Goal: Transaction & Acquisition: Book appointment/travel/reservation

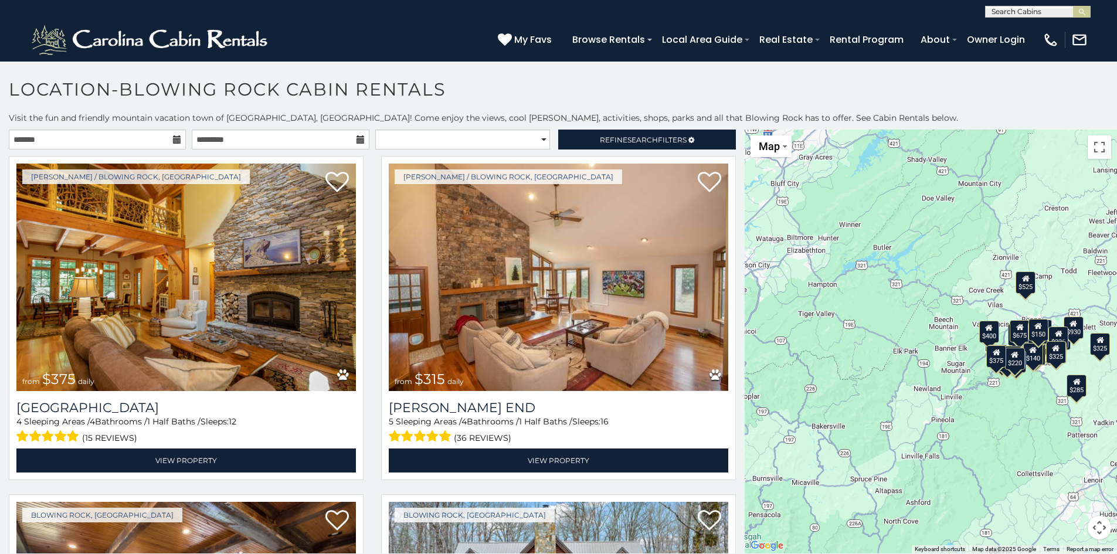
click at [178, 138] on icon at bounding box center [177, 139] width 8 height 8
click at [177, 141] on icon at bounding box center [177, 139] width 8 height 8
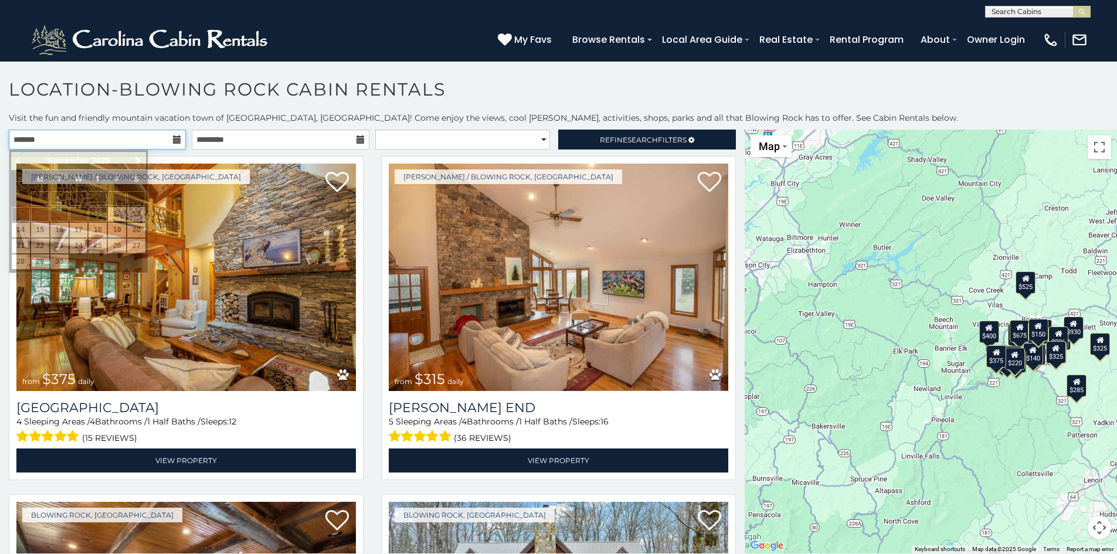
click at [155, 144] on input "text" at bounding box center [97, 140] width 177 height 20
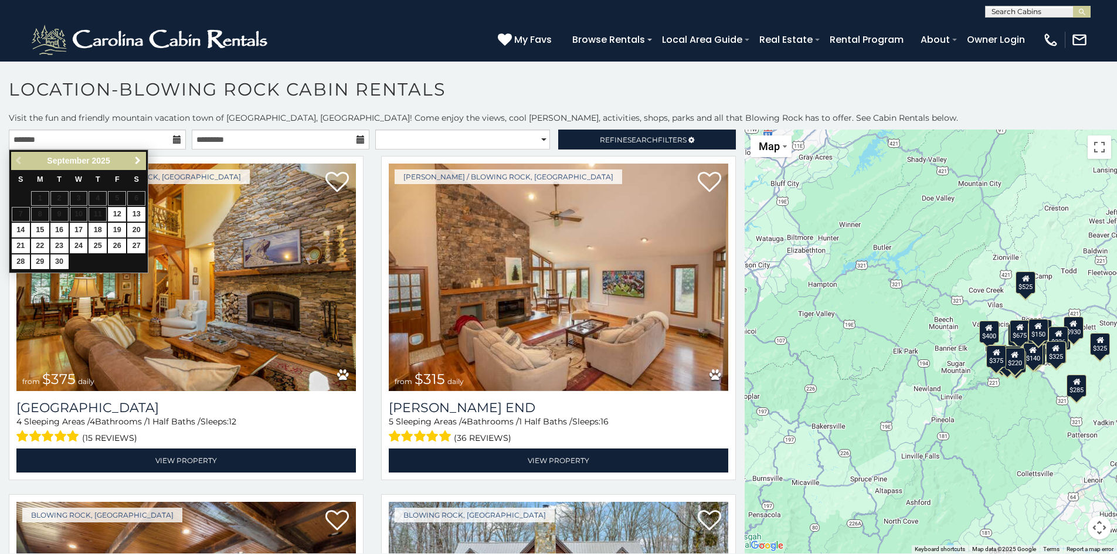
click at [142, 158] on span "Next" at bounding box center [137, 160] width 9 height 9
click at [100, 243] on link "23" at bounding box center [98, 246] width 18 height 15
type input "**********"
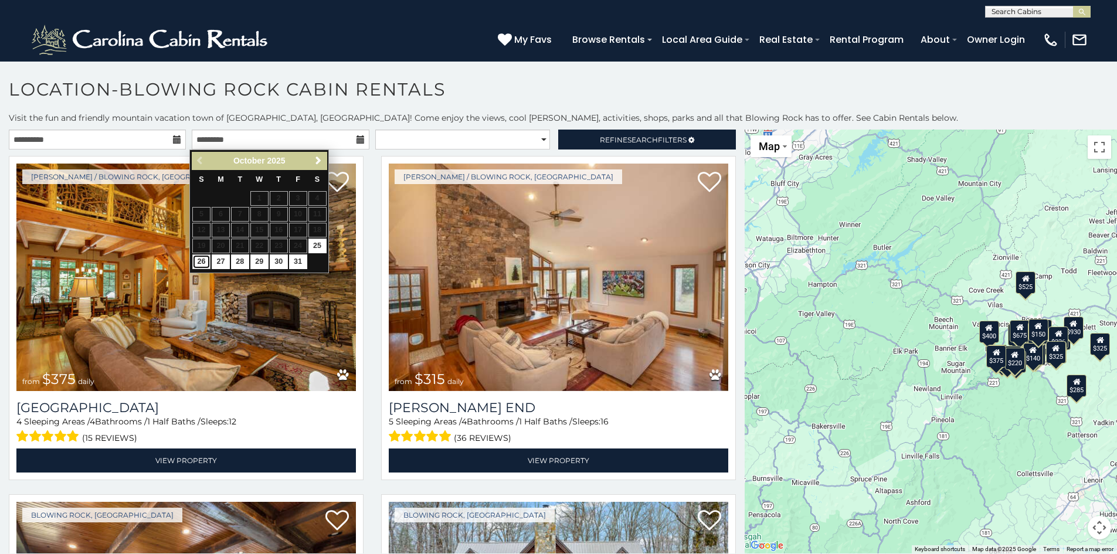
click at [203, 260] on link "26" at bounding box center [201, 261] width 18 height 15
type input "**********"
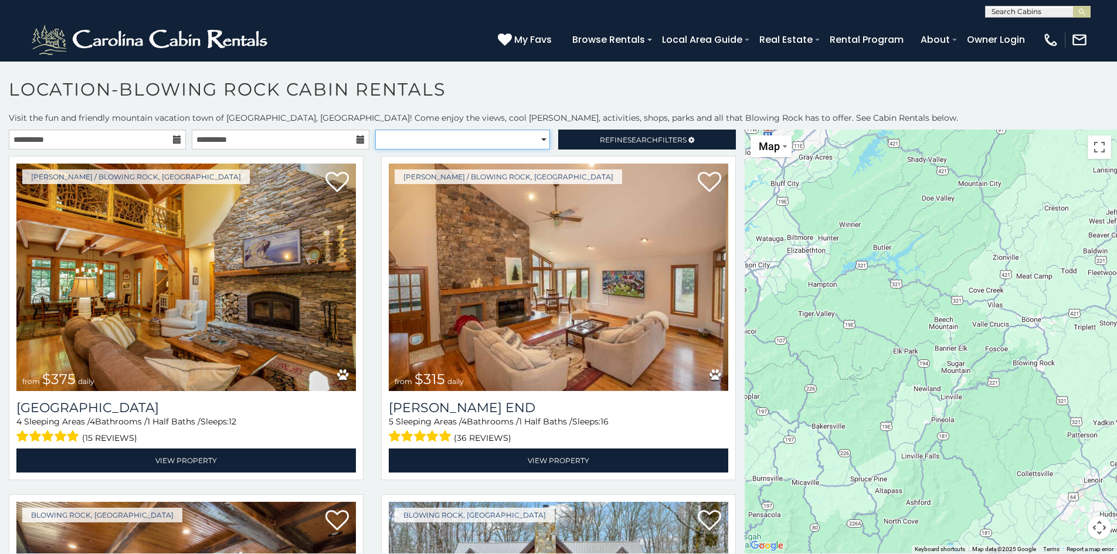
click at [470, 144] on select "**********" at bounding box center [462, 140] width 175 height 20
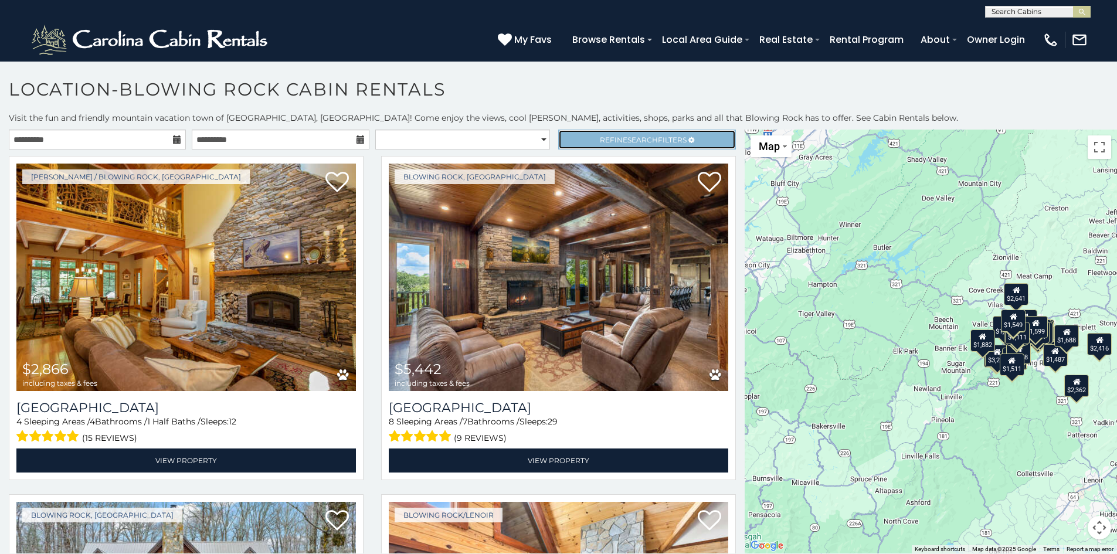
click at [651, 141] on span "Refine Search Filters" at bounding box center [643, 139] width 87 height 9
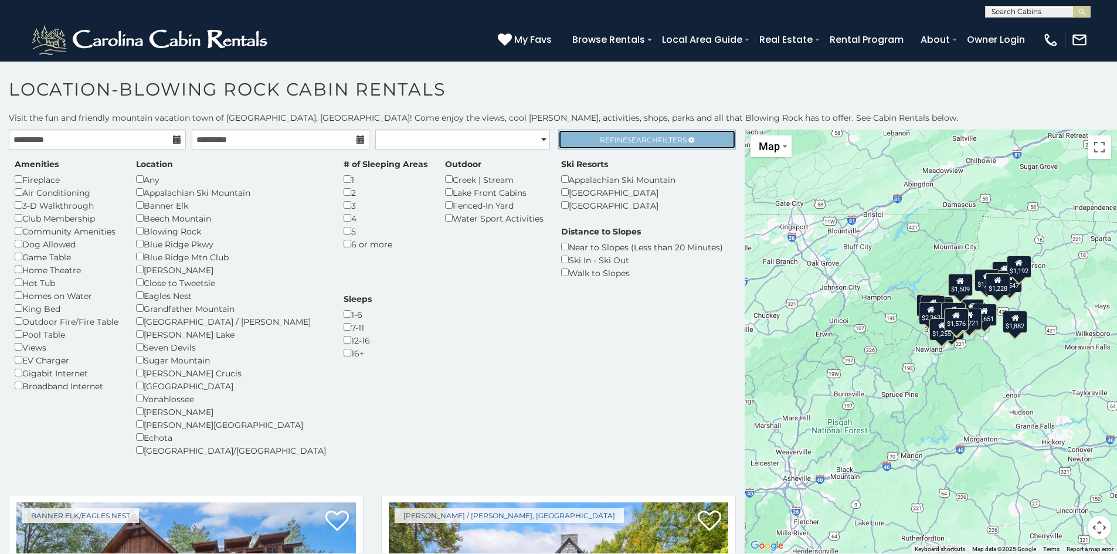
click at [610, 138] on span "Refine Search Filters" at bounding box center [643, 139] width 87 height 9
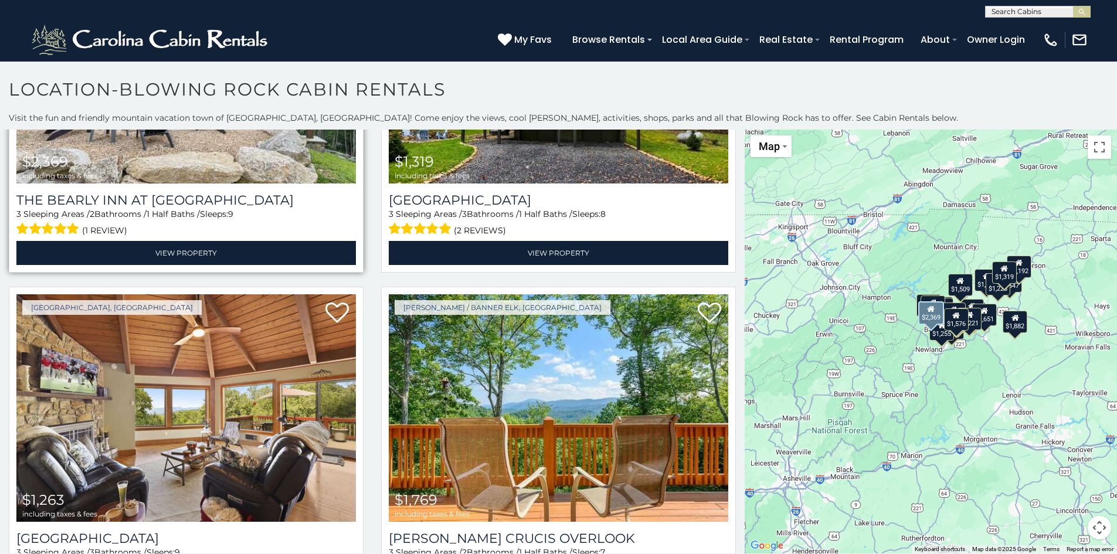
scroll to position [234, 0]
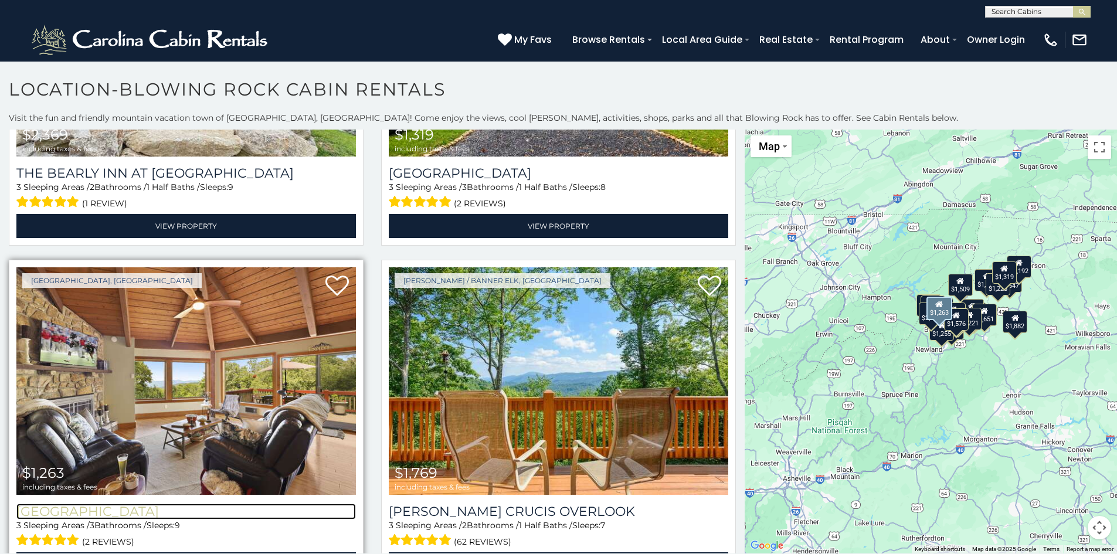
click at [140, 506] on h3 "Beech Mountain Place" at bounding box center [185, 511] width 339 height 16
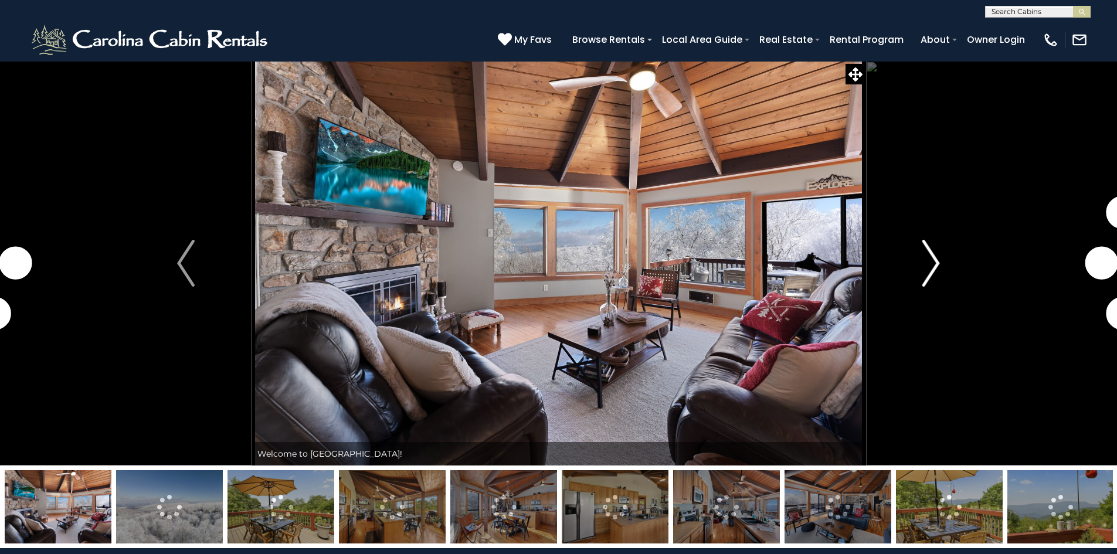
click at [925, 264] on img "Next" at bounding box center [931, 263] width 18 height 47
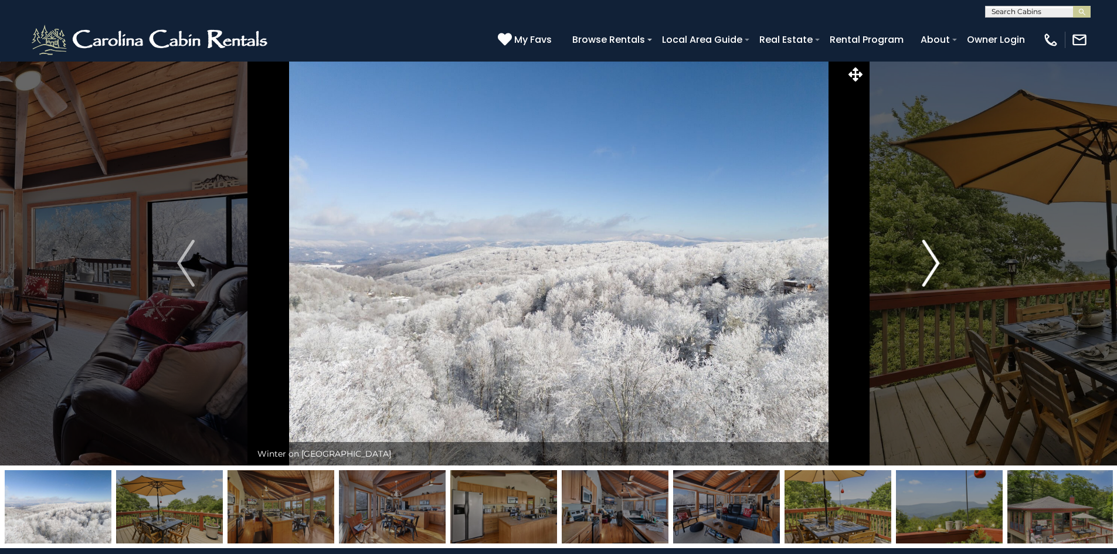
click at [924, 263] on img "Next" at bounding box center [931, 263] width 18 height 47
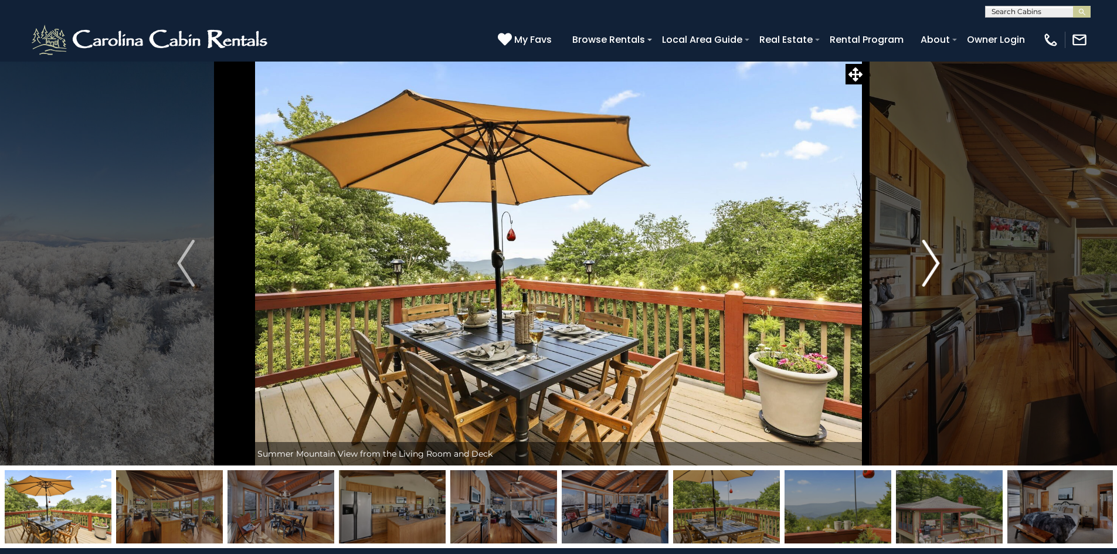
click at [924, 263] on img "Next" at bounding box center [931, 263] width 18 height 47
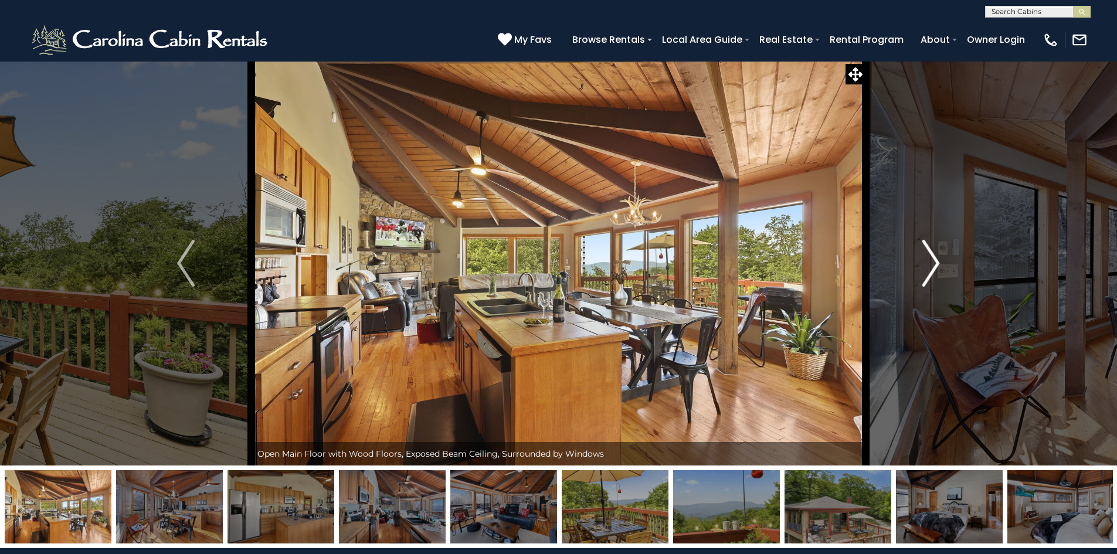
click at [924, 263] on img "Next" at bounding box center [931, 263] width 18 height 47
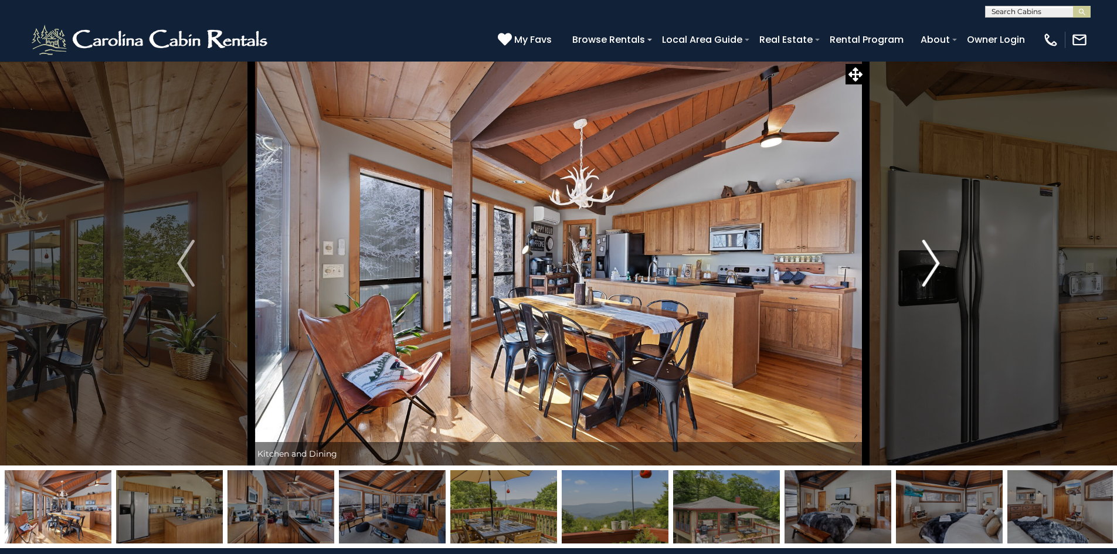
click at [924, 263] on img "Next" at bounding box center [931, 263] width 18 height 47
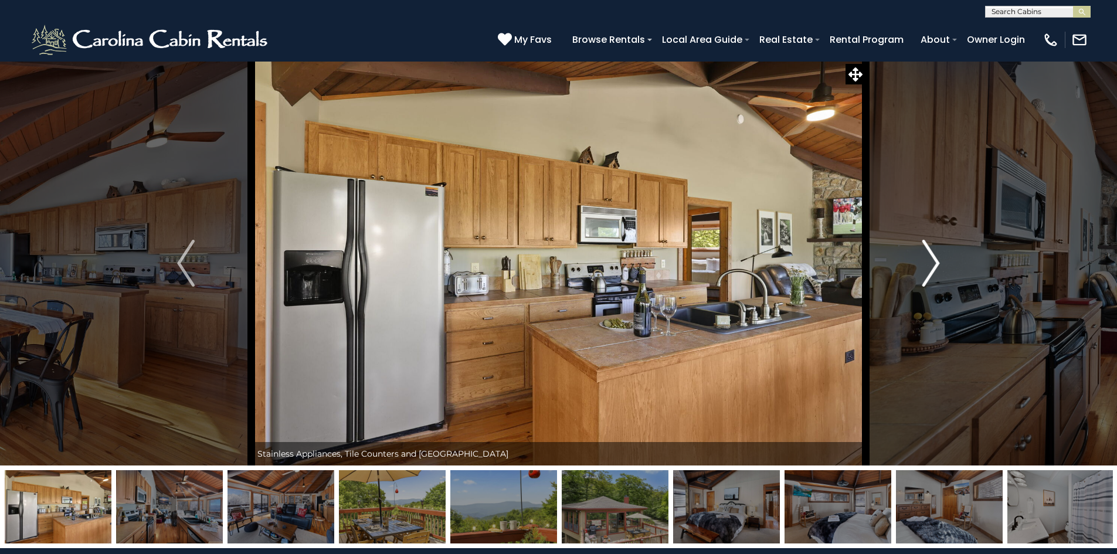
click at [924, 263] on img "Next" at bounding box center [931, 263] width 18 height 47
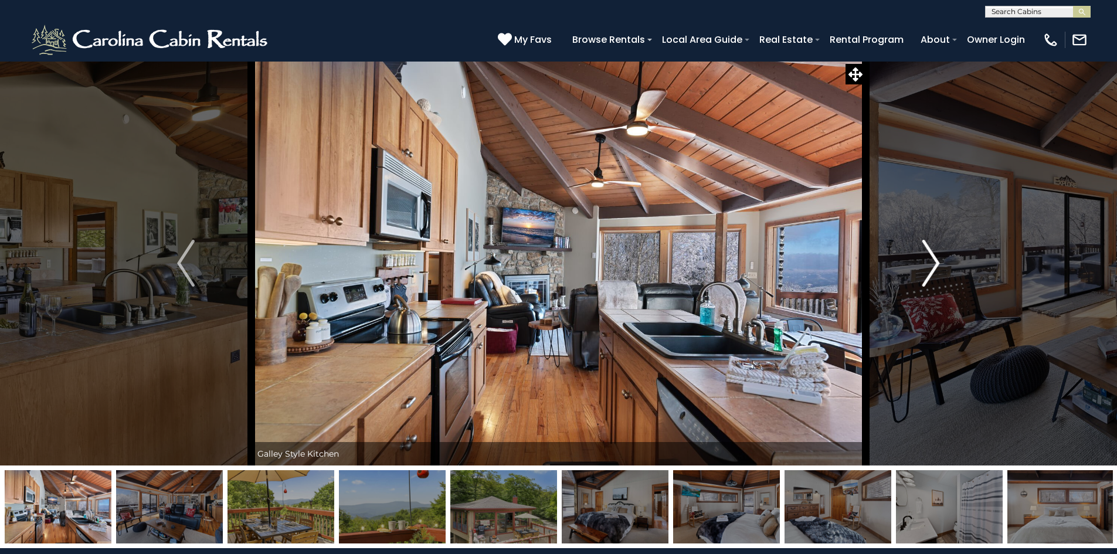
click at [924, 263] on img "Next" at bounding box center [931, 263] width 18 height 47
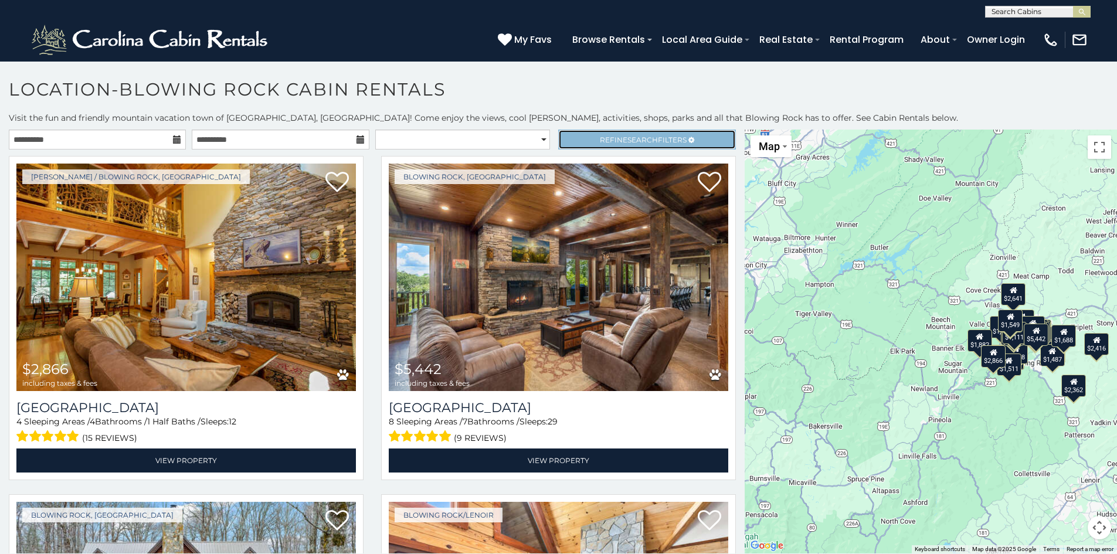
click at [587, 136] on link "Refine Search Filters" at bounding box center [646, 140] width 177 height 20
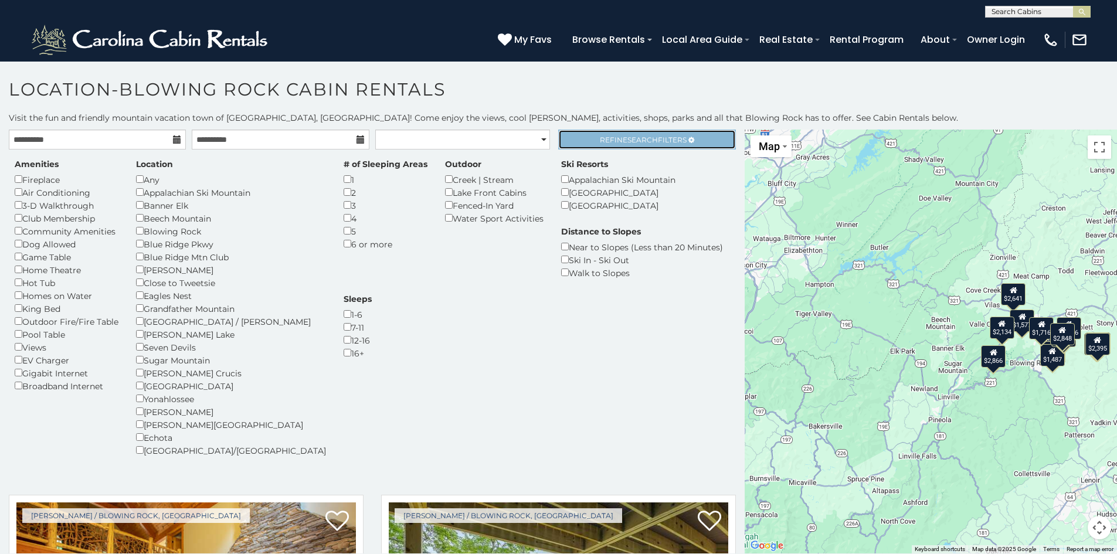
click at [600, 141] on span "Refine Search Filters" at bounding box center [643, 139] width 87 height 9
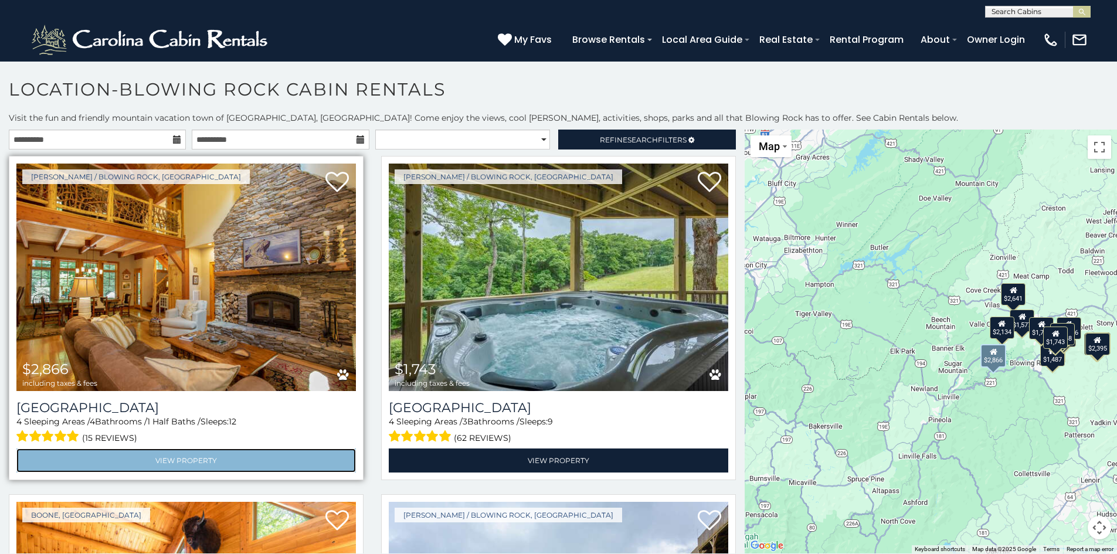
click at [199, 455] on link "View Property" at bounding box center [185, 460] width 339 height 24
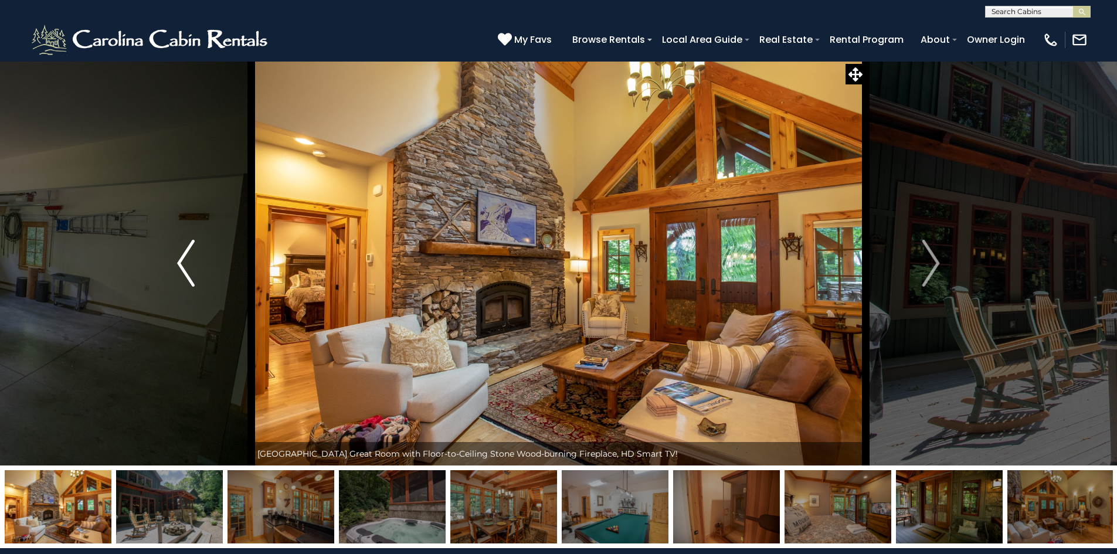
click at [180, 266] on img "Previous" at bounding box center [186, 263] width 18 height 47
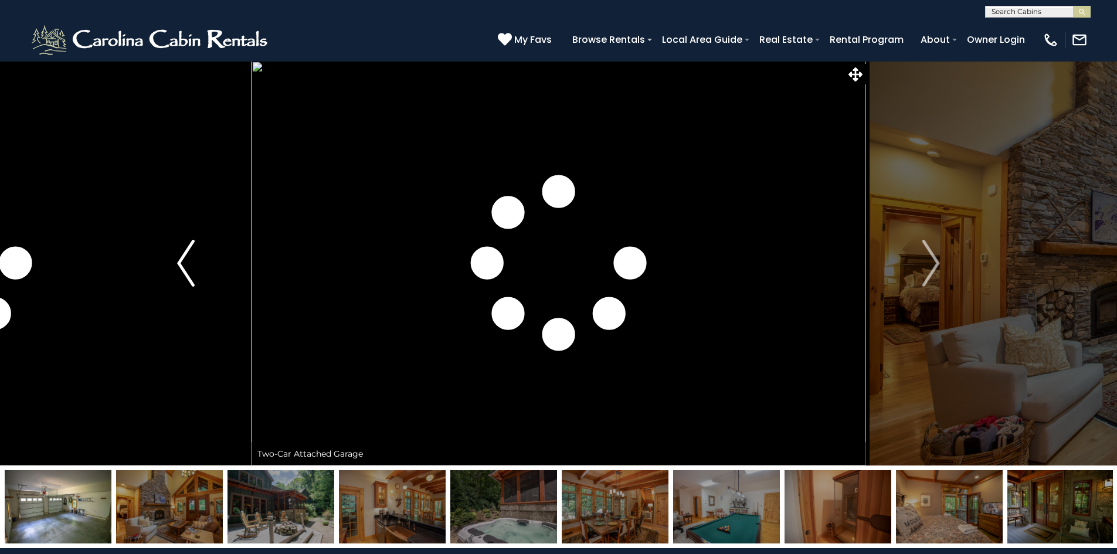
click at [180, 266] on img "Previous" at bounding box center [186, 263] width 18 height 47
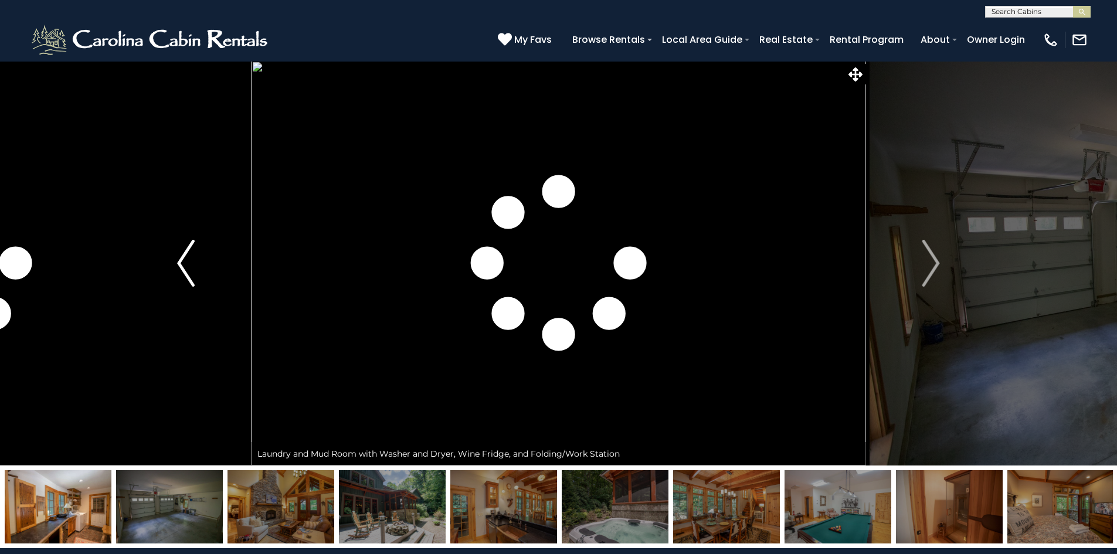
click at [180, 266] on img "Previous" at bounding box center [186, 263] width 18 height 47
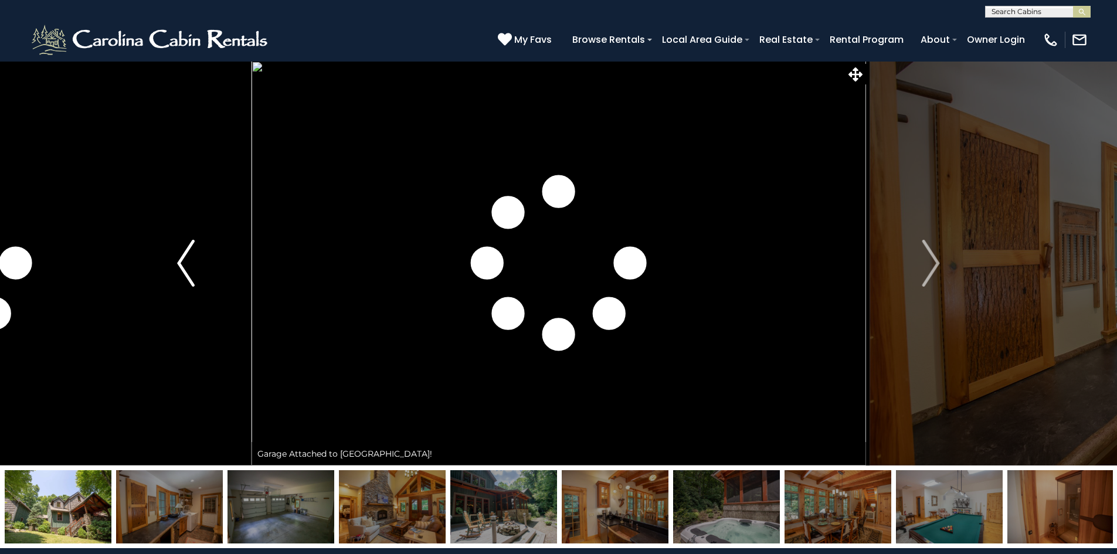
click at [180, 266] on img "Previous" at bounding box center [186, 263] width 18 height 47
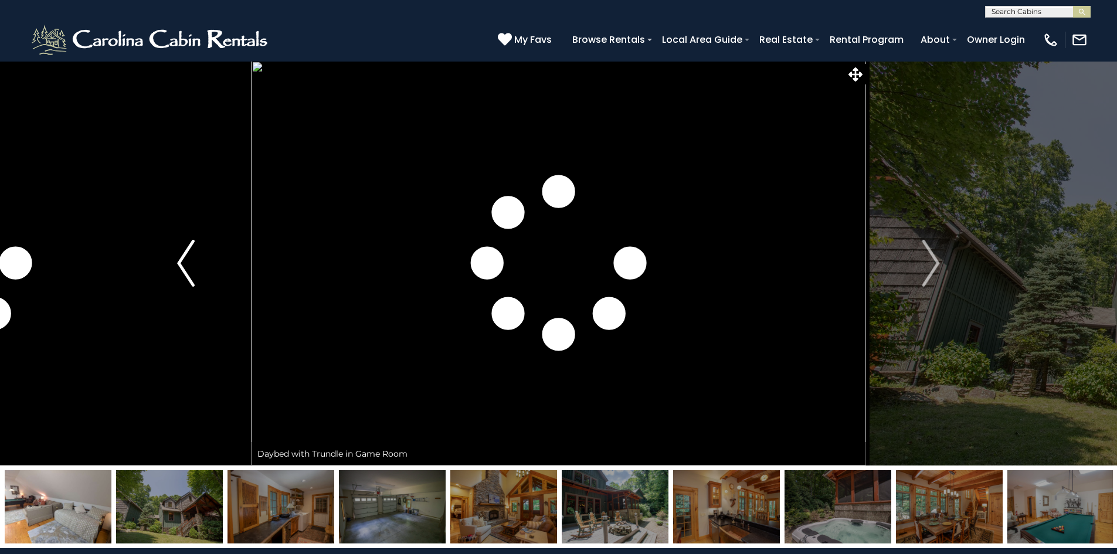
click at [180, 266] on img "Previous" at bounding box center [186, 263] width 18 height 47
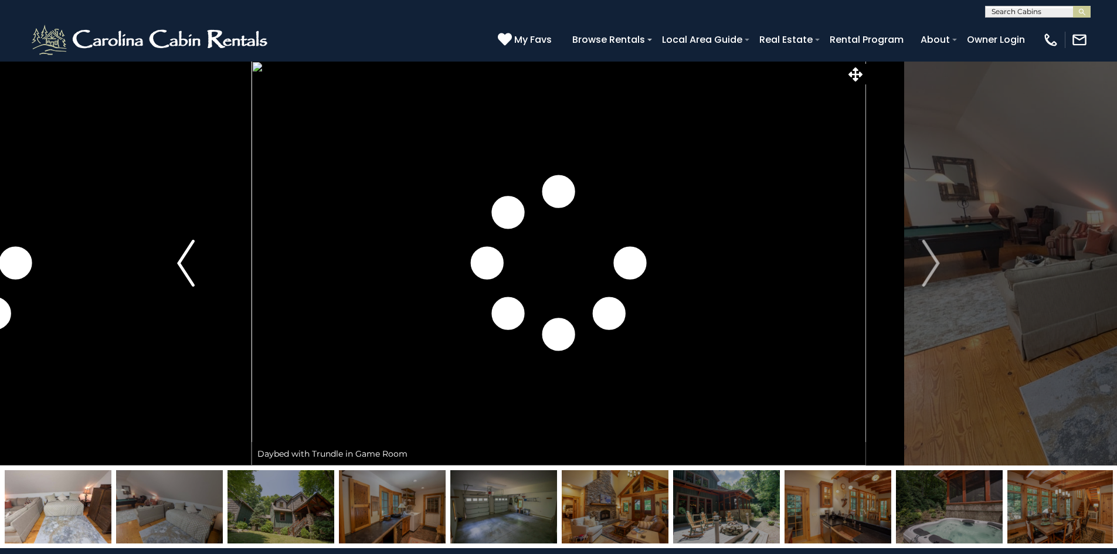
click at [180, 266] on img "Previous" at bounding box center [186, 263] width 18 height 47
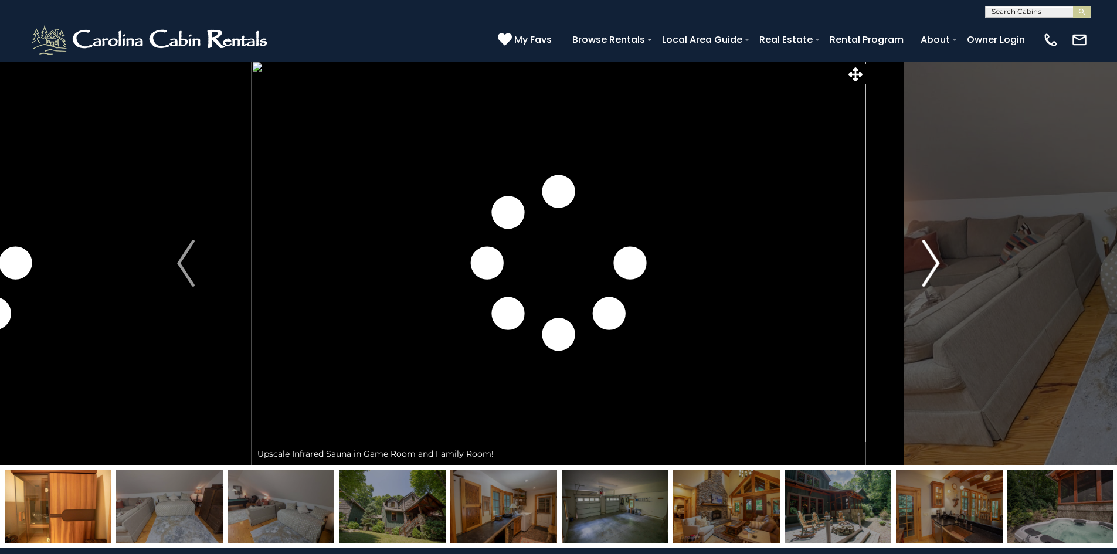
click at [937, 268] on img "Next" at bounding box center [931, 263] width 18 height 47
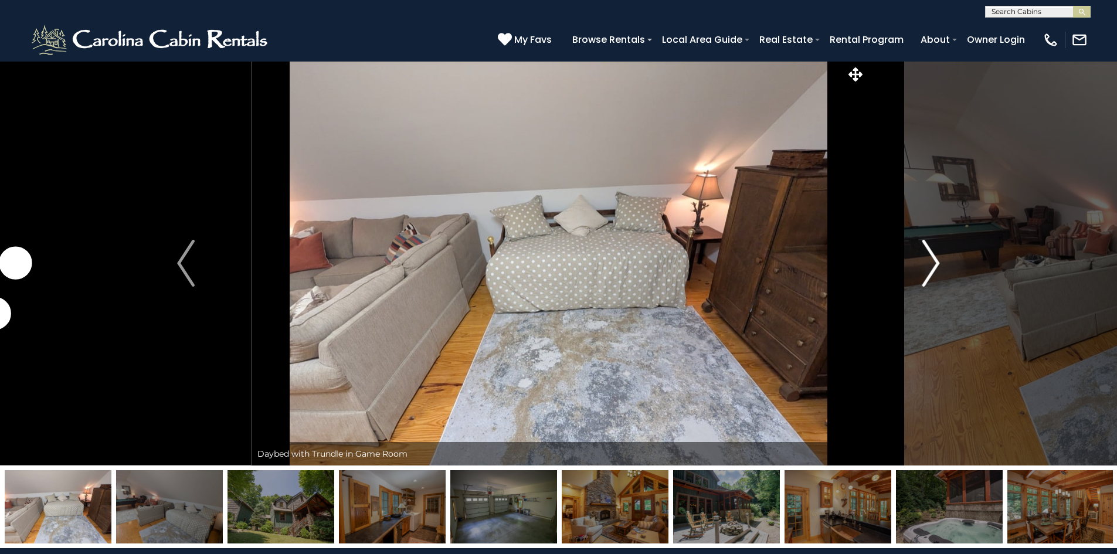
click at [937, 262] on img "Next" at bounding box center [931, 263] width 18 height 47
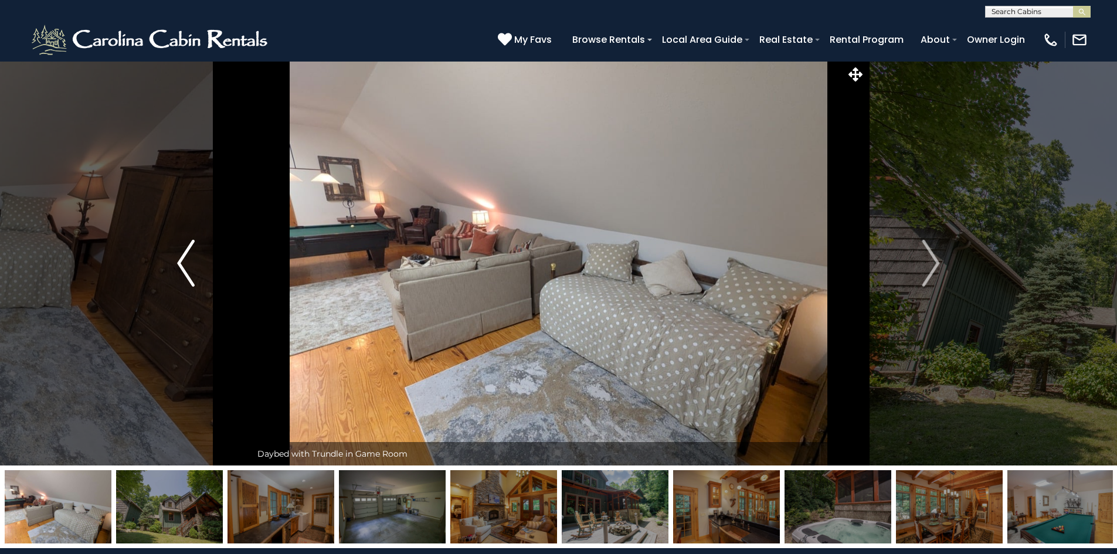
click at [180, 264] on img "Previous" at bounding box center [186, 263] width 18 height 47
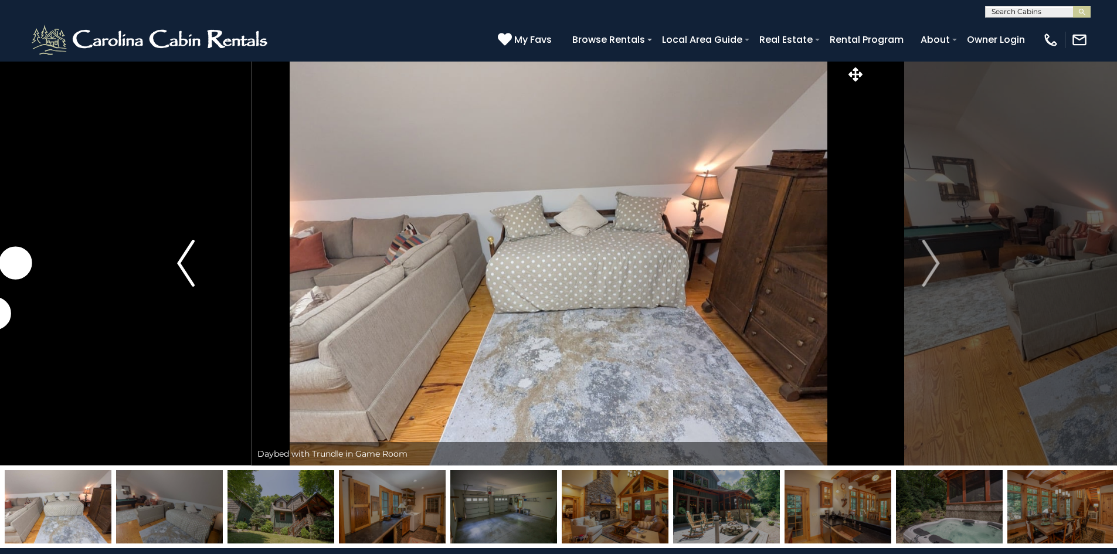
click at [180, 264] on img "Previous" at bounding box center [186, 263] width 18 height 47
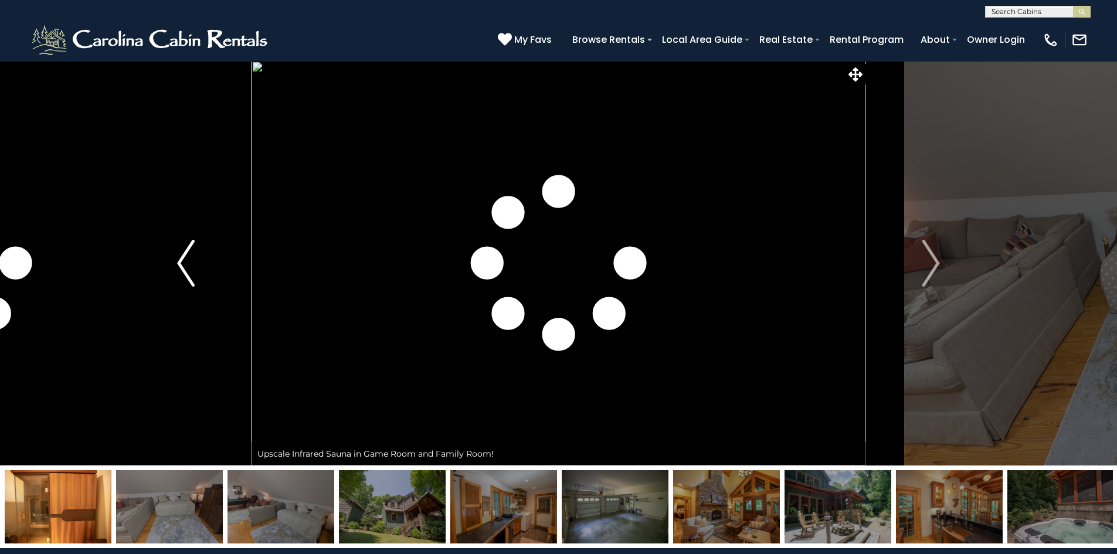
click at [180, 264] on img "Previous" at bounding box center [186, 263] width 18 height 47
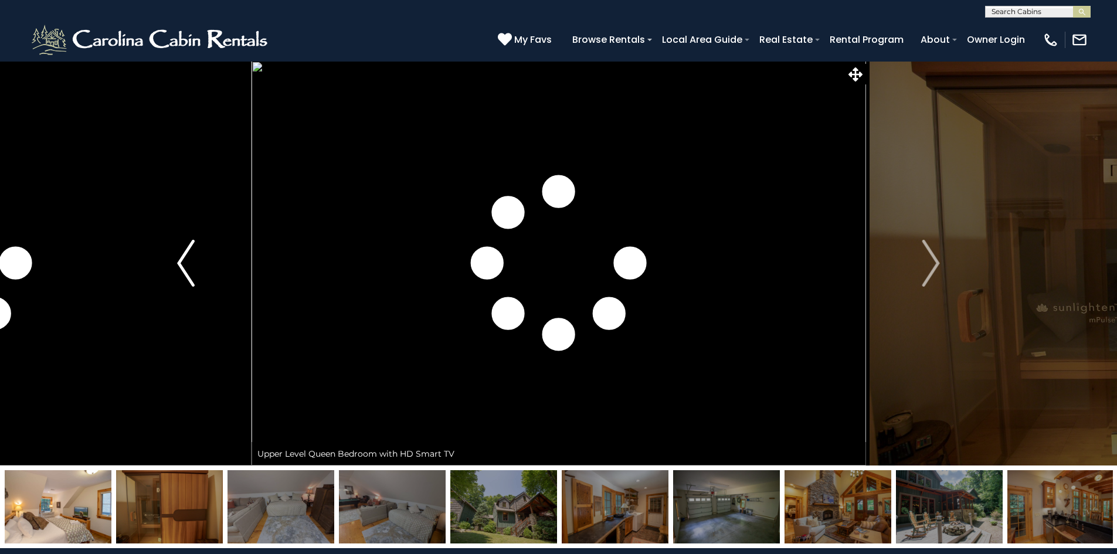
click at [180, 264] on img "Previous" at bounding box center [186, 263] width 18 height 47
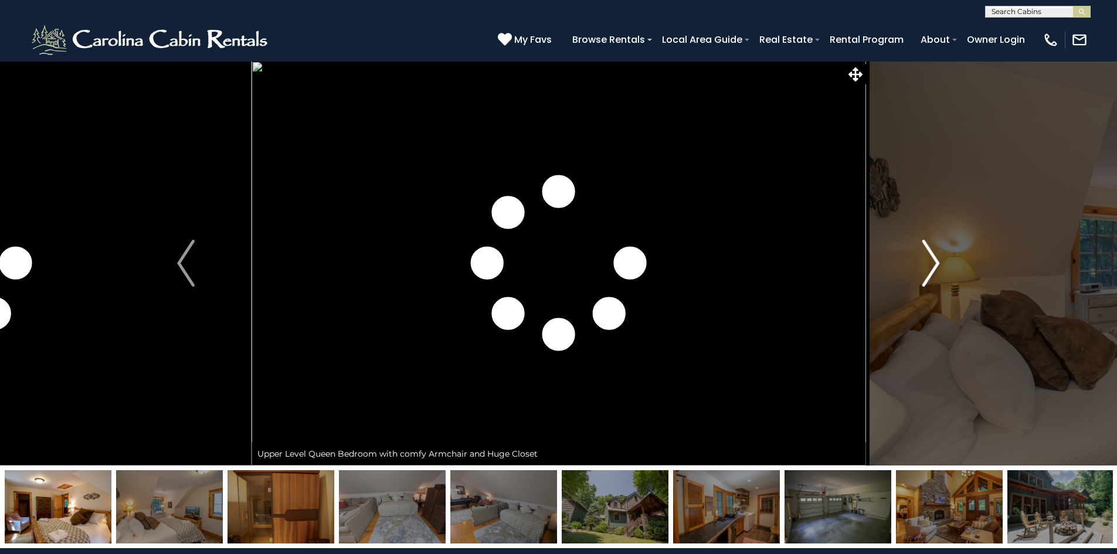
click at [941, 273] on button "Next" at bounding box center [930, 263] width 131 height 404
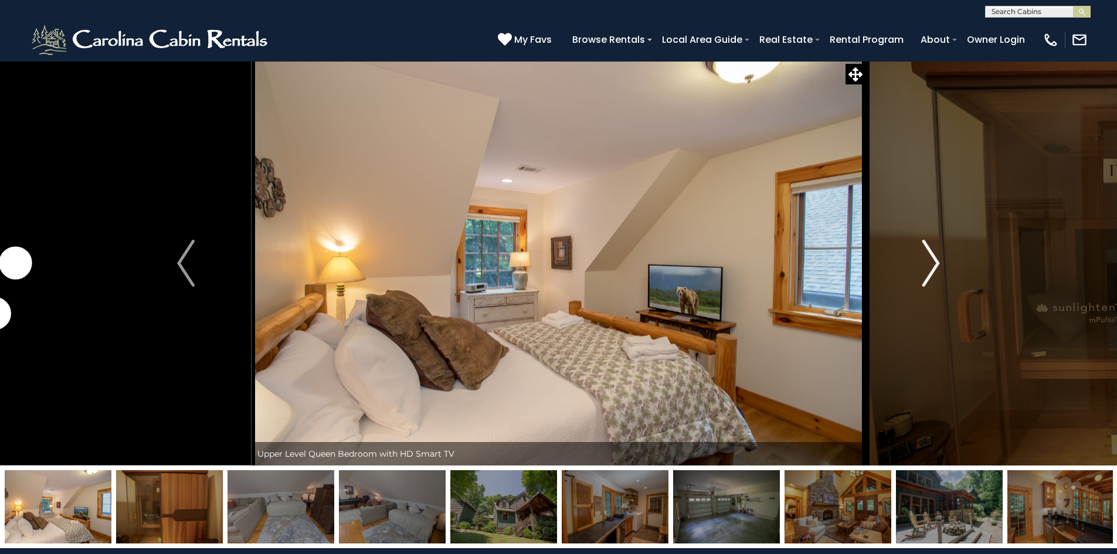
click at [928, 265] on img "Next" at bounding box center [931, 263] width 18 height 47
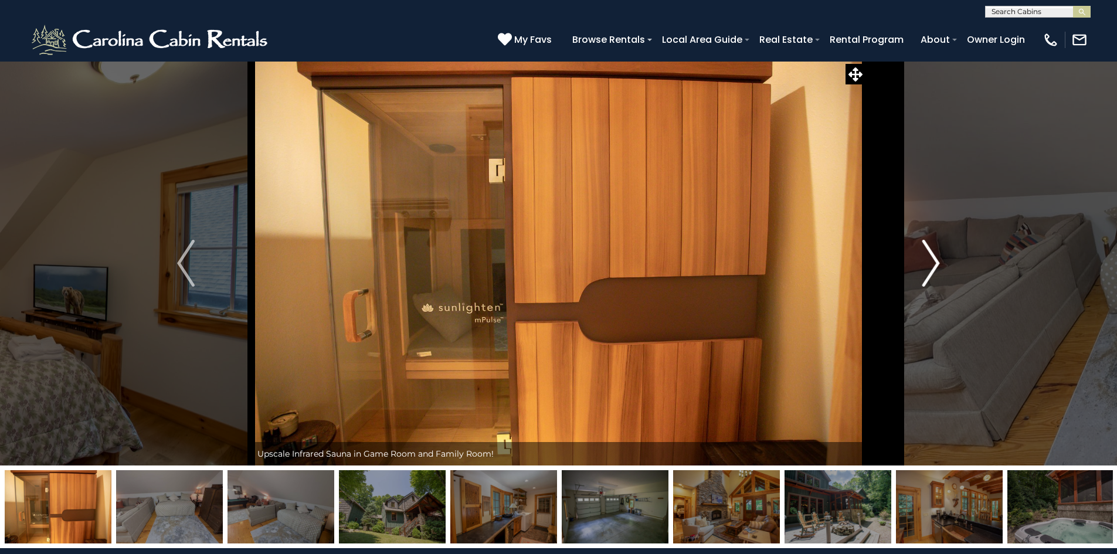
click at [928, 265] on img "Next" at bounding box center [931, 263] width 18 height 47
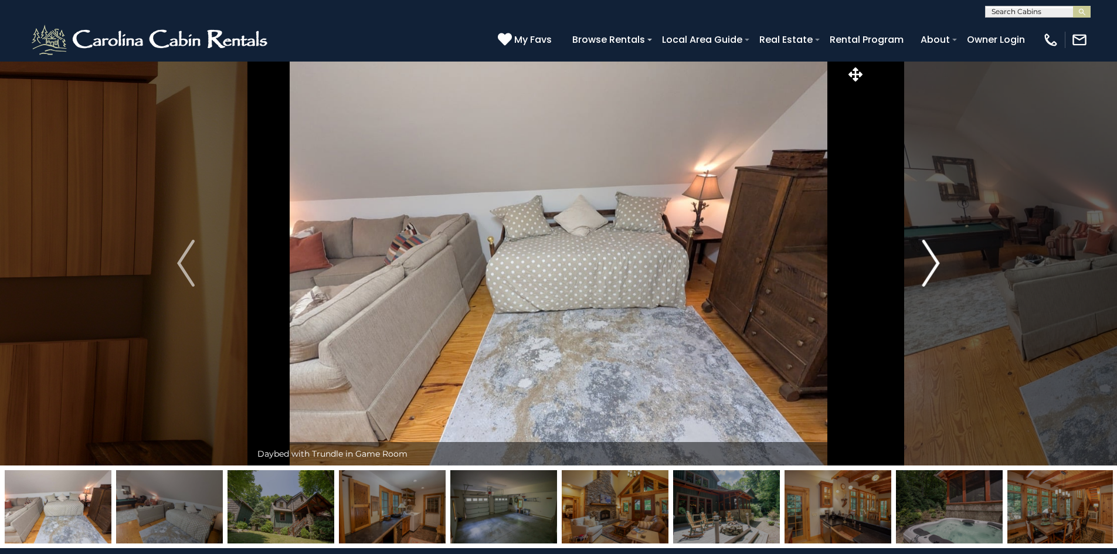
click at [928, 265] on img "Next" at bounding box center [931, 263] width 18 height 47
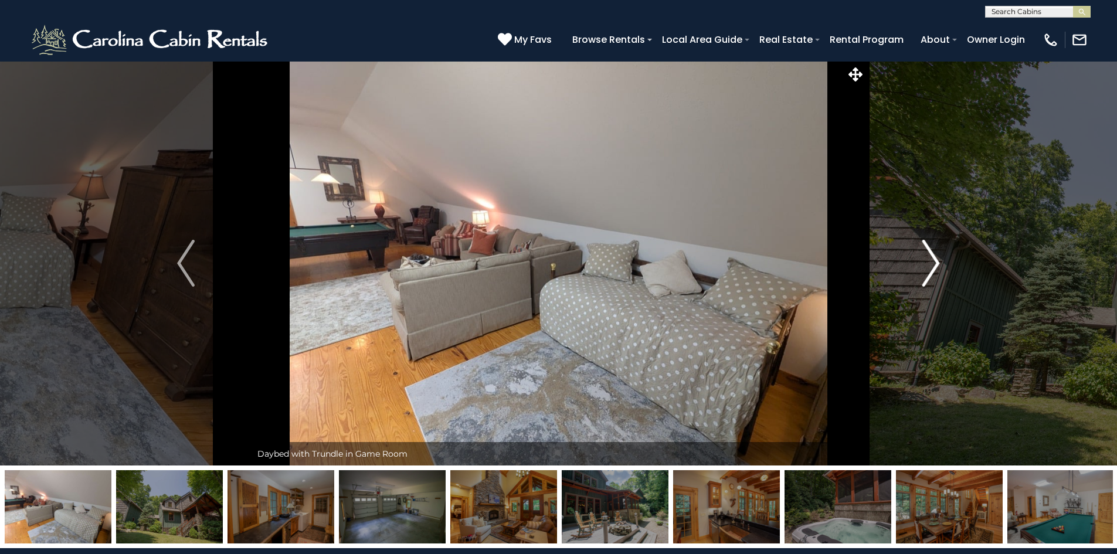
click at [928, 265] on img "Next" at bounding box center [931, 263] width 18 height 47
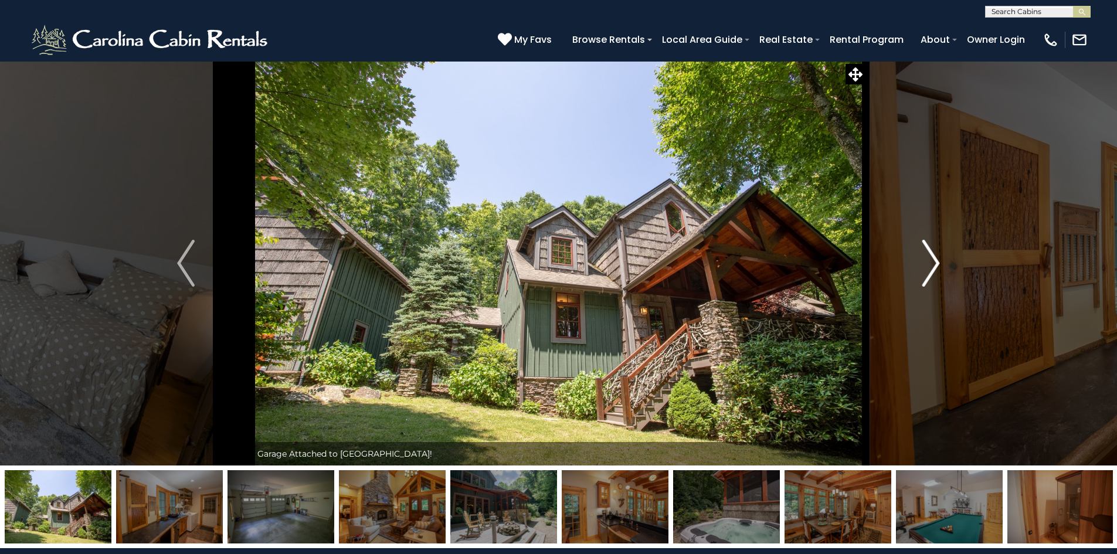
click at [928, 265] on img "Next" at bounding box center [931, 263] width 18 height 47
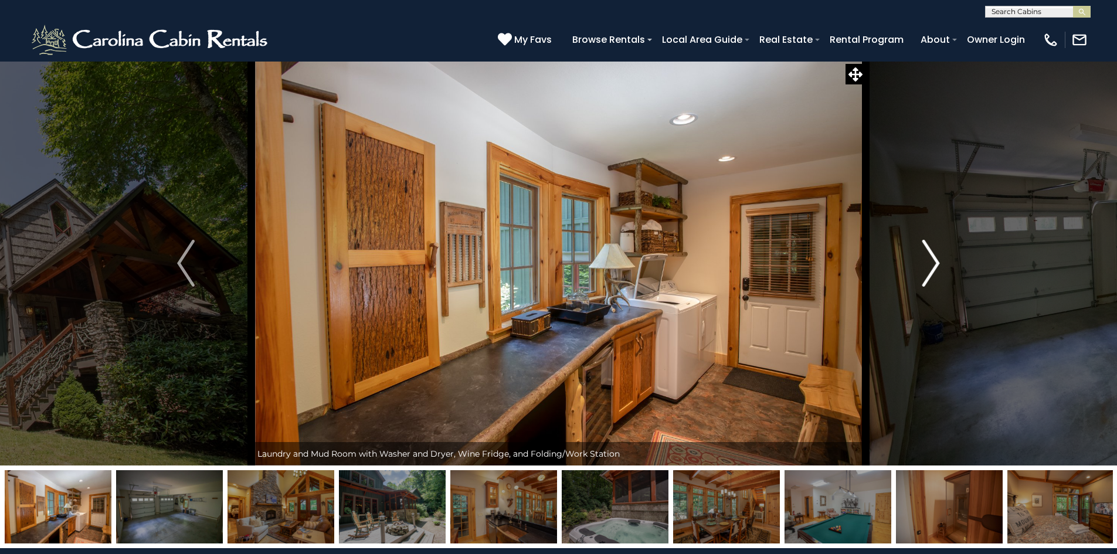
click at [928, 265] on img "Next" at bounding box center [931, 263] width 18 height 47
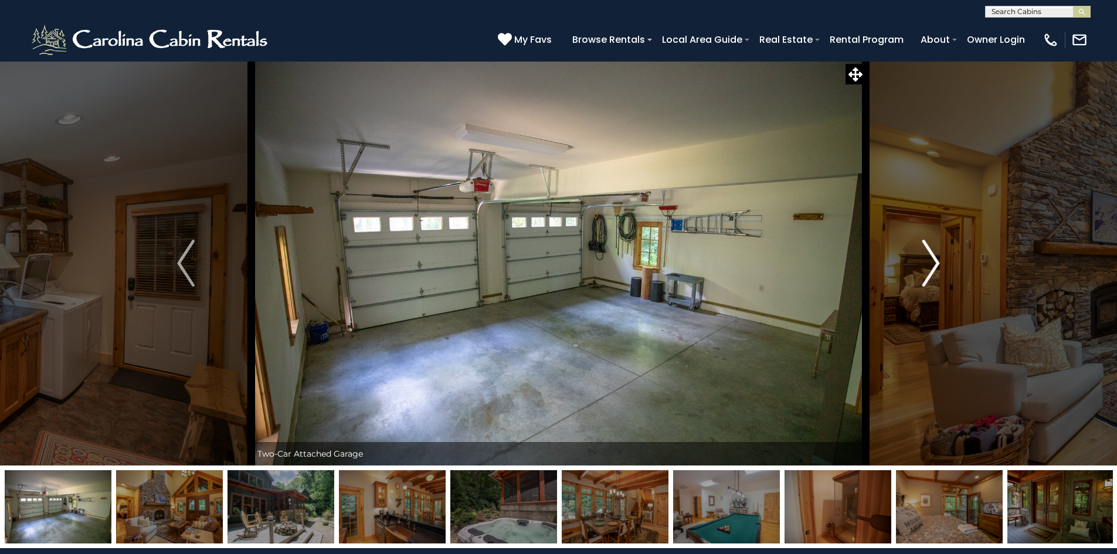
click at [928, 265] on img "Next" at bounding box center [931, 263] width 18 height 47
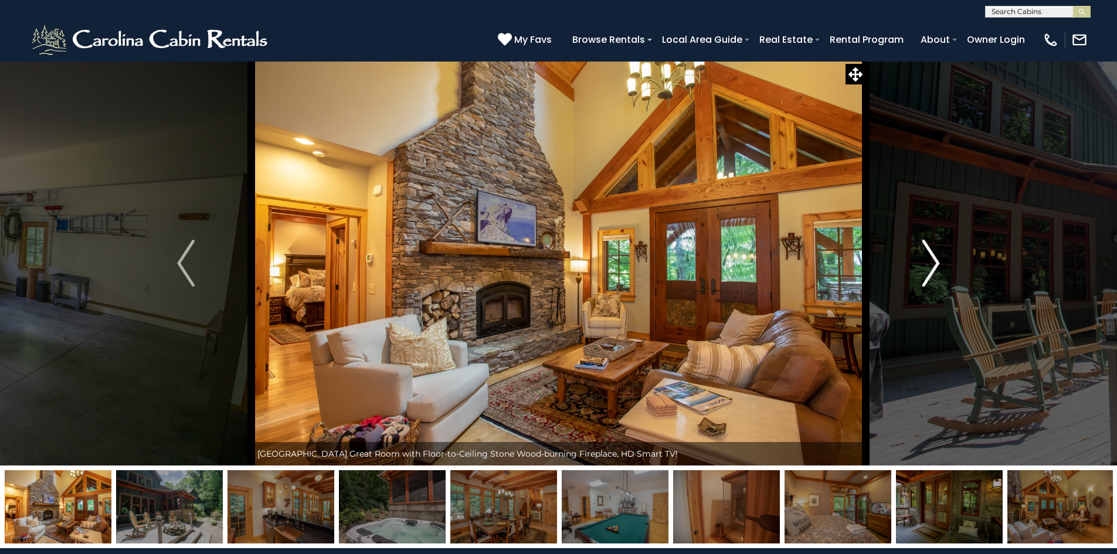
click at [928, 265] on img "Next" at bounding box center [931, 263] width 18 height 47
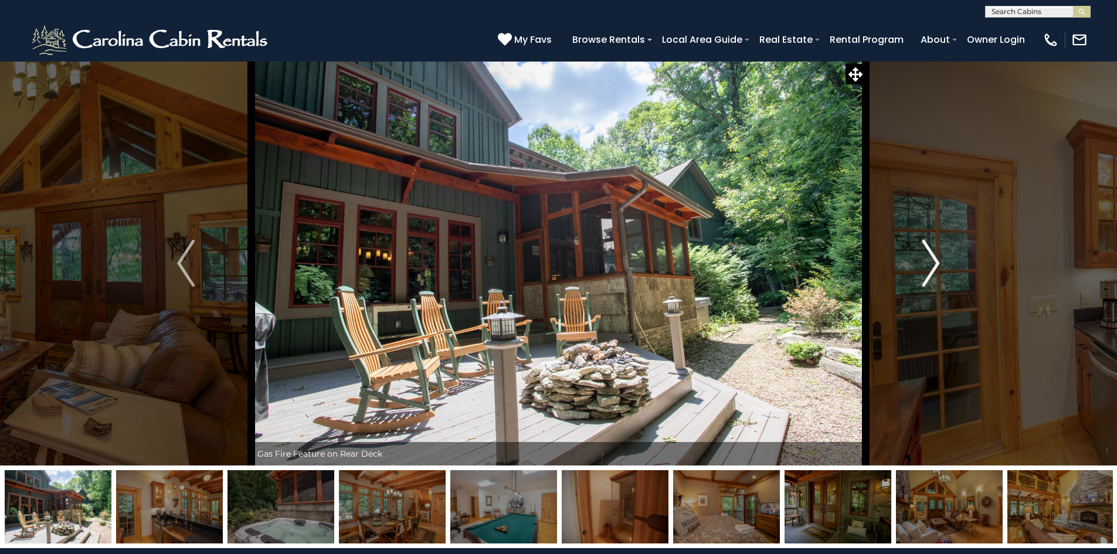
click at [928, 265] on img "Next" at bounding box center [931, 263] width 18 height 47
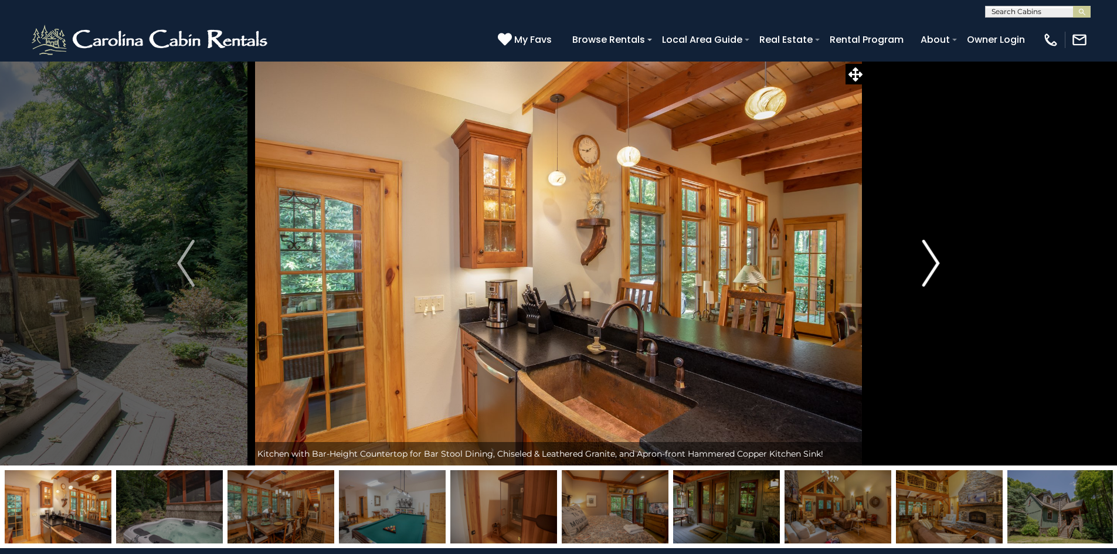
click at [928, 265] on img "Next" at bounding box center [931, 263] width 18 height 47
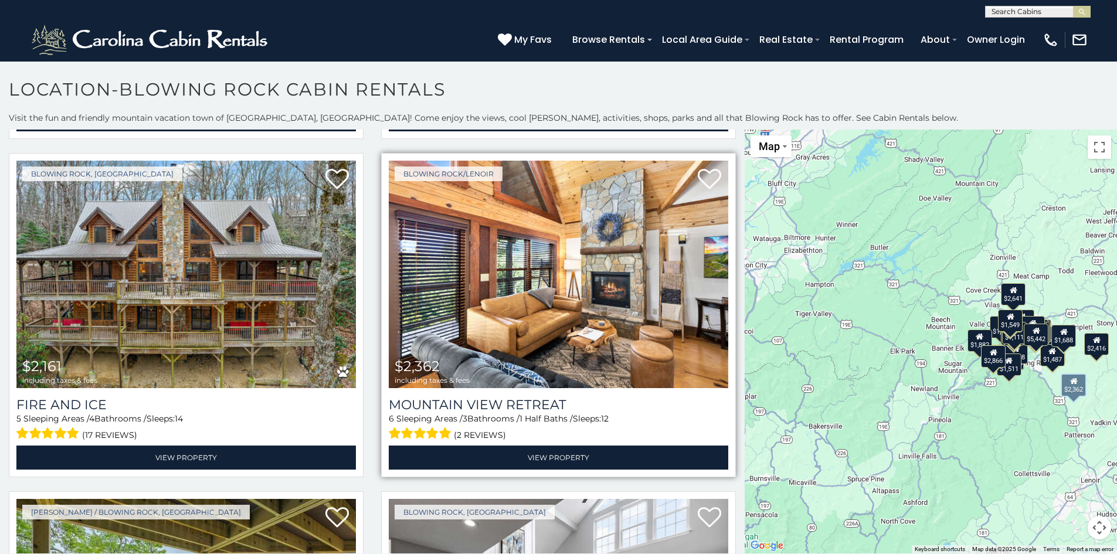
scroll to position [352, 0]
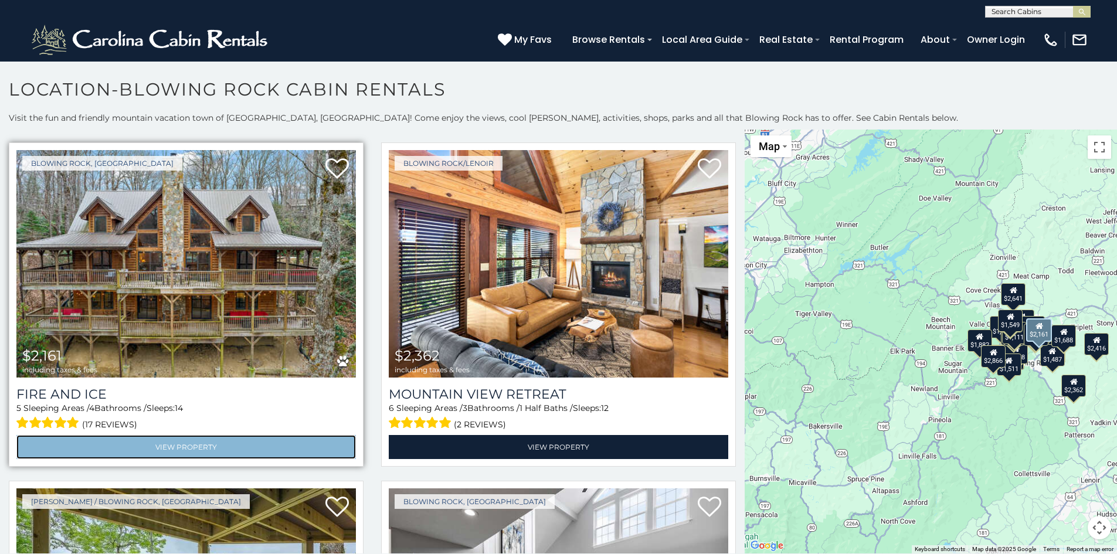
click at [118, 435] on link "View Property" at bounding box center [185, 447] width 339 height 24
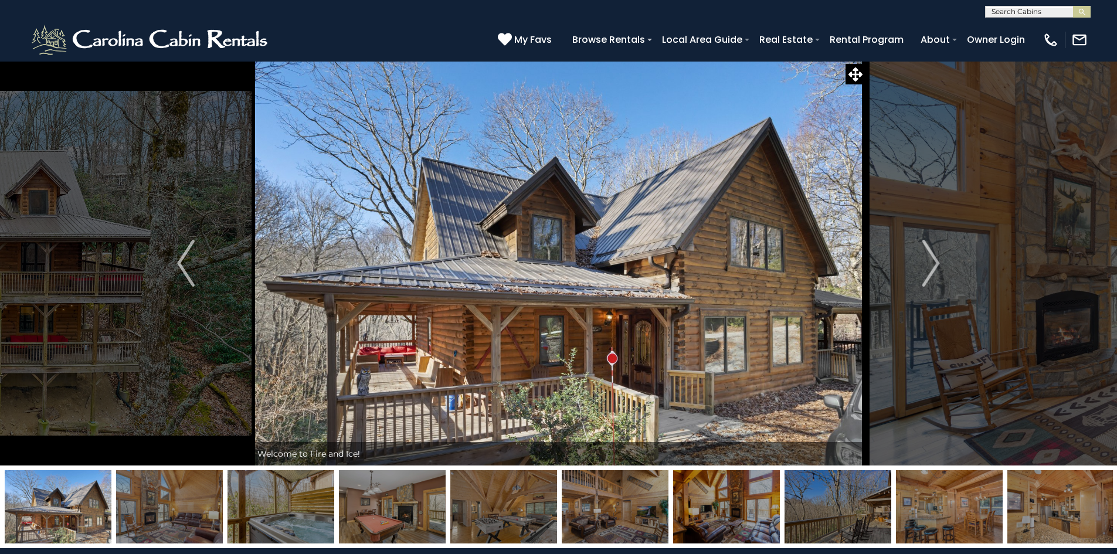
click at [849, 500] on img at bounding box center [837, 506] width 107 height 73
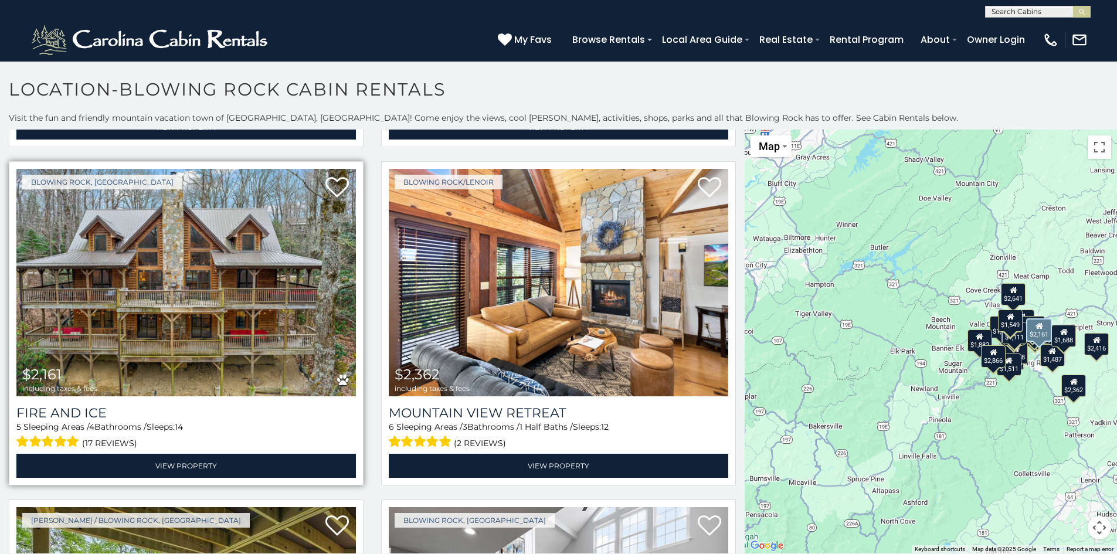
scroll to position [352, 0]
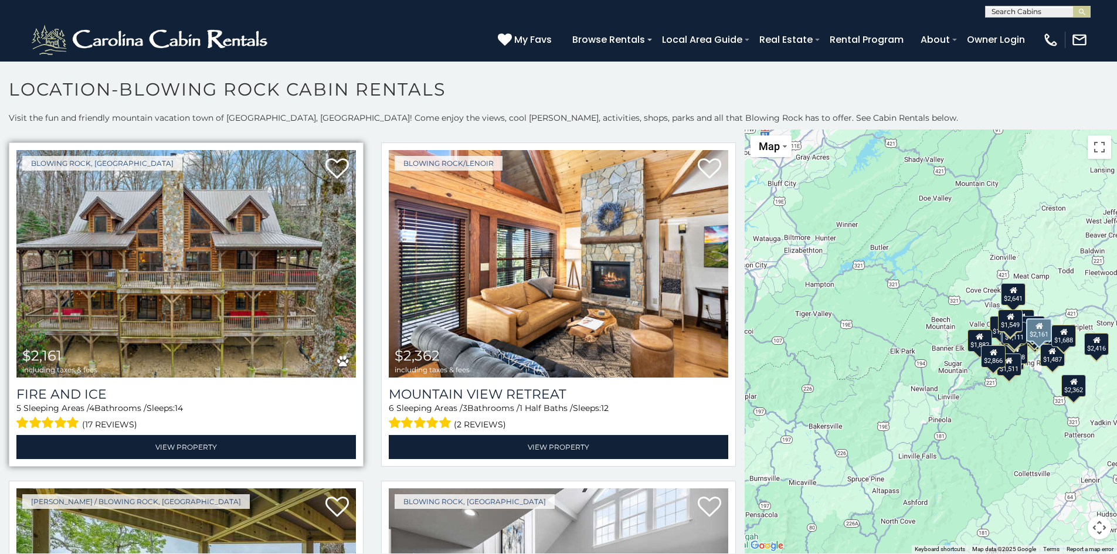
click at [229, 285] on img at bounding box center [185, 263] width 339 height 227
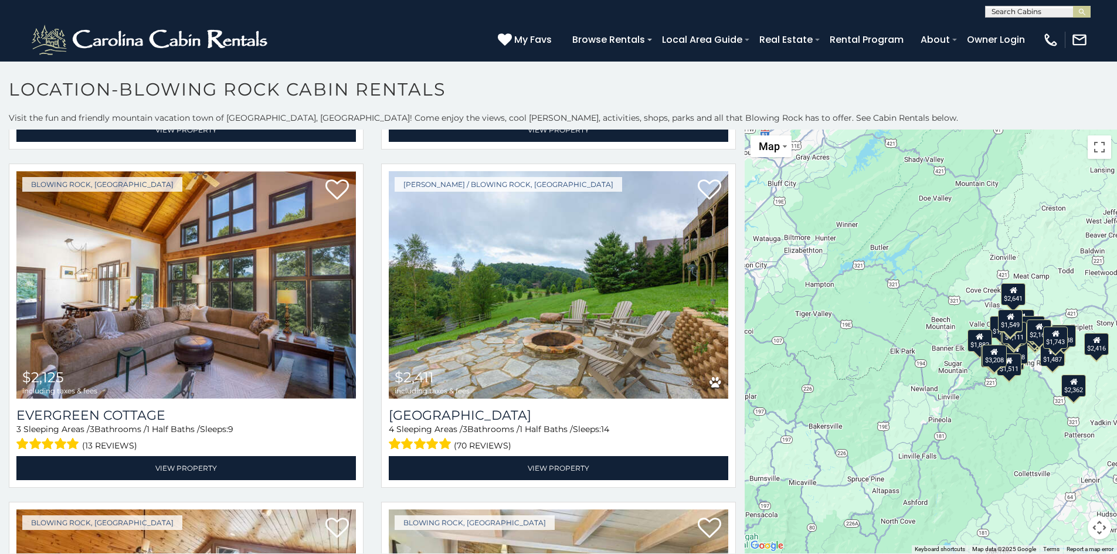
scroll to position [1348, 0]
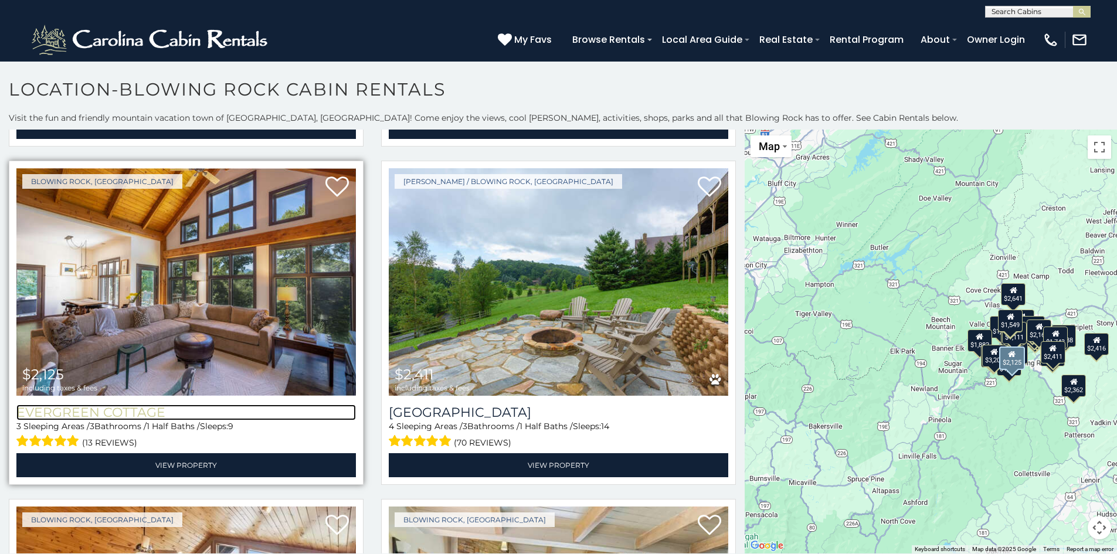
click at [106, 404] on h3 "Evergreen Cottage" at bounding box center [185, 412] width 339 height 16
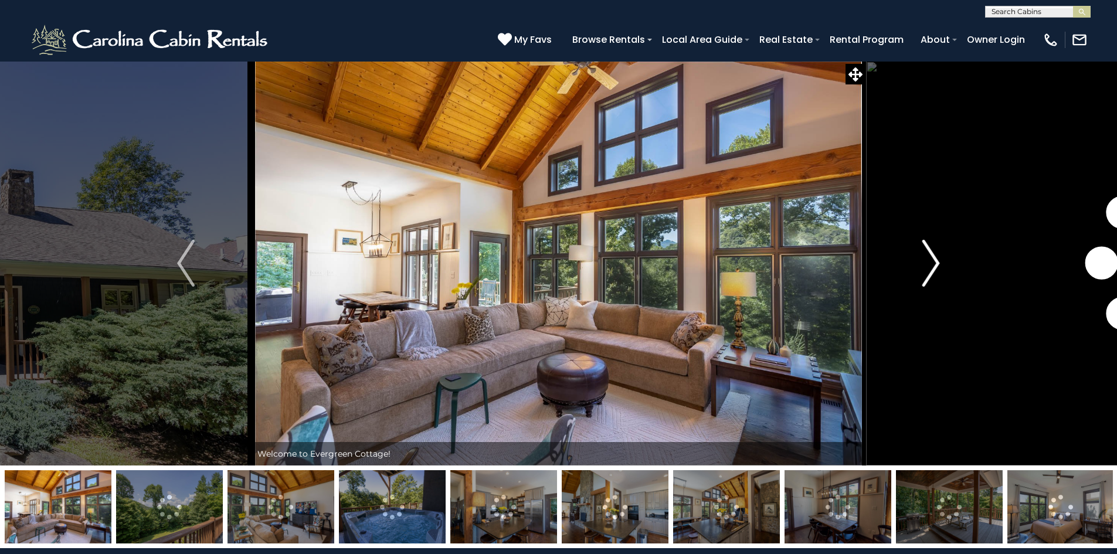
click at [928, 258] on img "Next" at bounding box center [931, 263] width 18 height 47
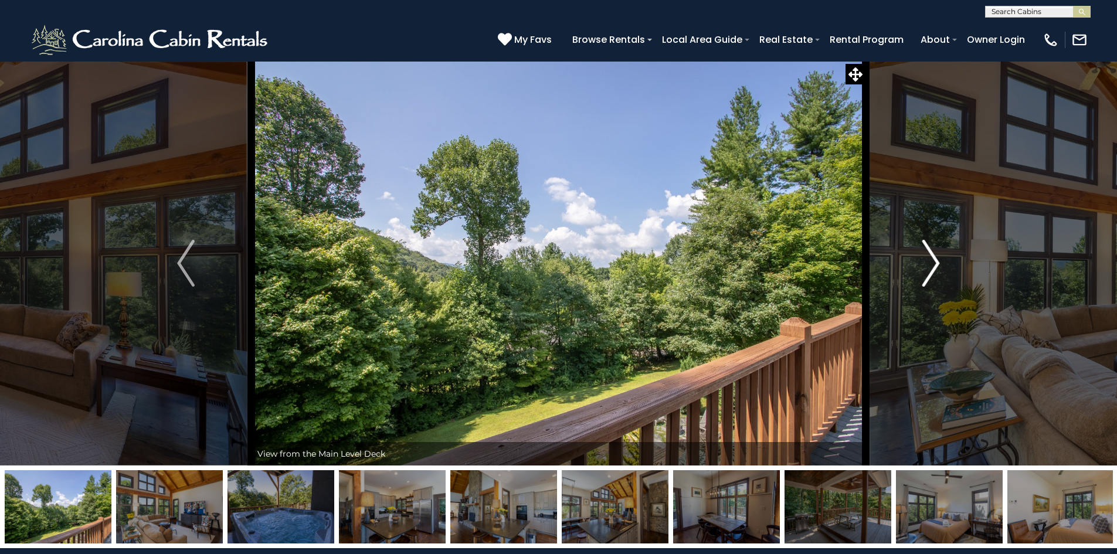
click at [928, 258] on img "Next" at bounding box center [931, 263] width 18 height 47
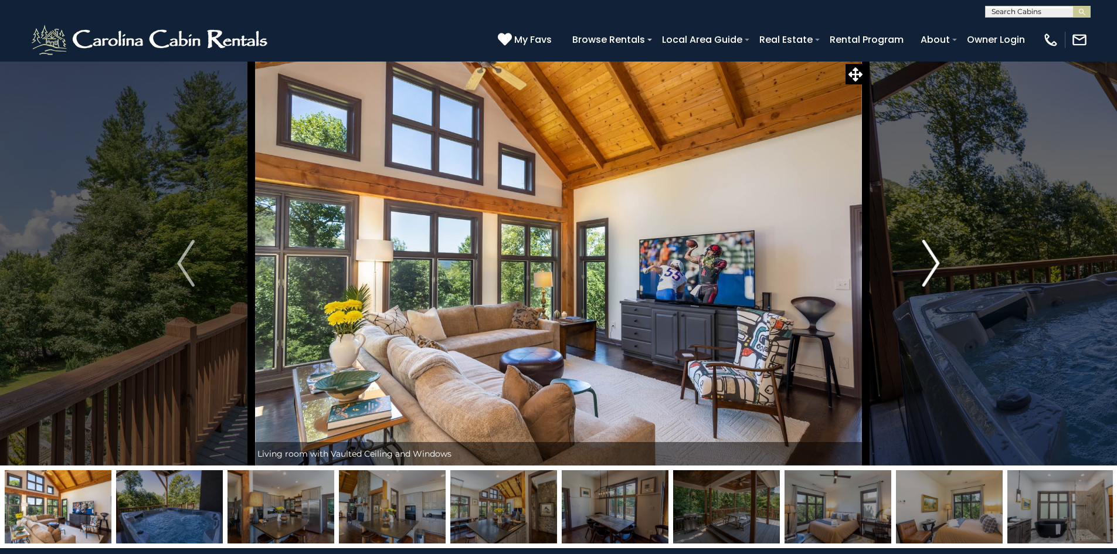
click at [928, 258] on img "Next" at bounding box center [931, 263] width 18 height 47
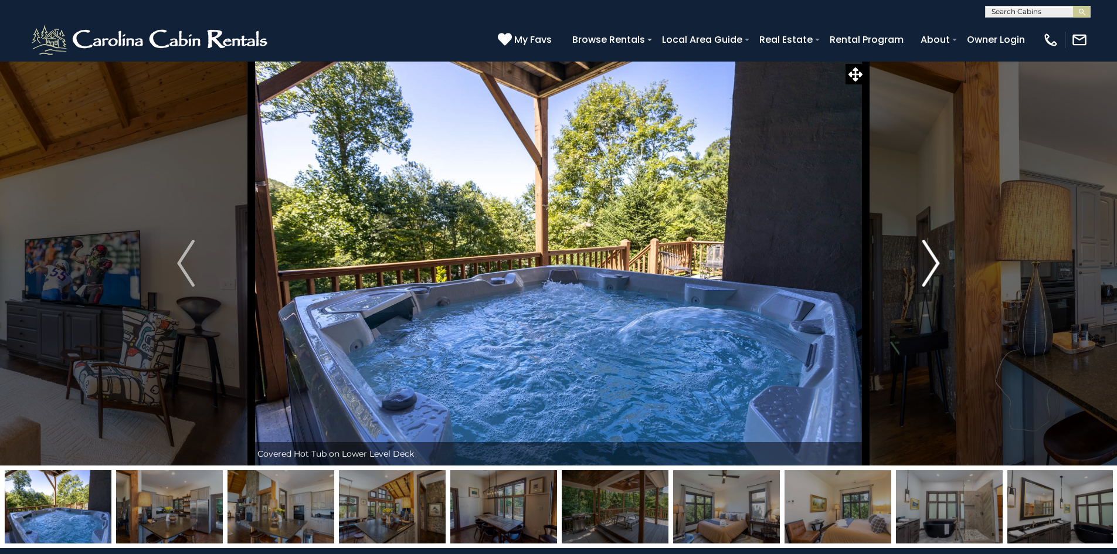
click at [928, 258] on img "Next" at bounding box center [931, 263] width 18 height 47
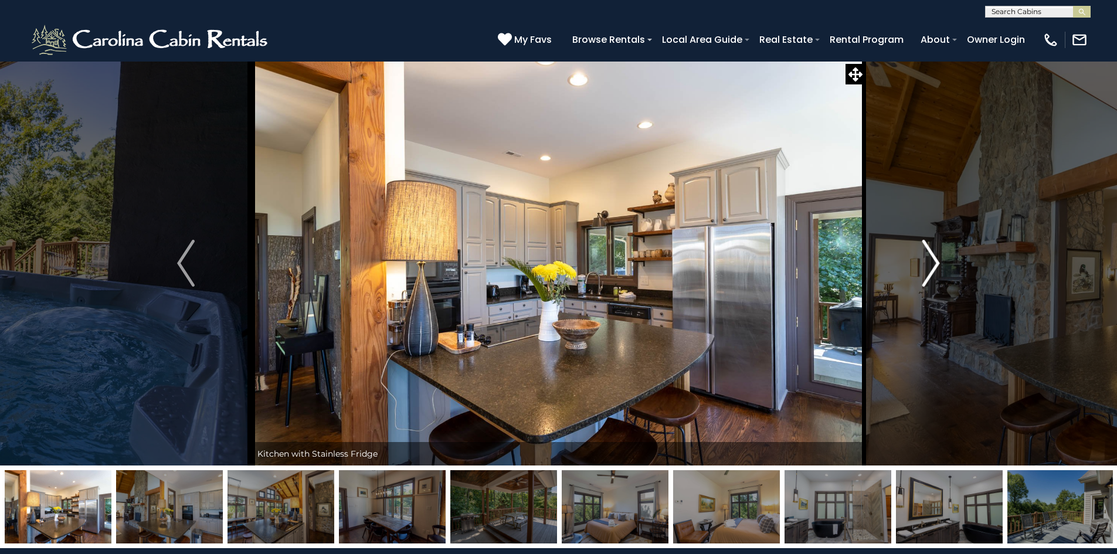
click at [928, 258] on img "Next" at bounding box center [931, 263] width 18 height 47
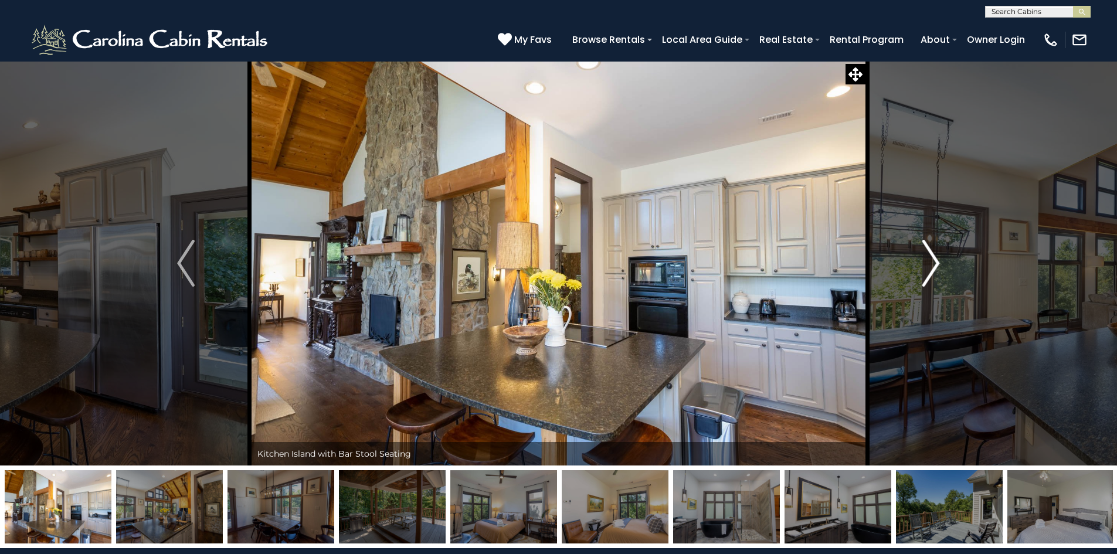
click at [928, 258] on img "Next" at bounding box center [931, 263] width 18 height 47
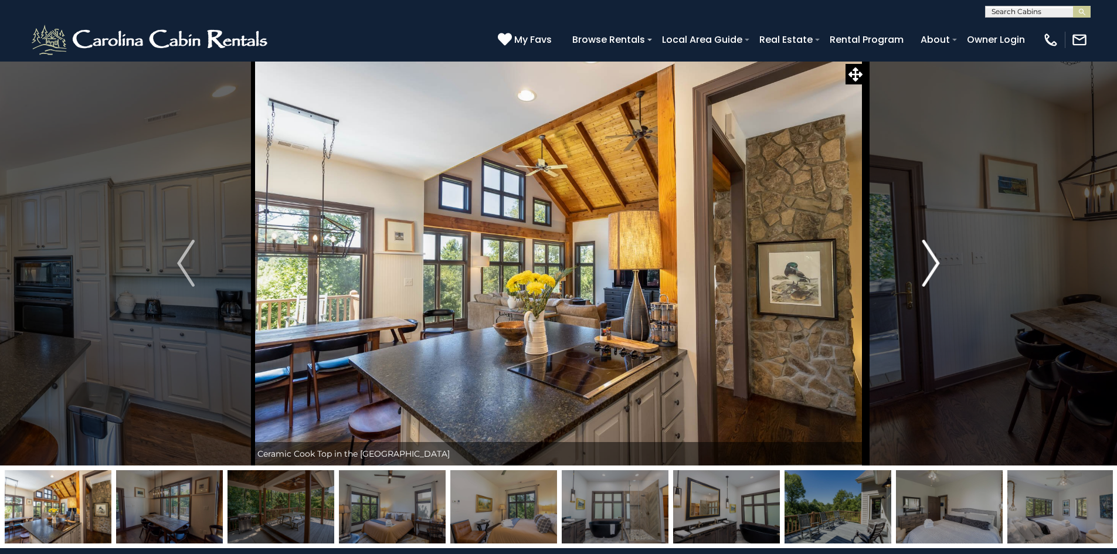
click at [928, 258] on img "Next" at bounding box center [931, 263] width 18 height 47
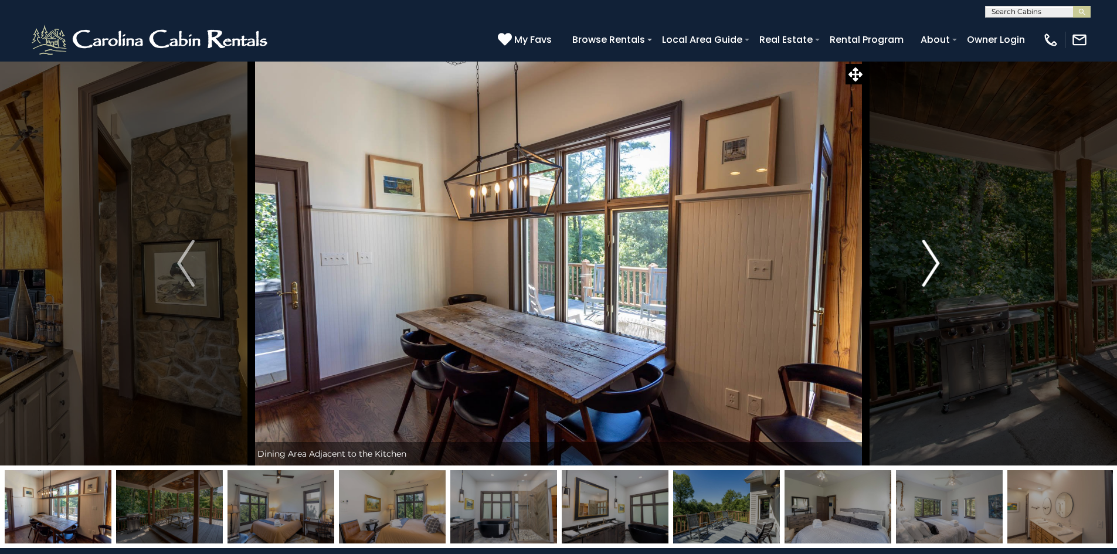
click at [928, 258] on img "Next" at bounding box center [931, 263] width 18 height 47
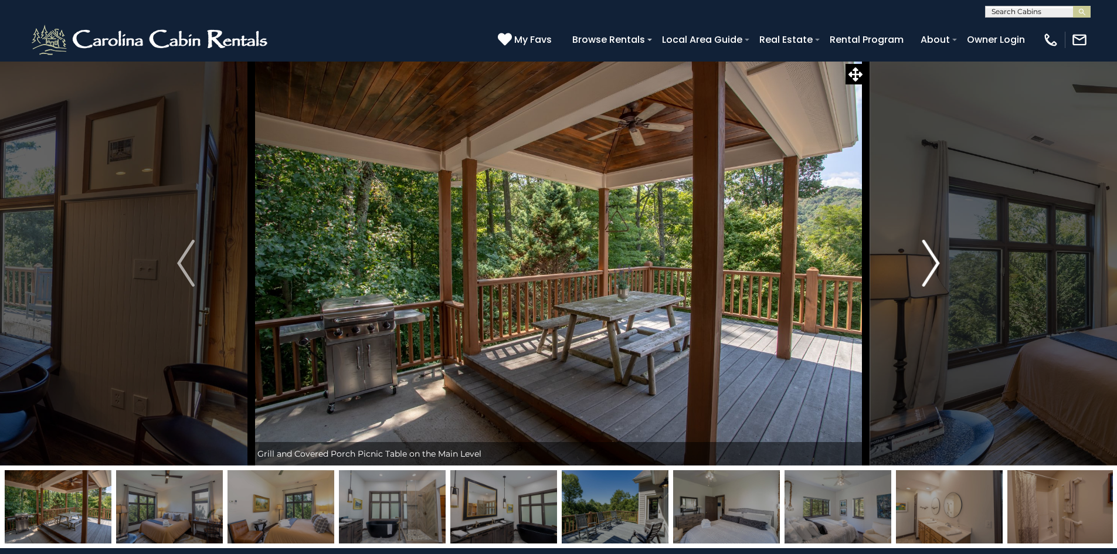
click at [928, 258] on img "Next" at bounding box center [931, 263] width 18 height 47
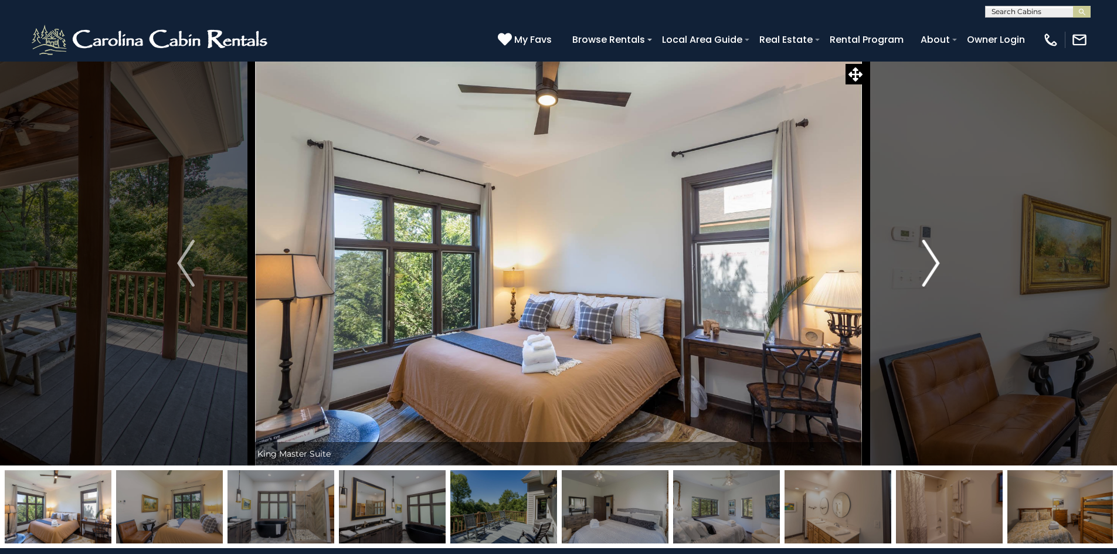
click at [928, 258] on img "Next" at bounding box center [931, 263] width 18 height 47
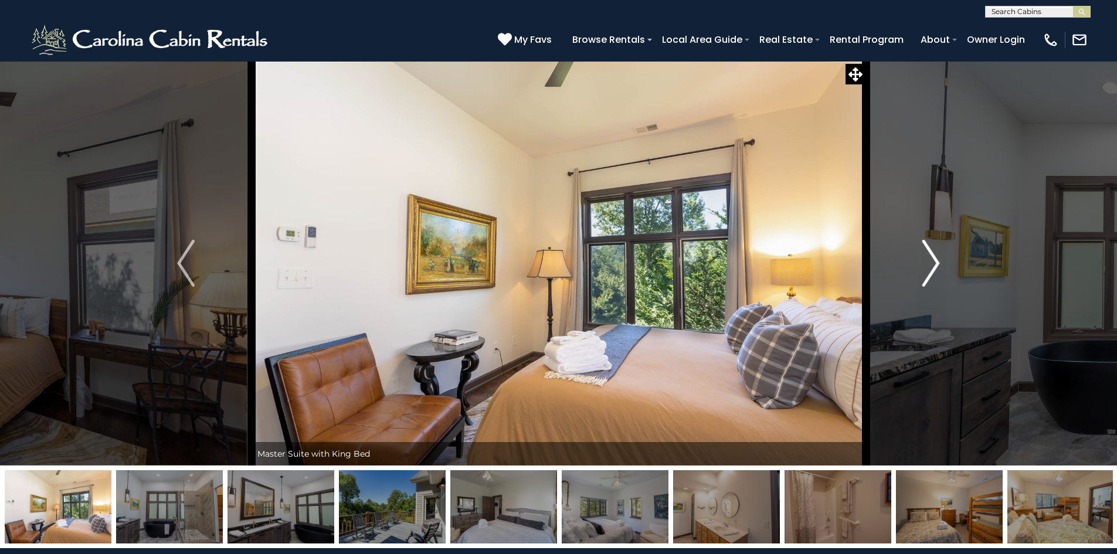
click at [928, 258] on img "Next" at bounding box center [931, 263] width 18 height 47
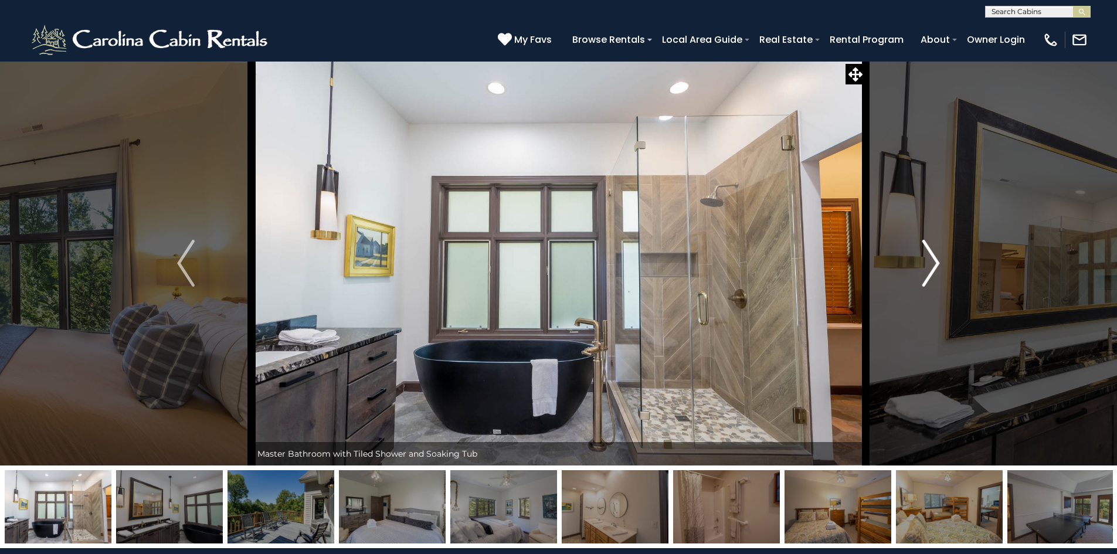
click at [928, 258] on img "Next" at bounding box center [931, 263] width 18 height 47
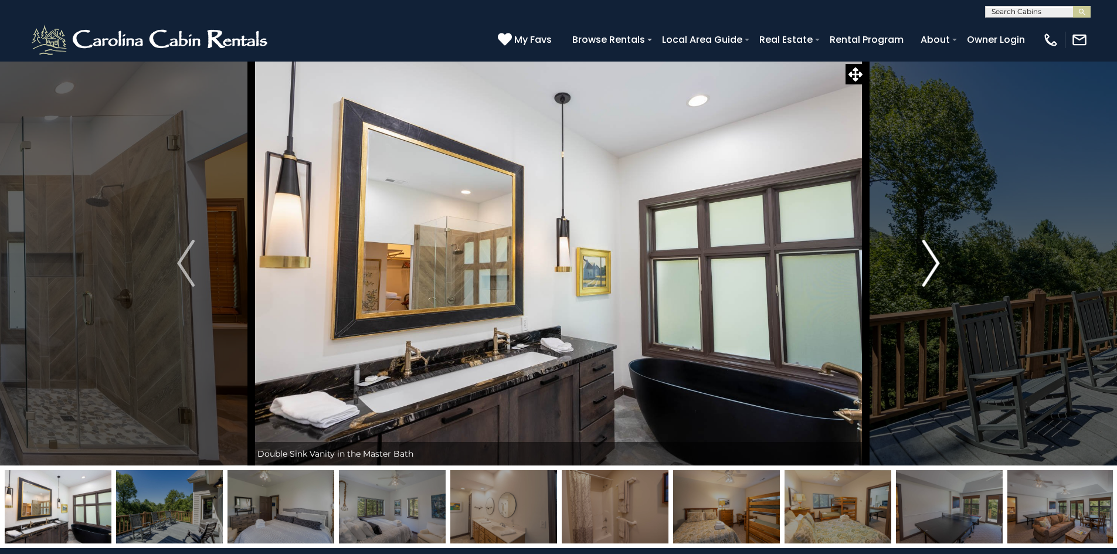
click at [928, 258] on img "Next" at bounding box center [931, 263] width 18 height 47
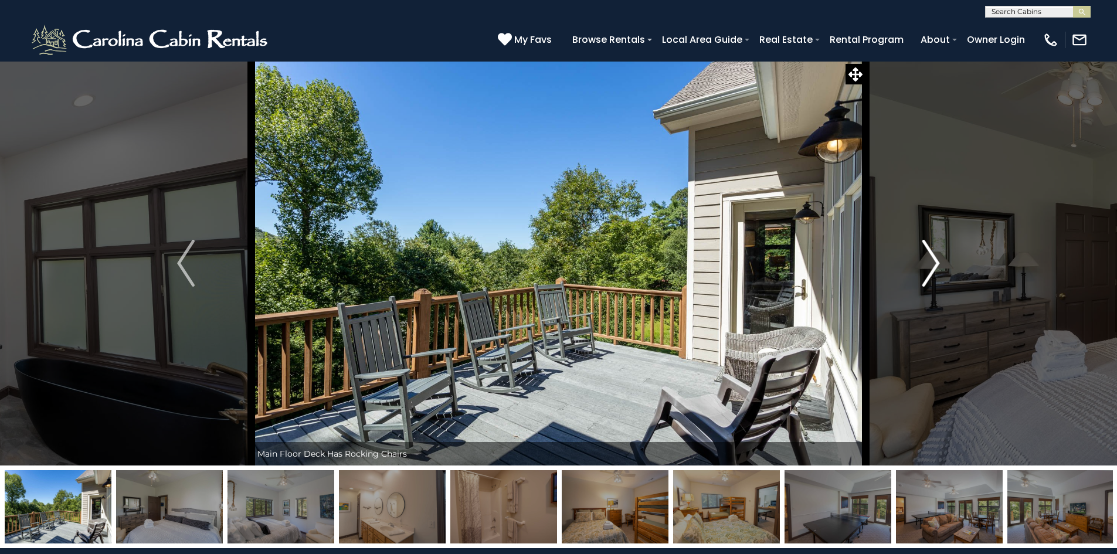
click at [928, 258] on img "Next" at bounding box center [931, 263] width 18 height 47
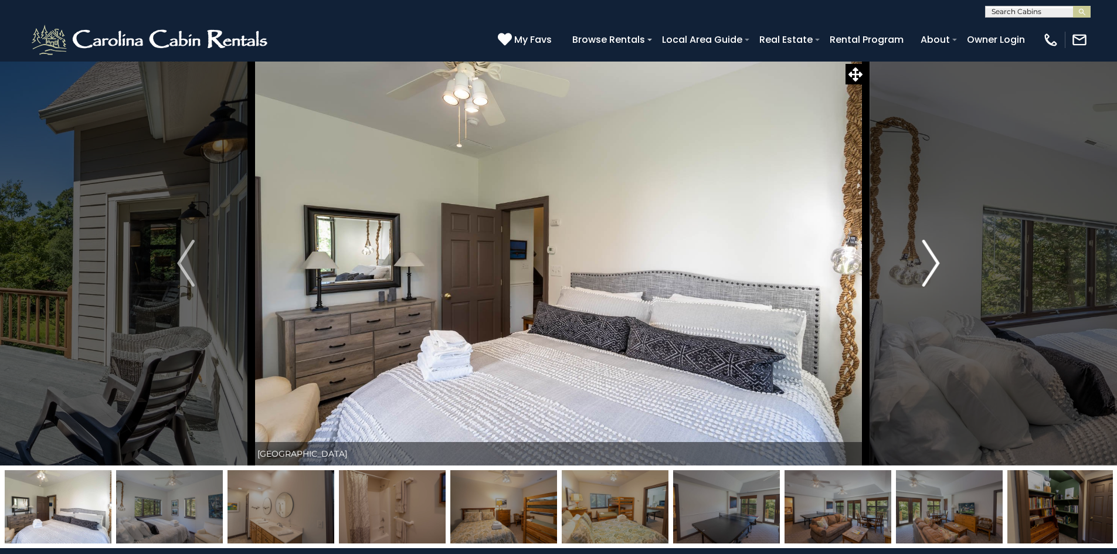
click at [928, 258] on img "Next" at bounding box center [931, 263] width 18 height 47
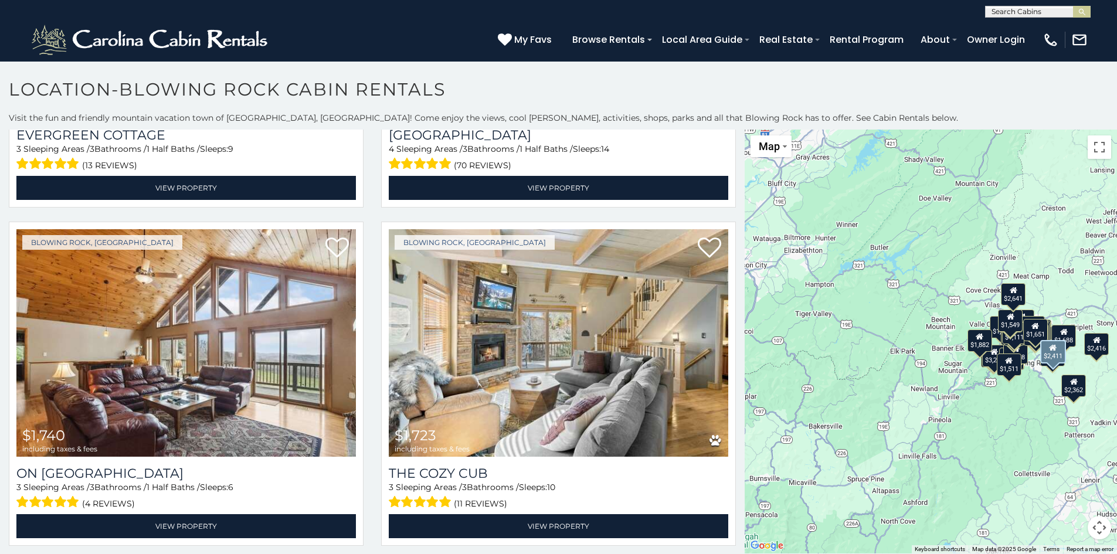
scroll to position [1641, 0]
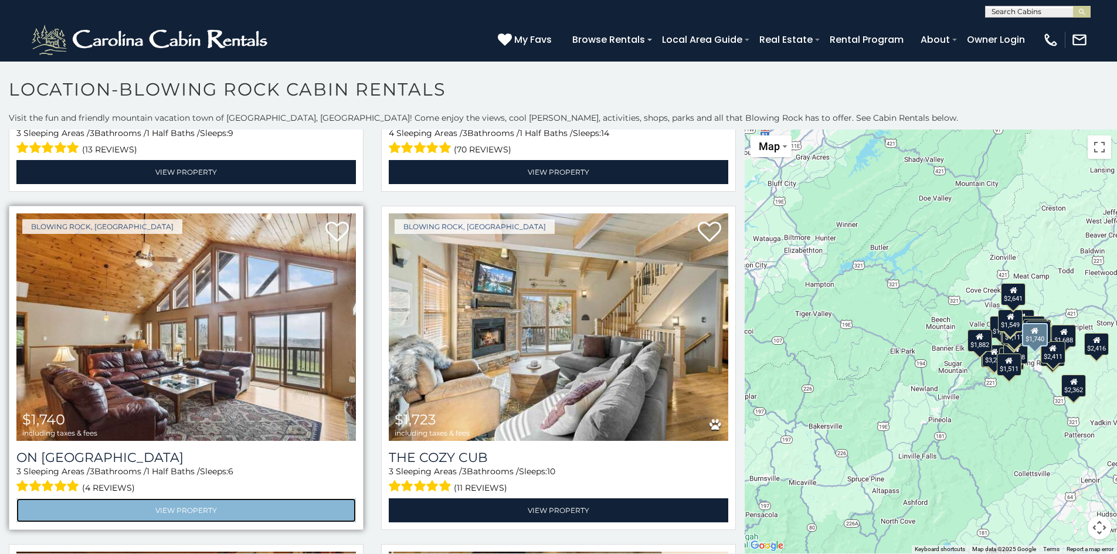
click at [240, 498] on link "View Property" at bounding box center [185, 510] width 339 height 24
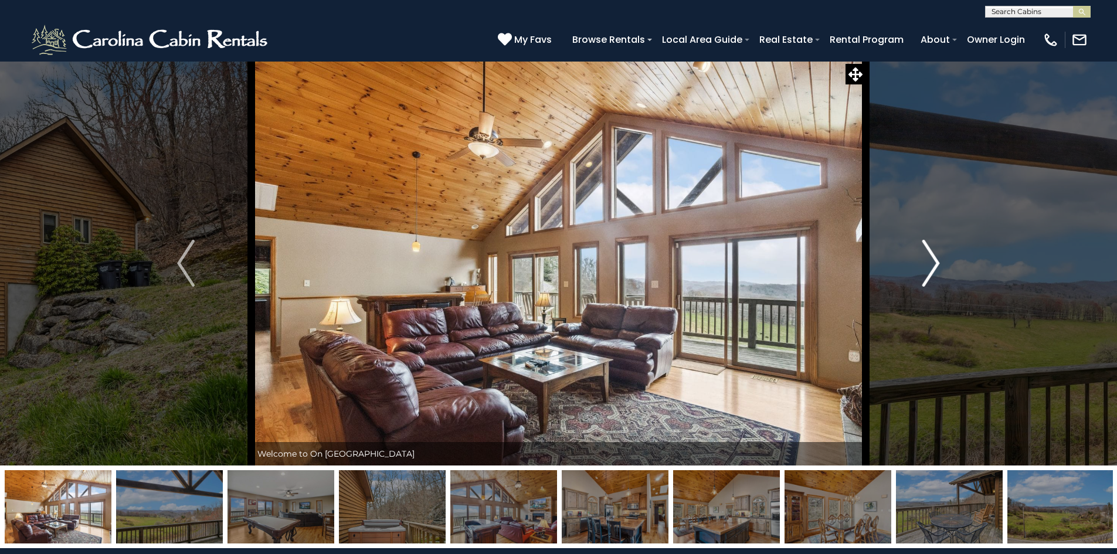
click at [934, 264] on img "Next" at bounding box center [931, 263] width 18 height 47
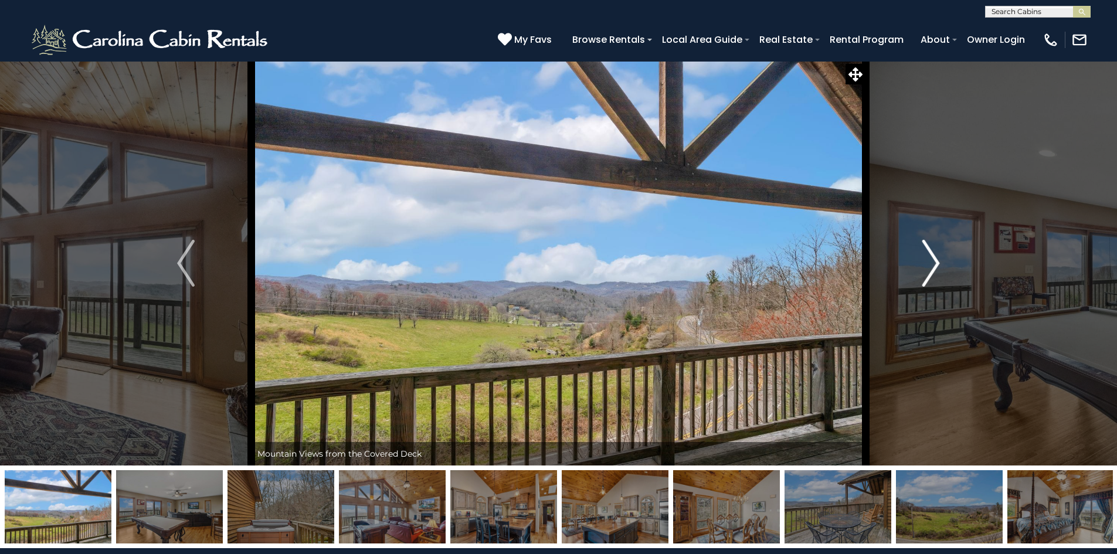
click at [934, 264] on img "Next" at bounding box center [931, 263] width 18 height 47
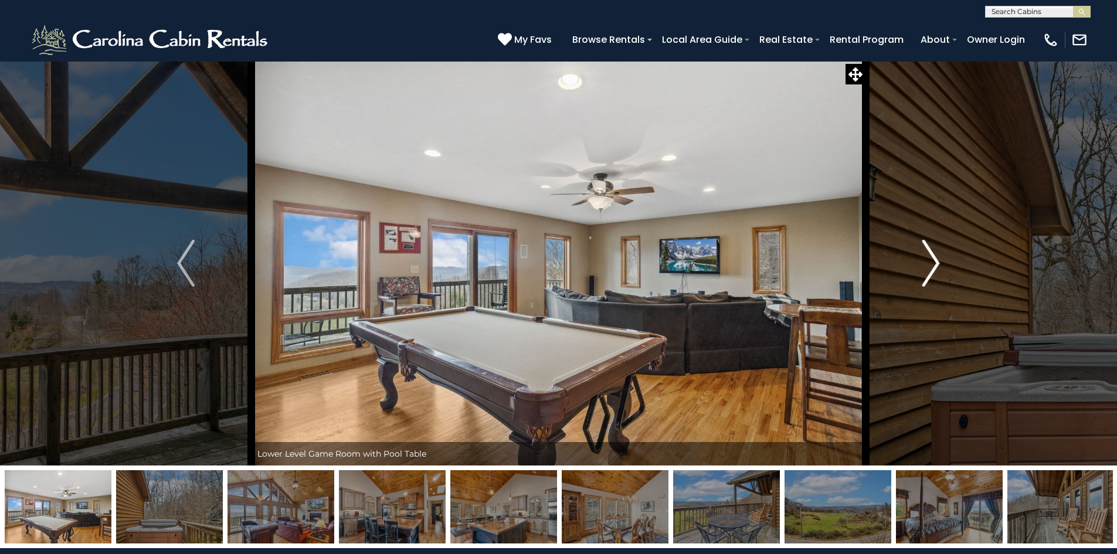
click at [934, 264] on img "Next" at bounding box center [931, 263] width 18 height 47
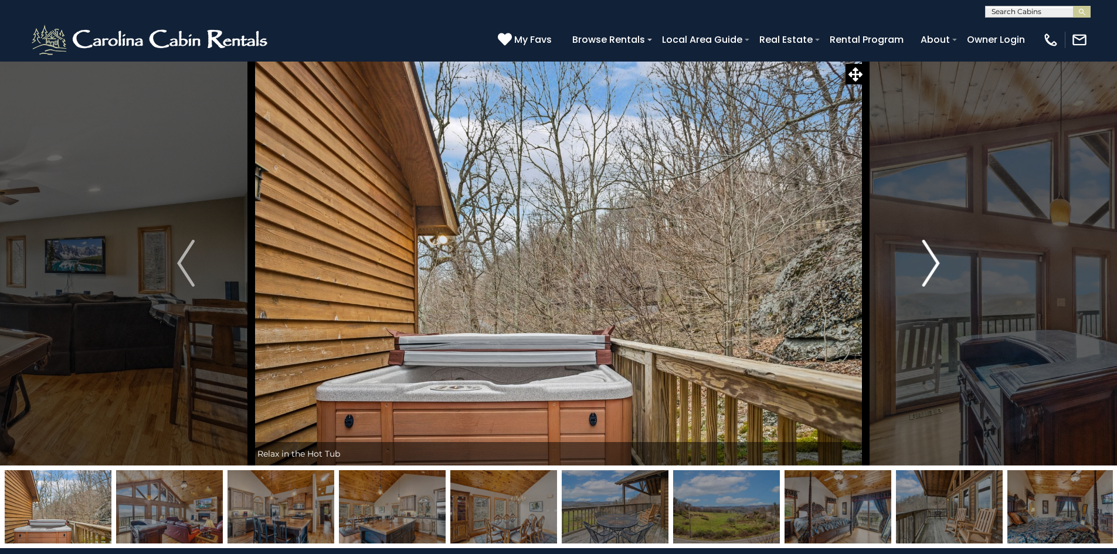
click at [934, 264] on img "Next" at bounding box center [931, 263] width 18 height 47
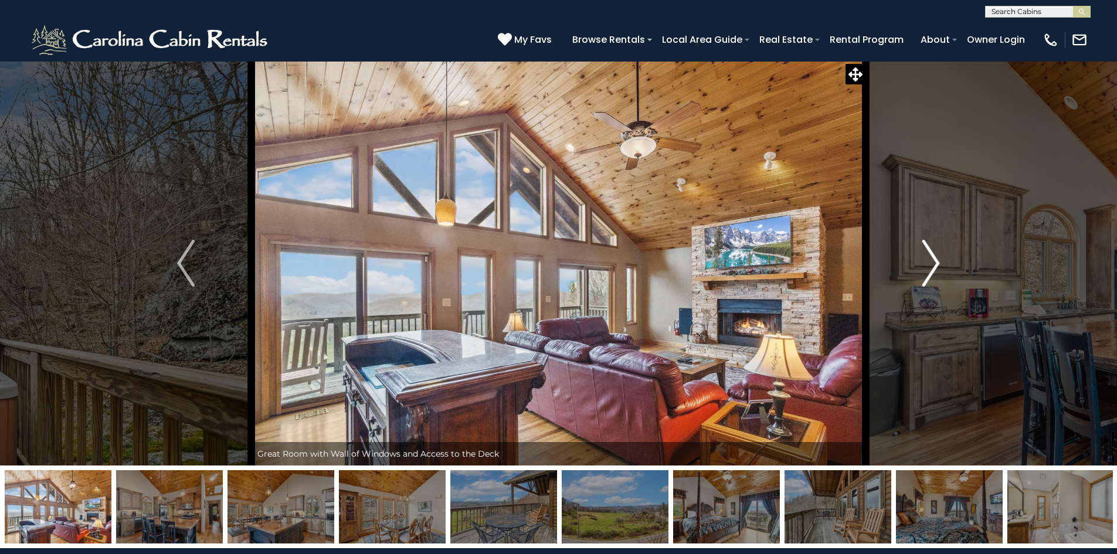
click at [934, 264] on img "Next" at bounding box center [931, 263] width 18 height 47
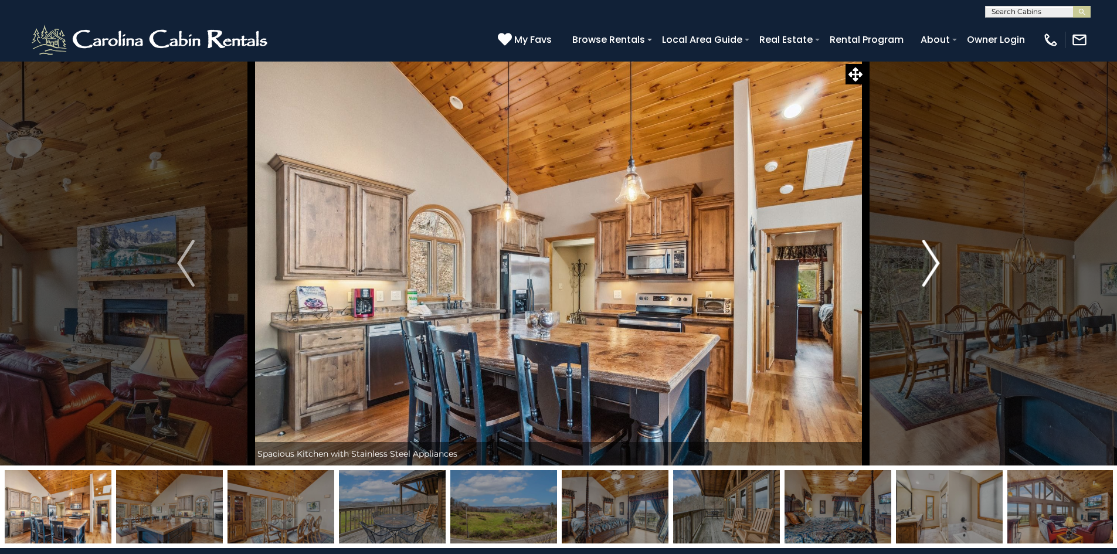
click at [934, 264] on img "Next" at bounding box center [931, 263] width 18 height 47
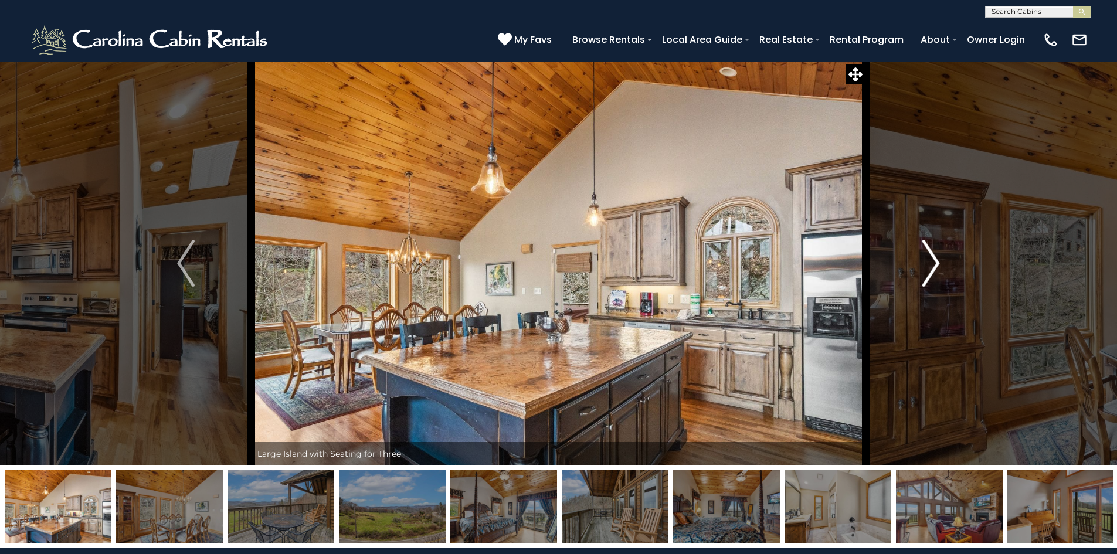
click at [934, 264] on img "Next" at bounding box center [931, 263] width 18 height 47
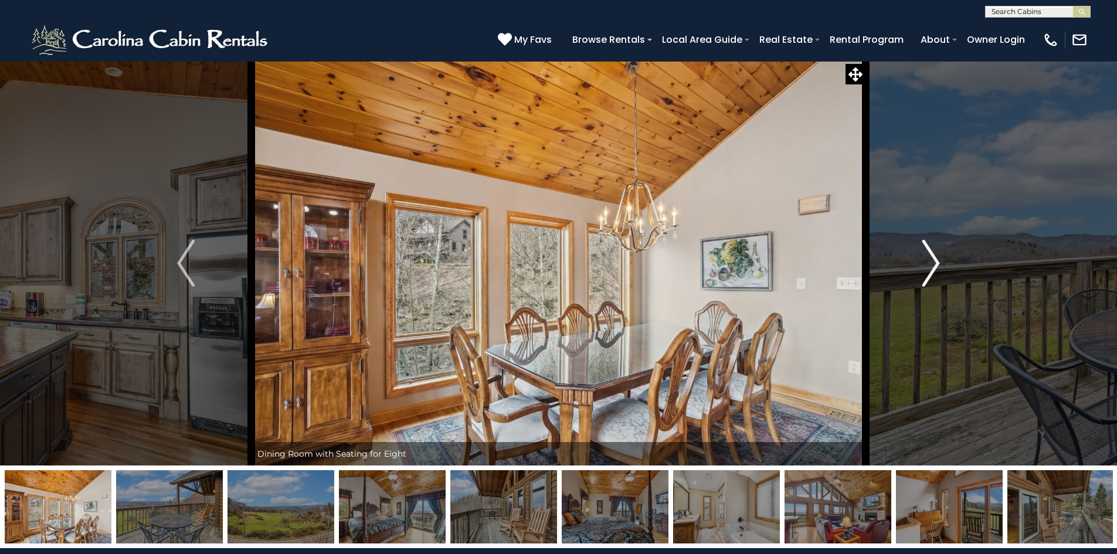
click at [934, 264] on img "Next" at bounding box center [931, 263] width 18 height 47
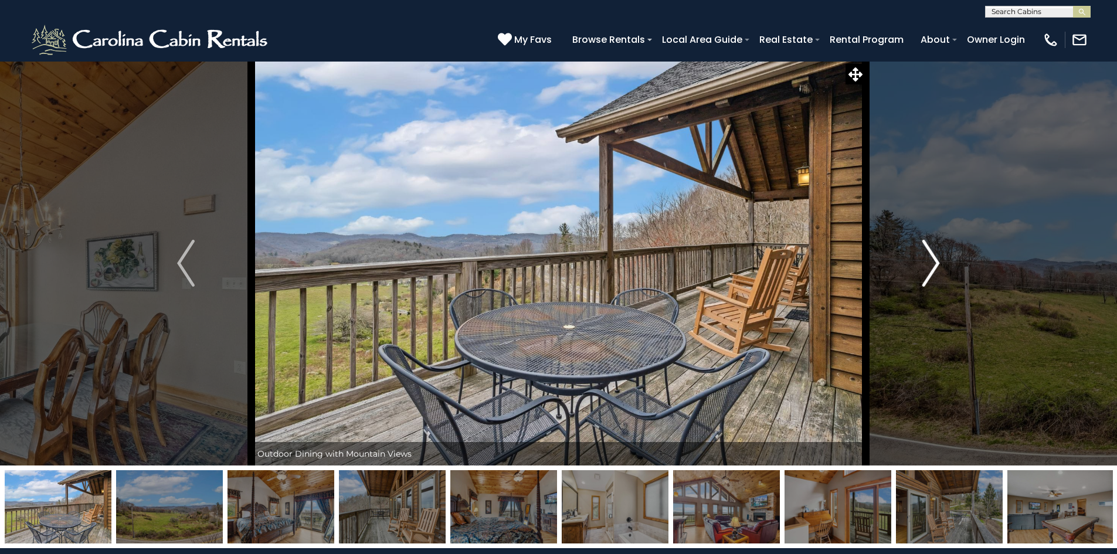
click at [934, 264] on img "Next" at bounding box center [931, 263] width 18 height 47
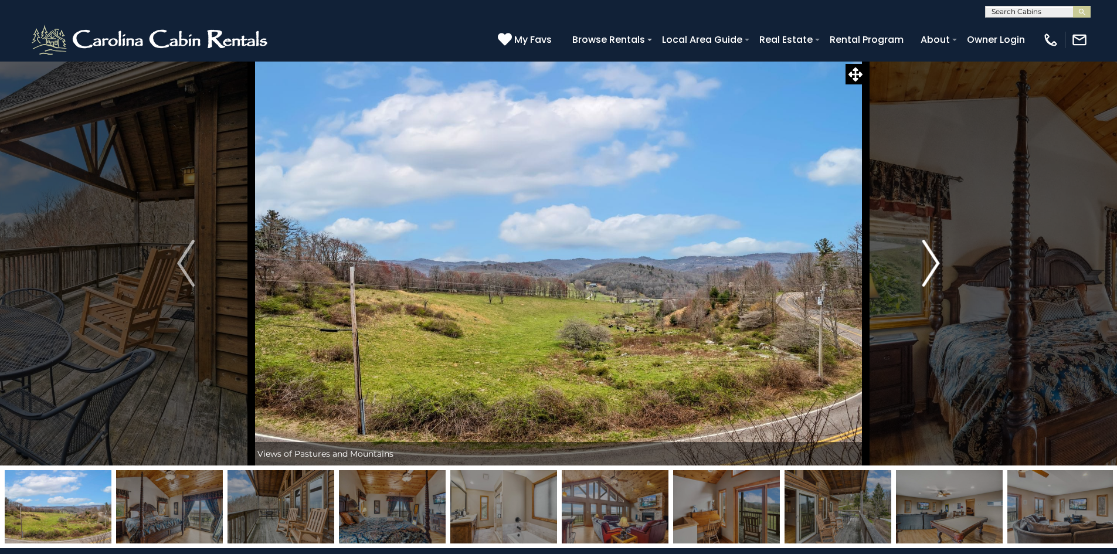
click at [934, 264] on img "Next" at bounding box center [931, 263] width 18 height 47
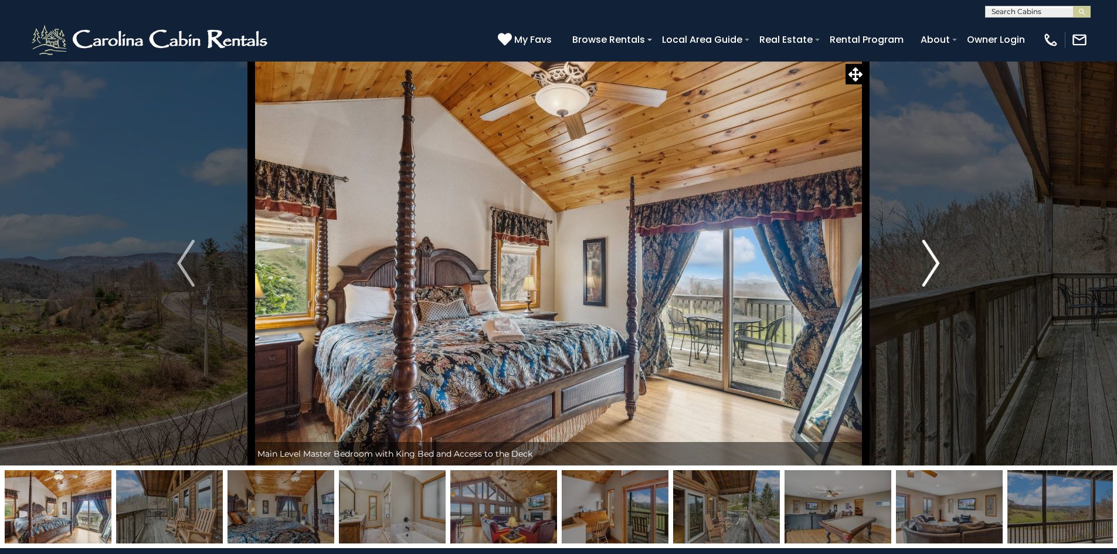
click at [934, 264] on img "Next" at bounding box center [931, 263] width 18 height 47
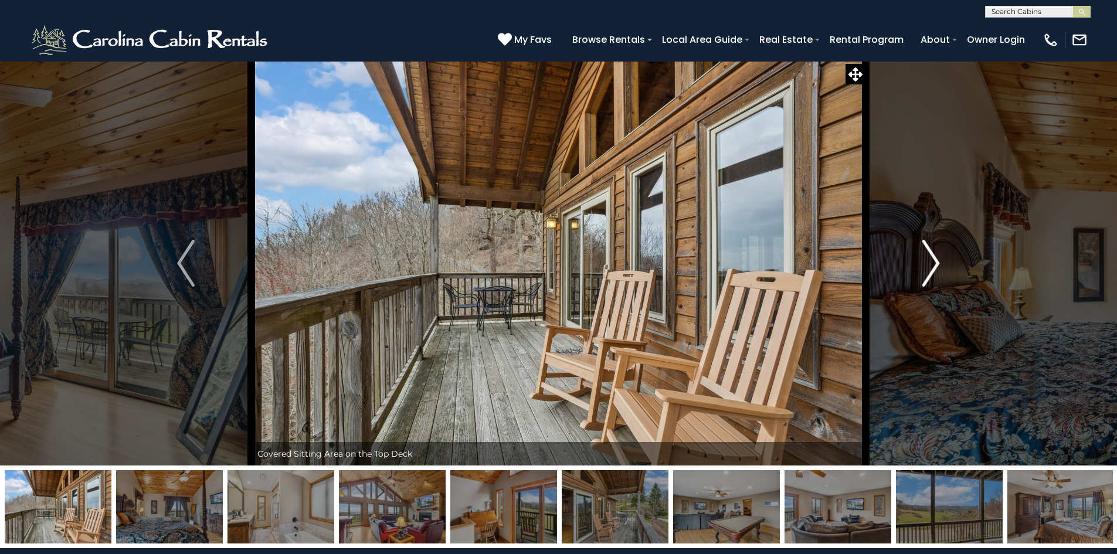
click at [920, 251] on button "Next" at bounding box center [930, 263] width 131 height 404
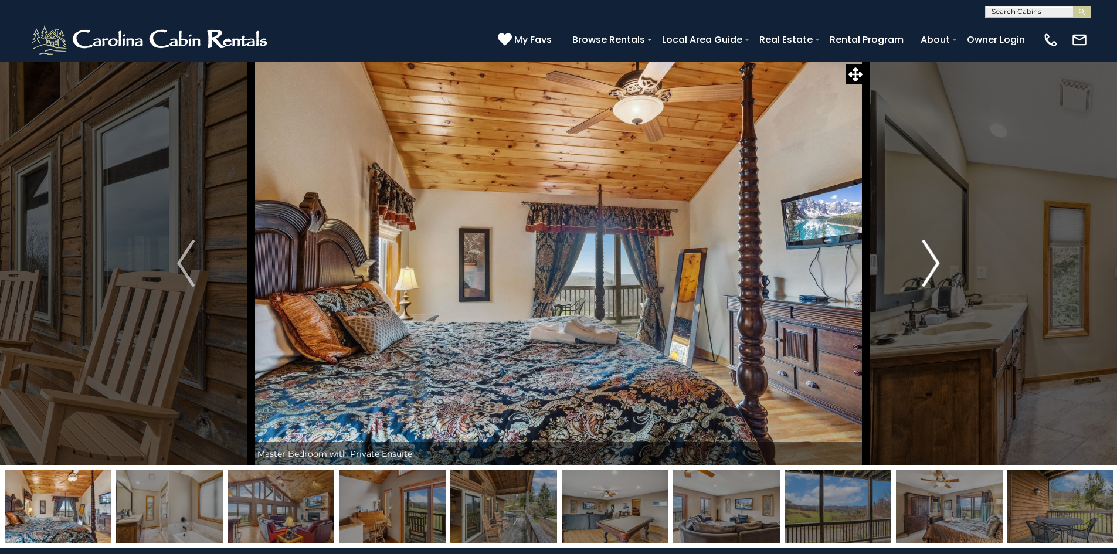
click at [931, 256] on img "Next" at bounding box center [931, 263] width 18 height 47
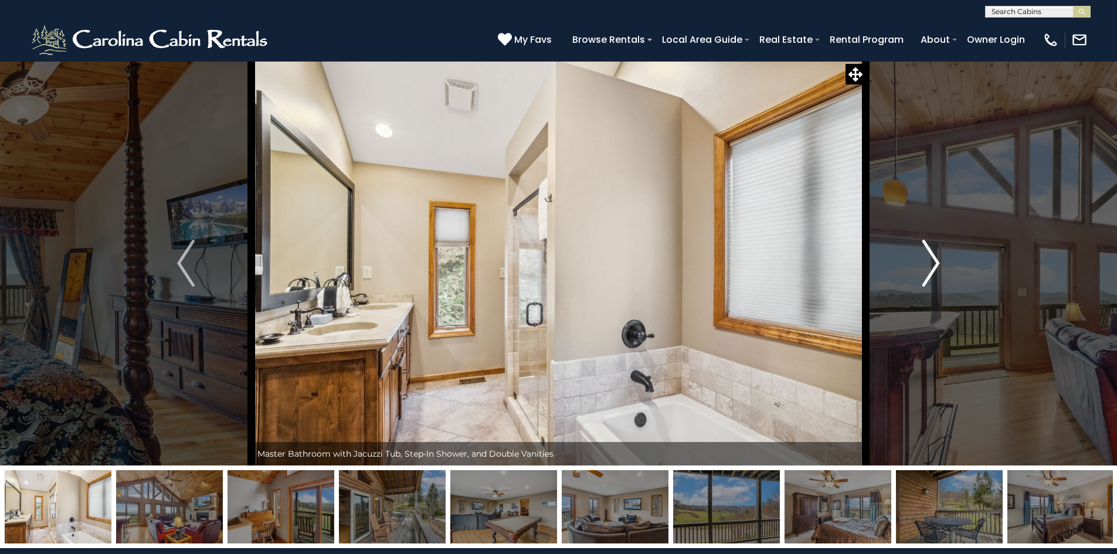
click at [931, 256] on img "Next" at bounding box center [931, 263] width 18 height 47
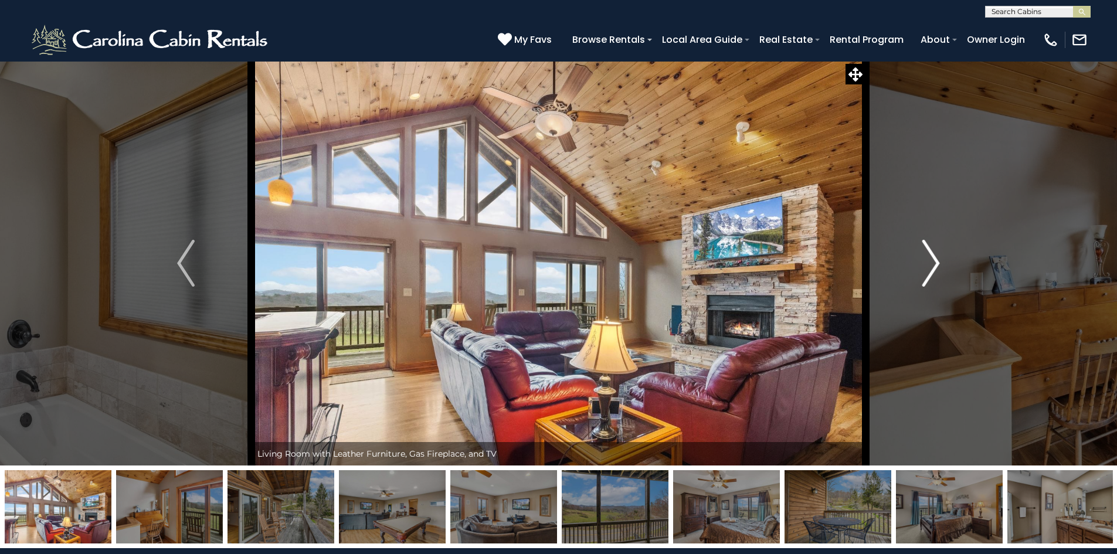
click at [931, 256] on img "Next" at bounding box center [931, 263] width 18 height 47
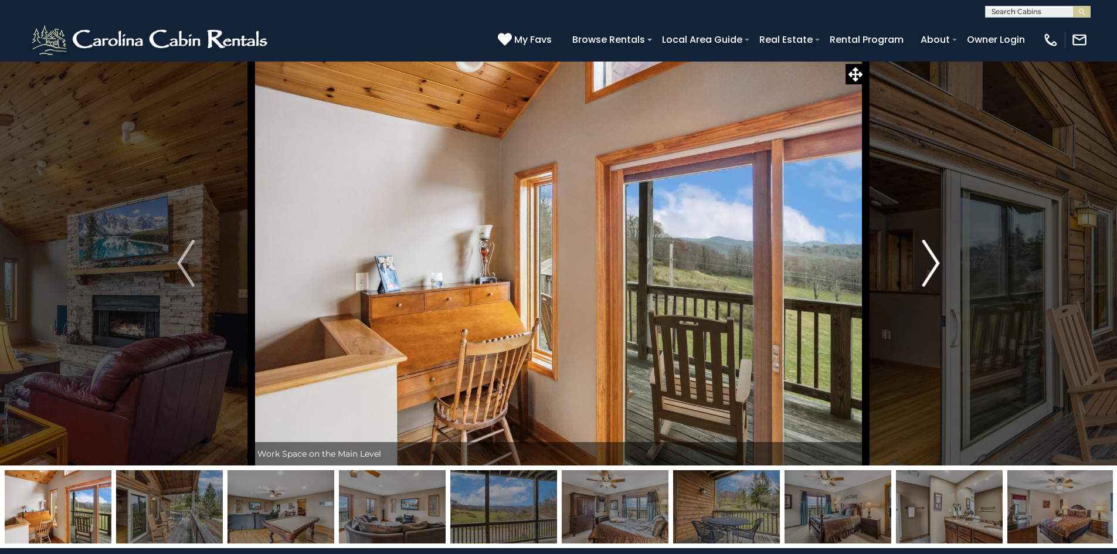
click at [931, 256] on img "Next" at bounding box center [931, 263] width 18 height 47
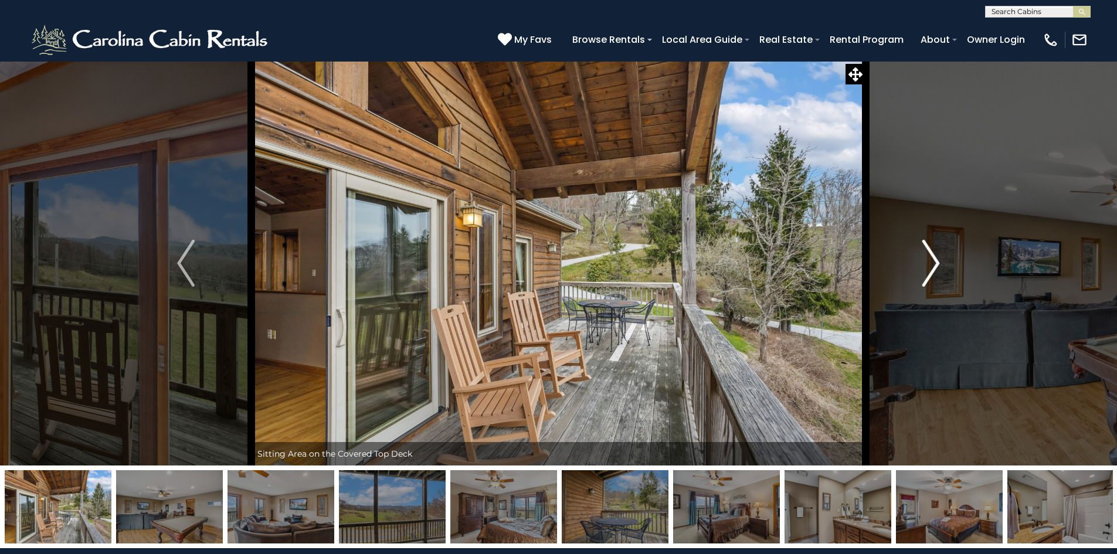
click at [931, 256] on img "Next" at bounding box center [931, 263] width 18 height 47
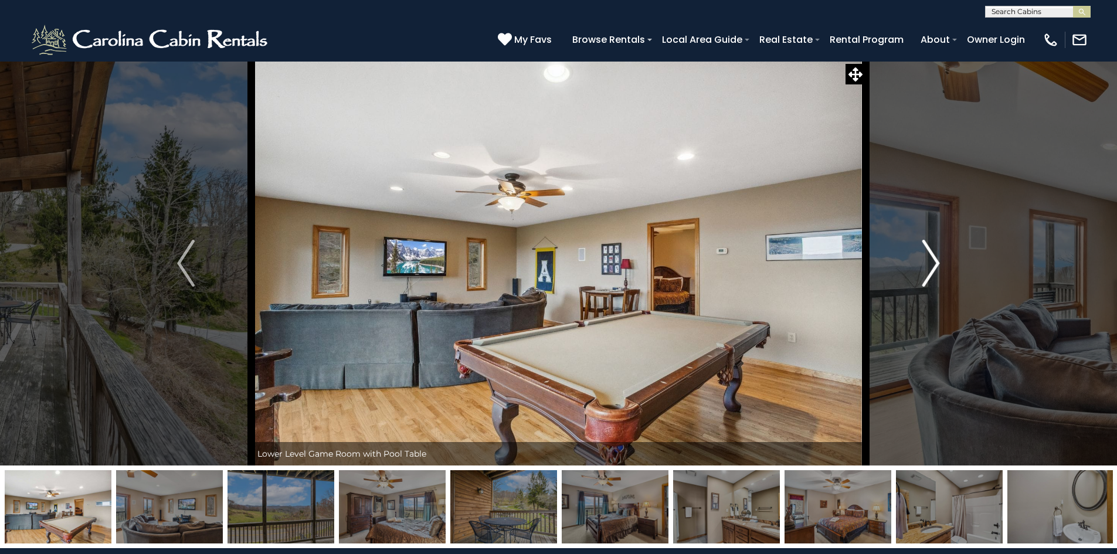
click at [931, 256] on img "Next" at bounding box center [931, 263] width 18 height 47
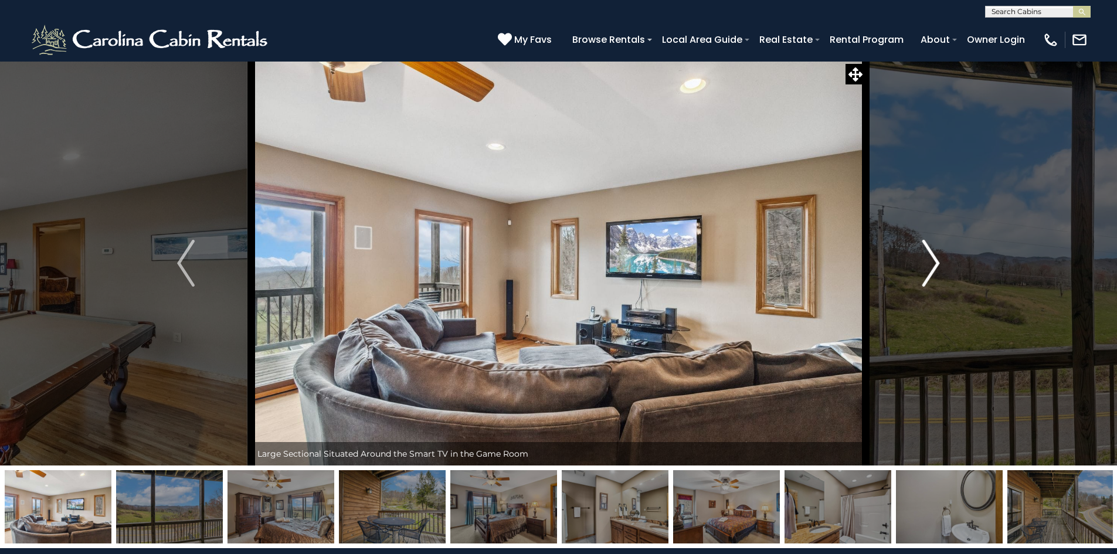
click at [931, 256] on img "Next" at bounding box center [931, 263] width 18 height 47
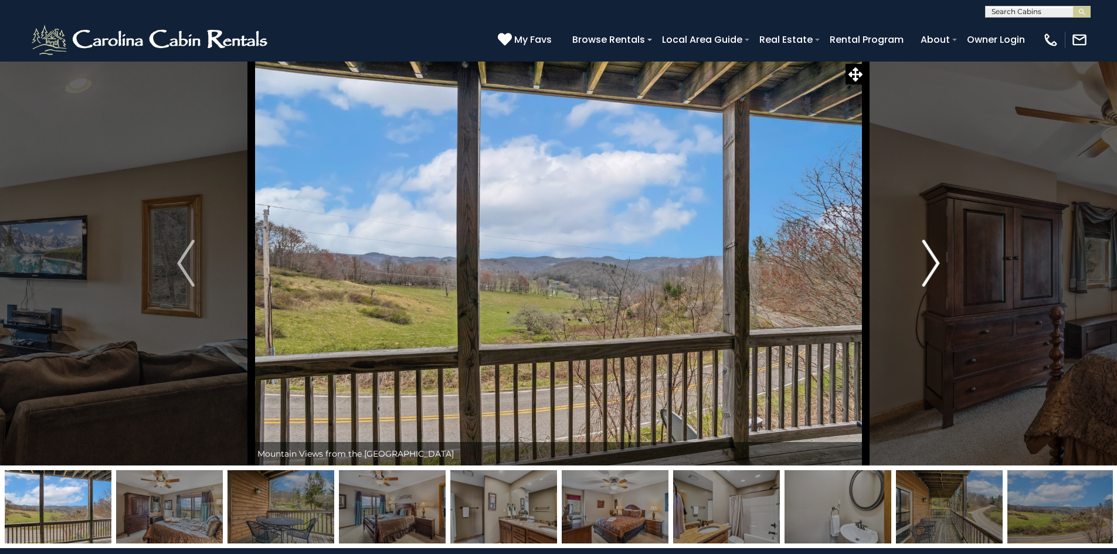
click at [931, 256] on img "Next" at bounding box center [931, 263] width 18 height 47
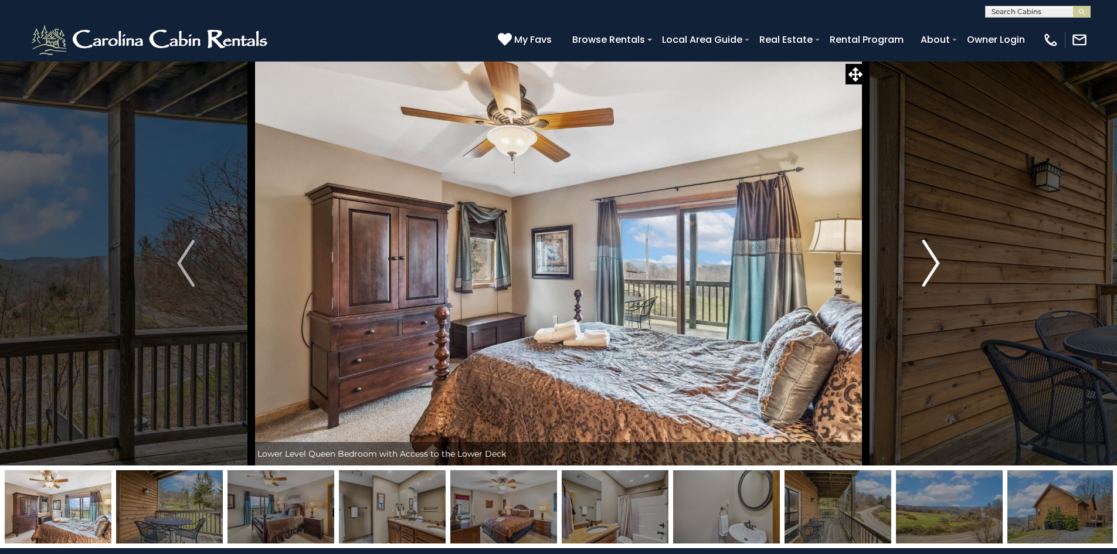
click at [931, 256] on img "Next" at bounding box center [931, 263] width 18 height 47
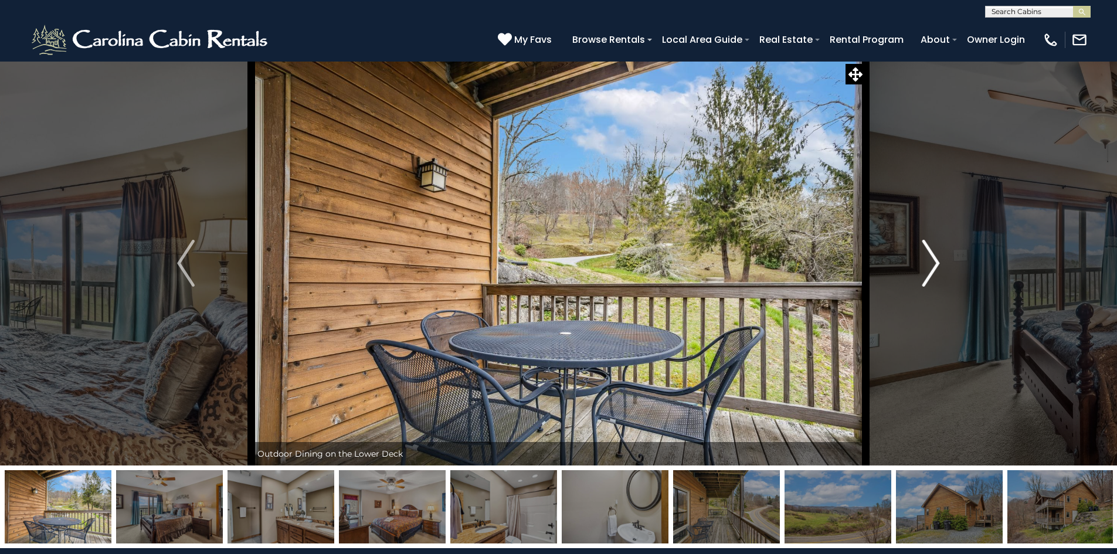
click at [931, 256] on img "Next" at bounding box center [931, 263] width 18 height 47
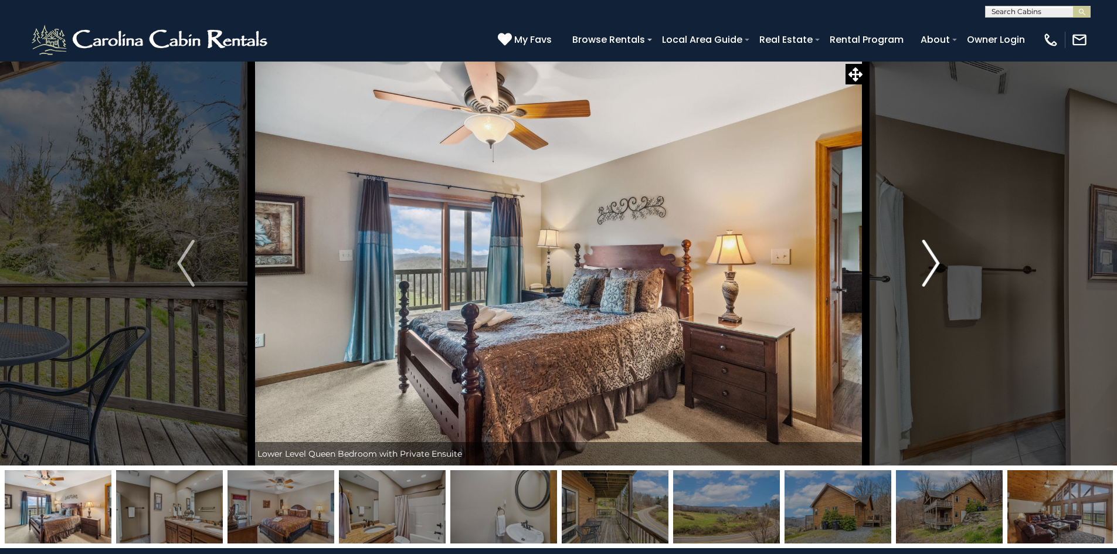
click at [931, 256] on img "Next" at bounding box center [931, 263] width 18 height 47
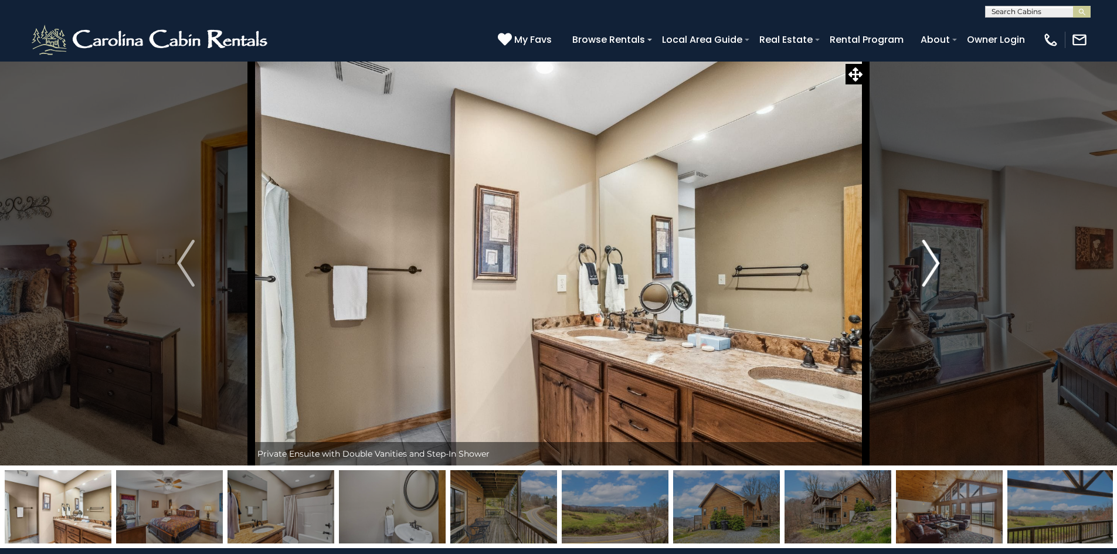
click at [931, 256] on img "Next" at bounding box center [931, 263] width 18 height 47
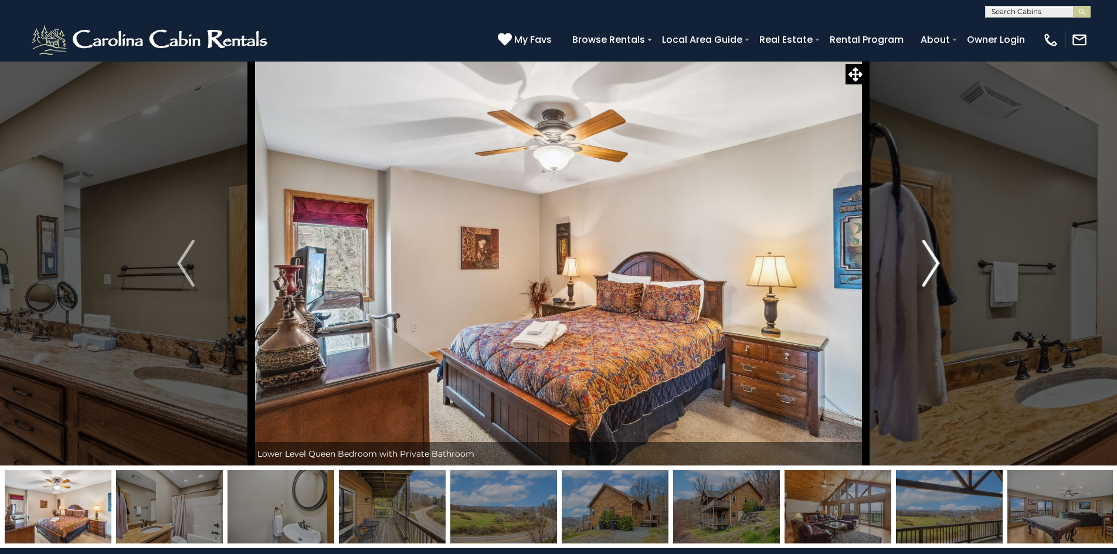
click at [931, 256] on img "Next" at bounding box center [931, 263] width 18 height 47
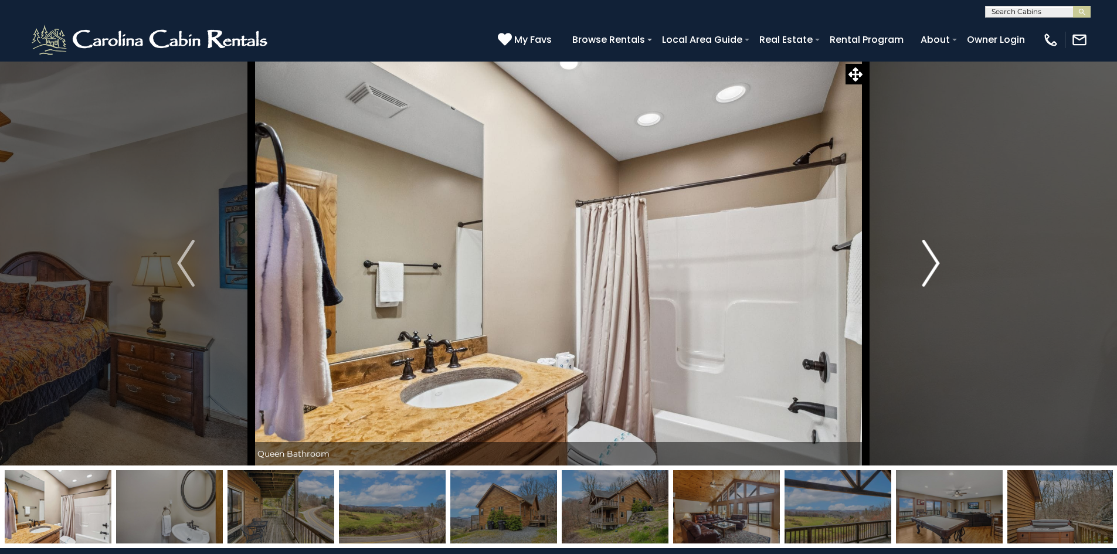
click at [931, 256] on img "Next" at bounding box center [931, 263] width 18 height 47
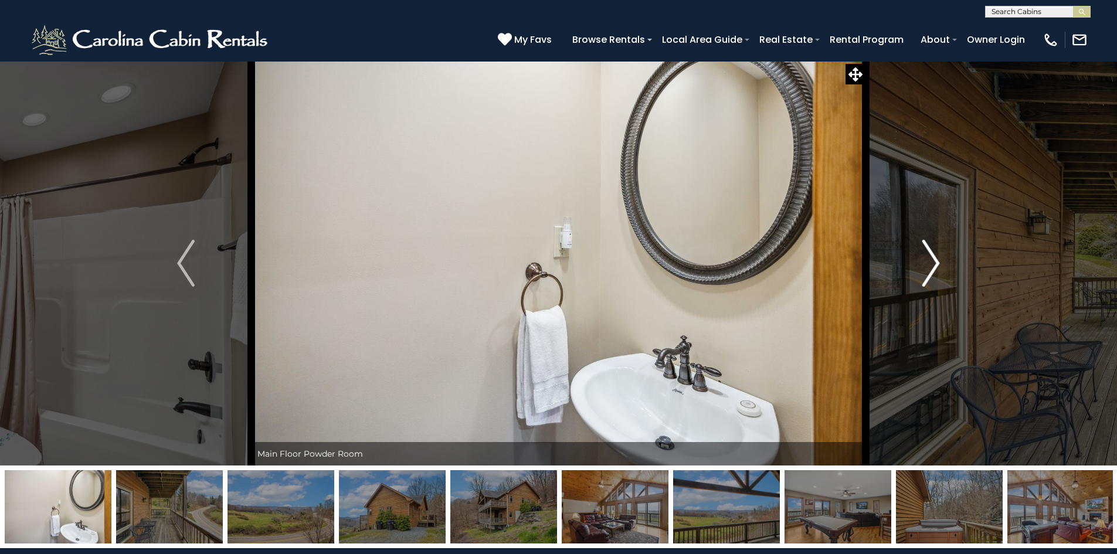
click at [931, 256] on img "Next" at bounding box center [931, 263] width 18 height 47
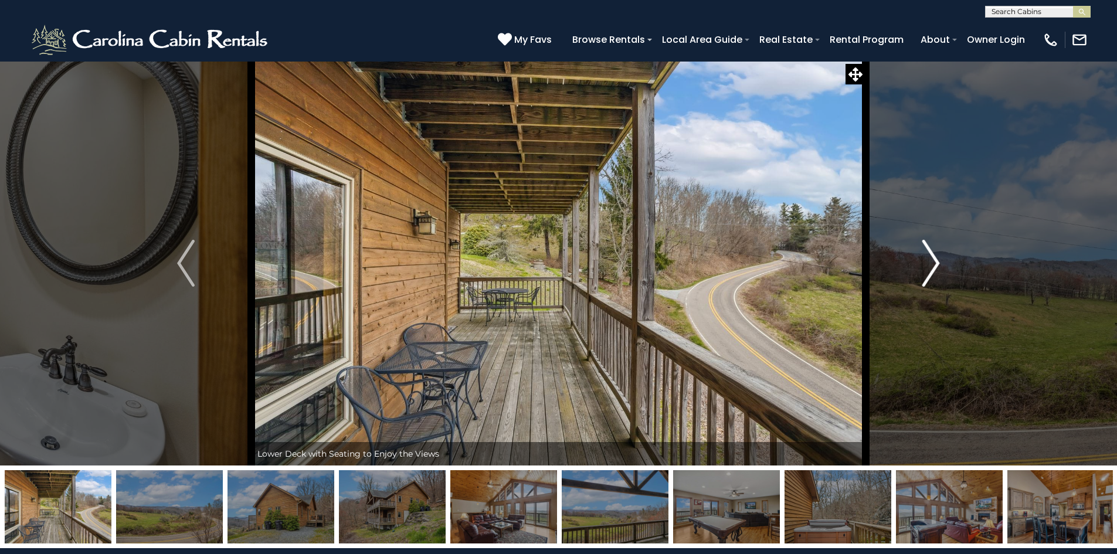
click at [931, 256] on img "Next" at bounding box center [931, 263] width 18 height 47
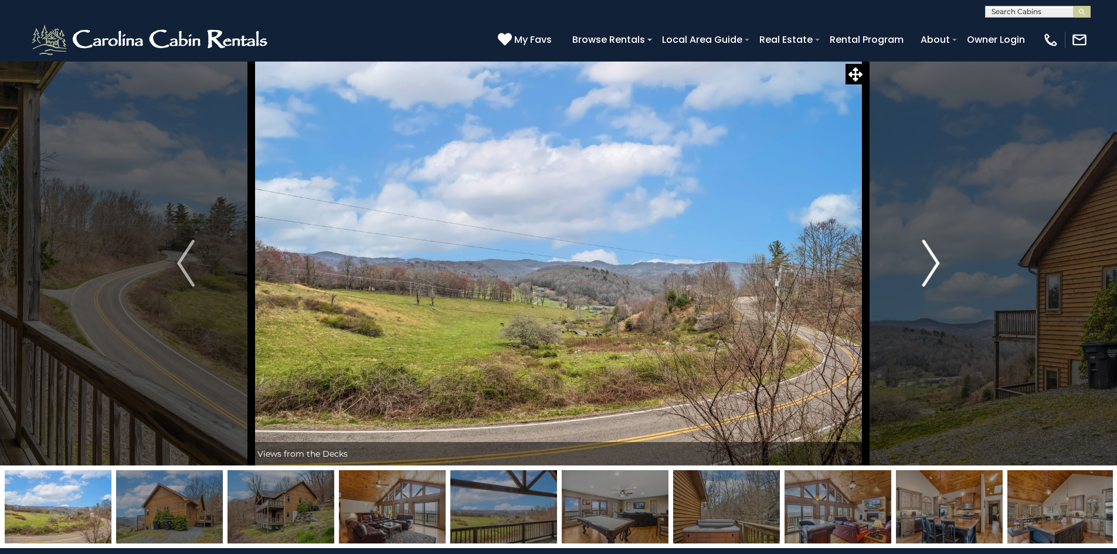
click at [931, 256] on img "Next" at bounding box center [931, 263] width 18 height 47
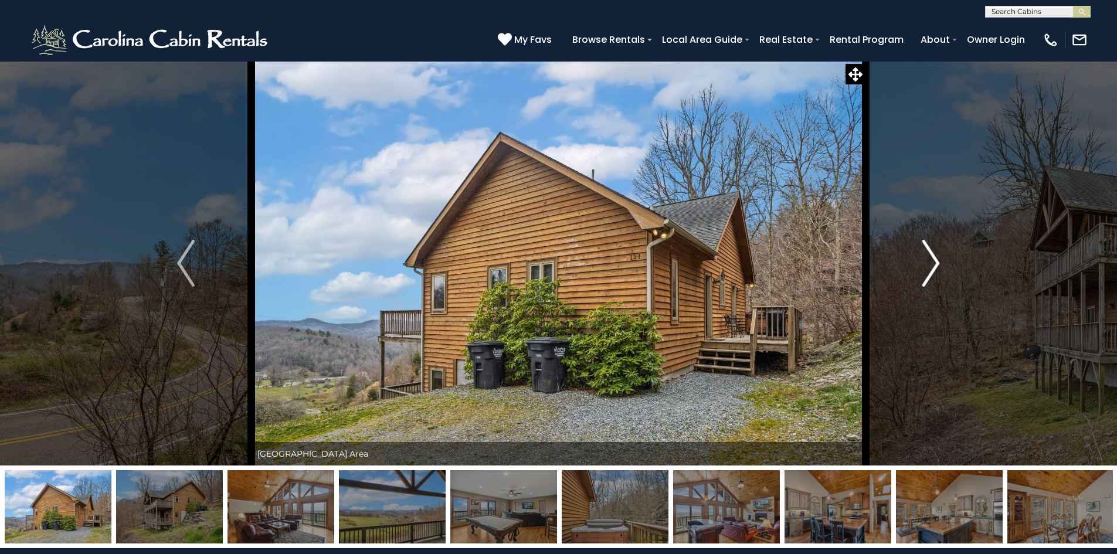
click at [931, 256] on img "Next" at bounding box center [931, 263] width 18 height 47
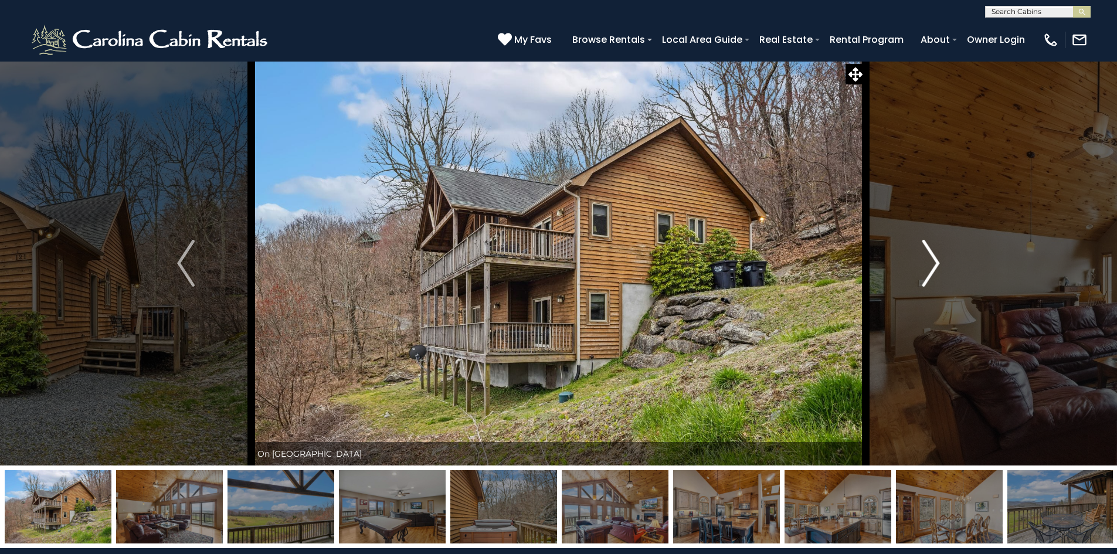
click at [931, 256] on img "Next" at bounding box center [931, 263] width 18 height 47
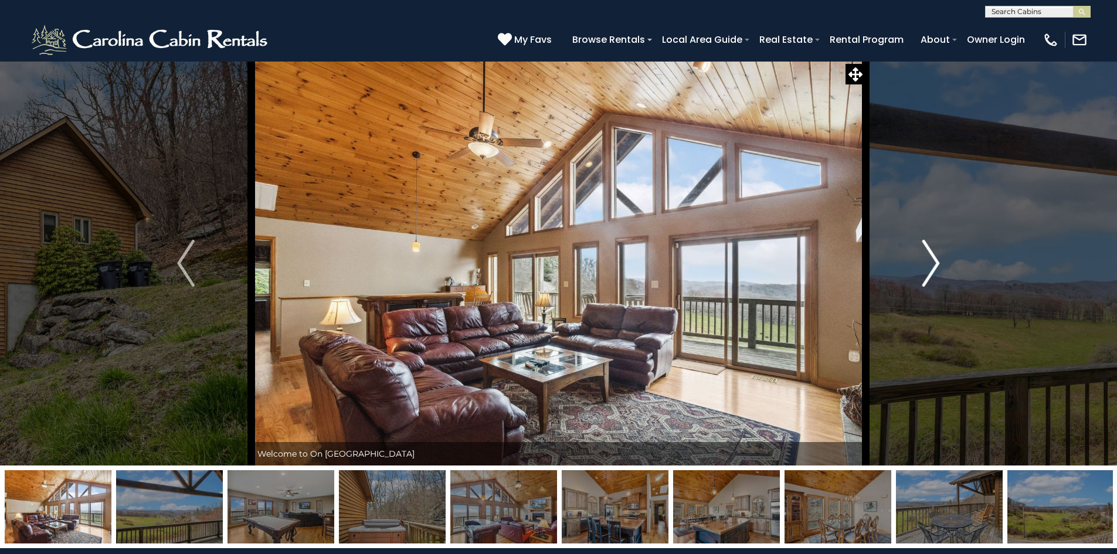
click at [931, 256] on img "Next" at bounding box center [931, 263] width 18 height 47
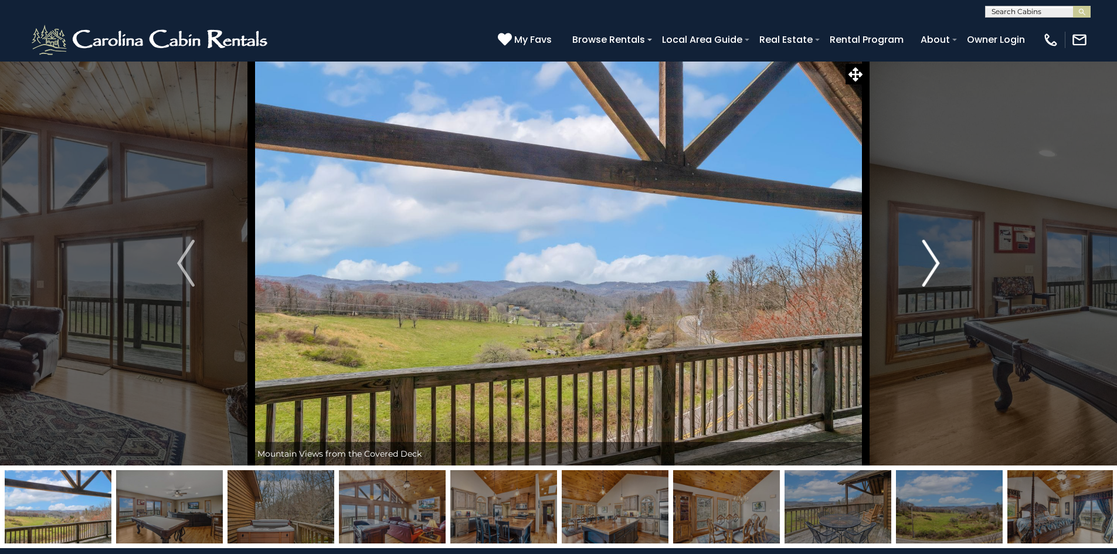
click at [931, 256] on img "Next" at bounding box center [931, 263] width 18 height 47
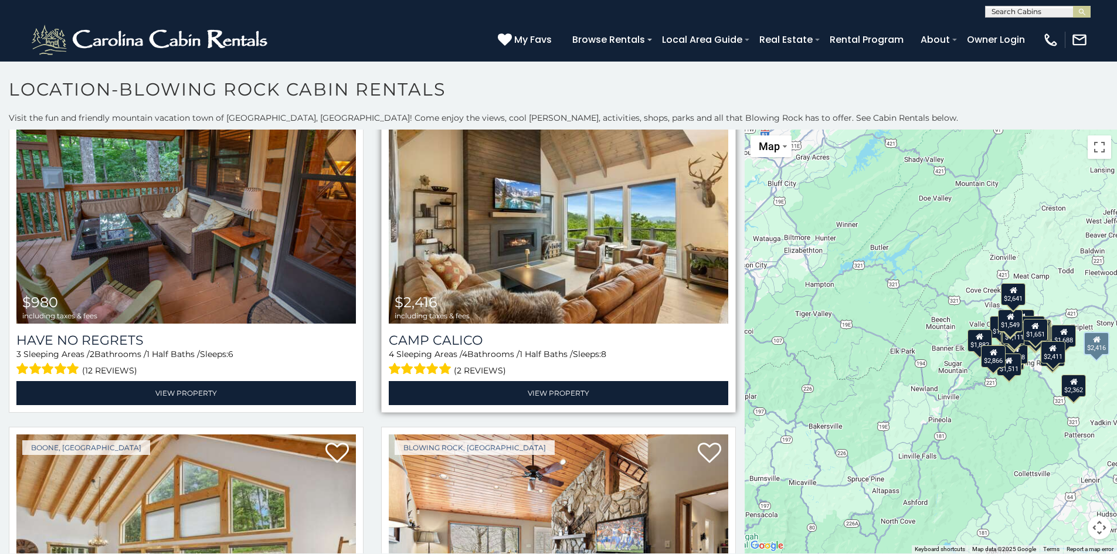
scroll to position [1993, 0]
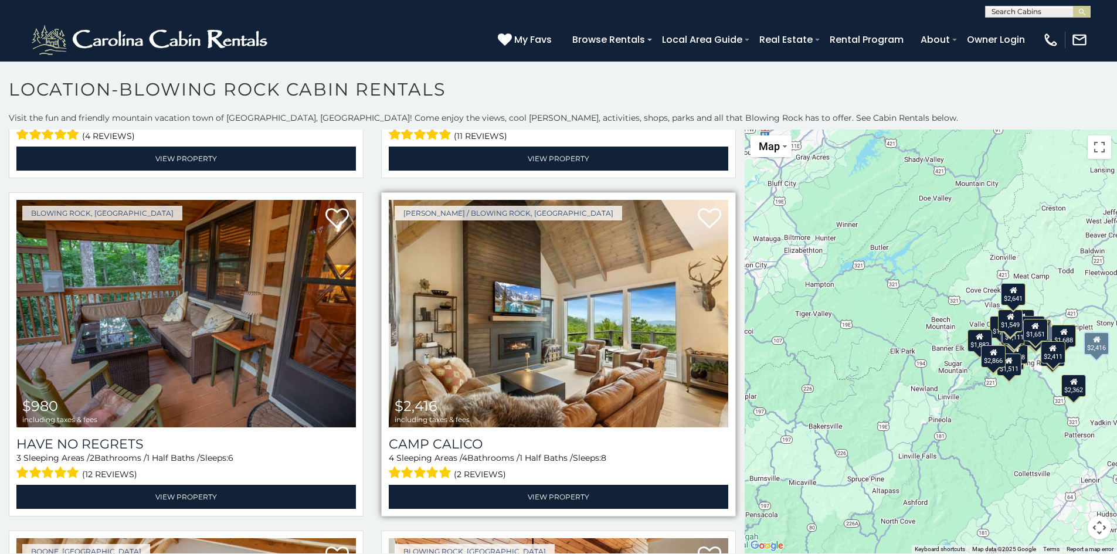
click at [574, 339] on img at bounding box center [558, 313] width 339 height 227
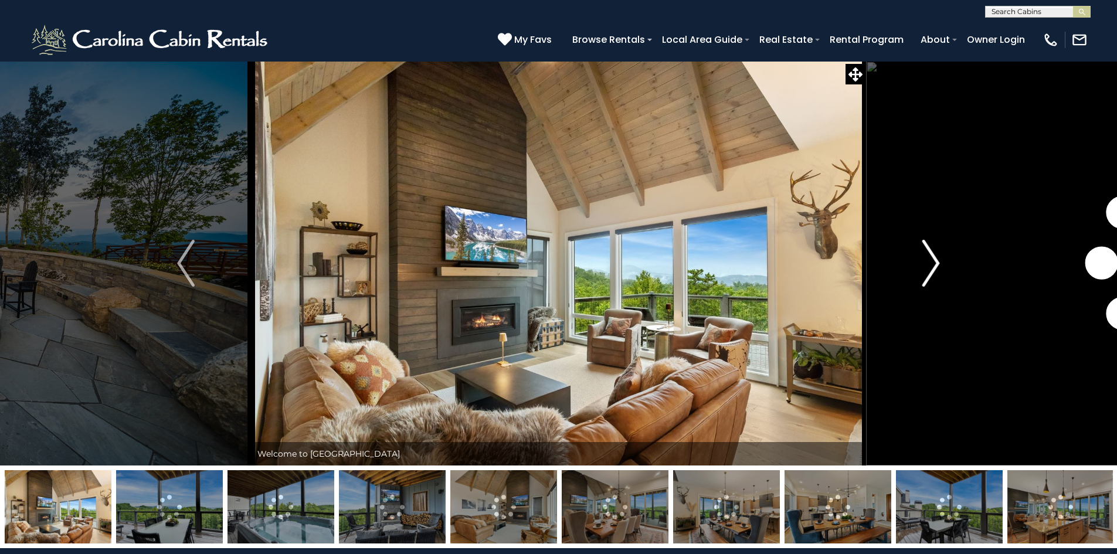
click at [931, 266] on img "Next" at bounding box center [931, 263] width 18 height 47
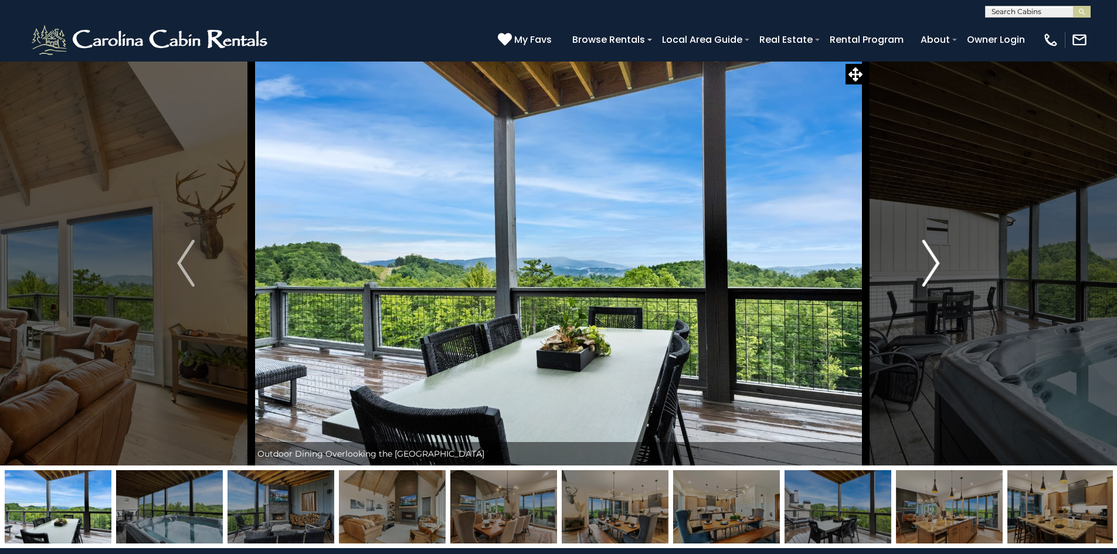
click at [929, 266] on img "Next" at bounding box center [931, 263] width 18 height 47
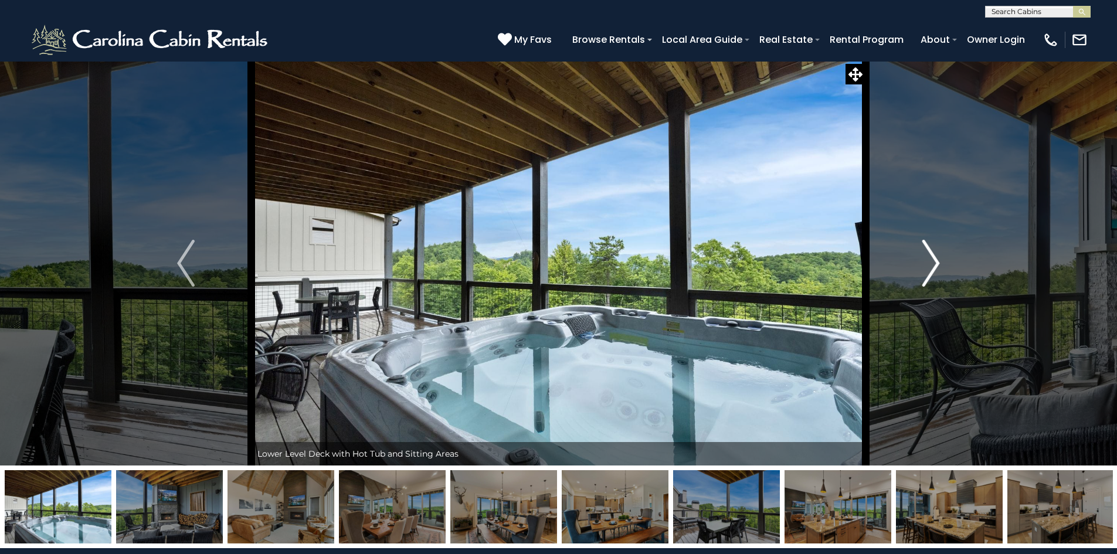
click at [928, 266] on img "Next" at bounding box center [931, 263] width 18 height 47
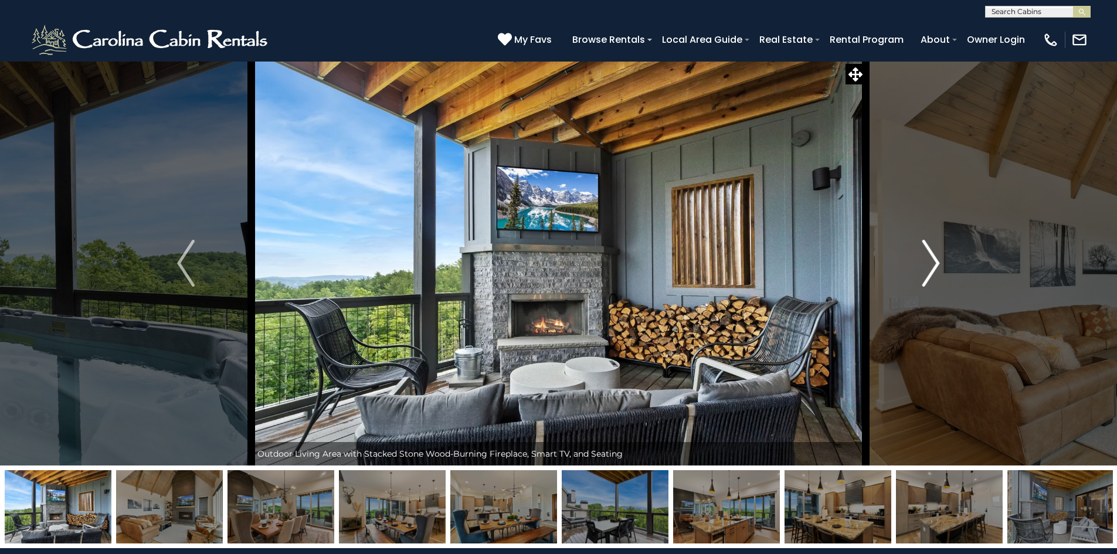
click at [928, 266] on img "Next" at bounding box center [931, 263] width 18 height 47
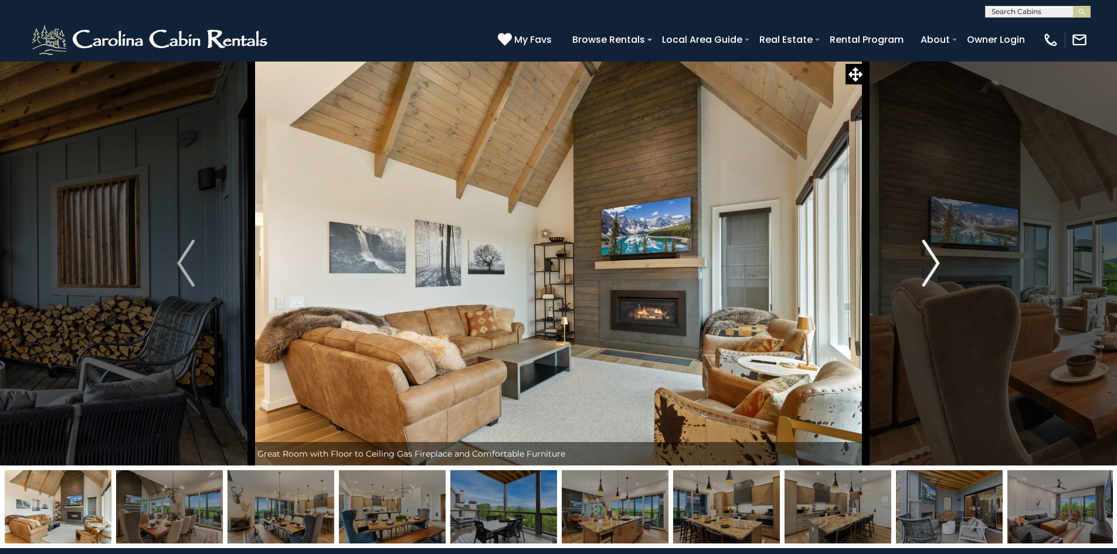
click at [928, 266] on img "Next" at bounding box center [931, 263] width 18 height 47
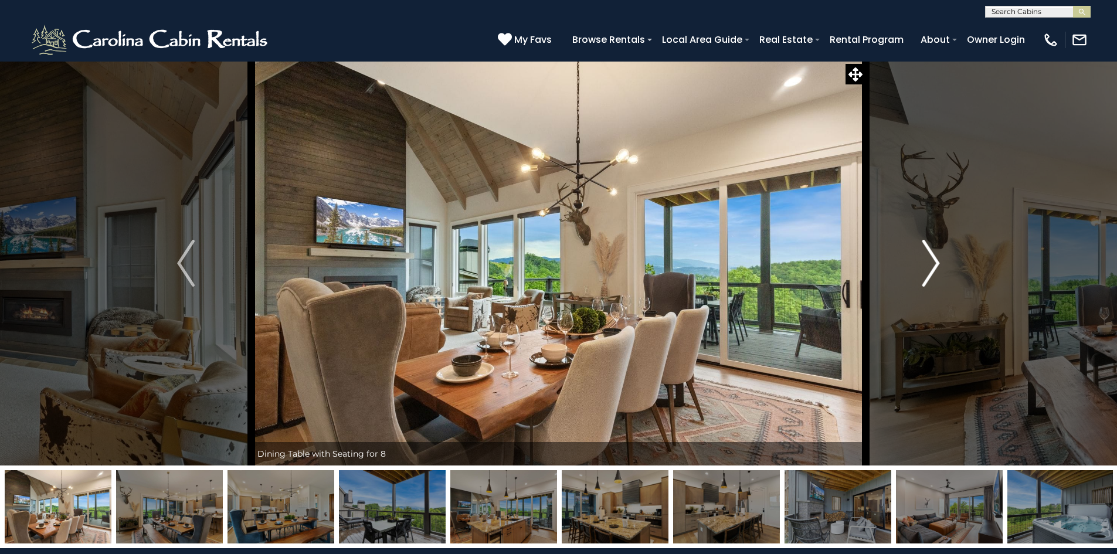
click at [928, 266] on img "Next" at bounding box center [931, 263] width 18 height 47
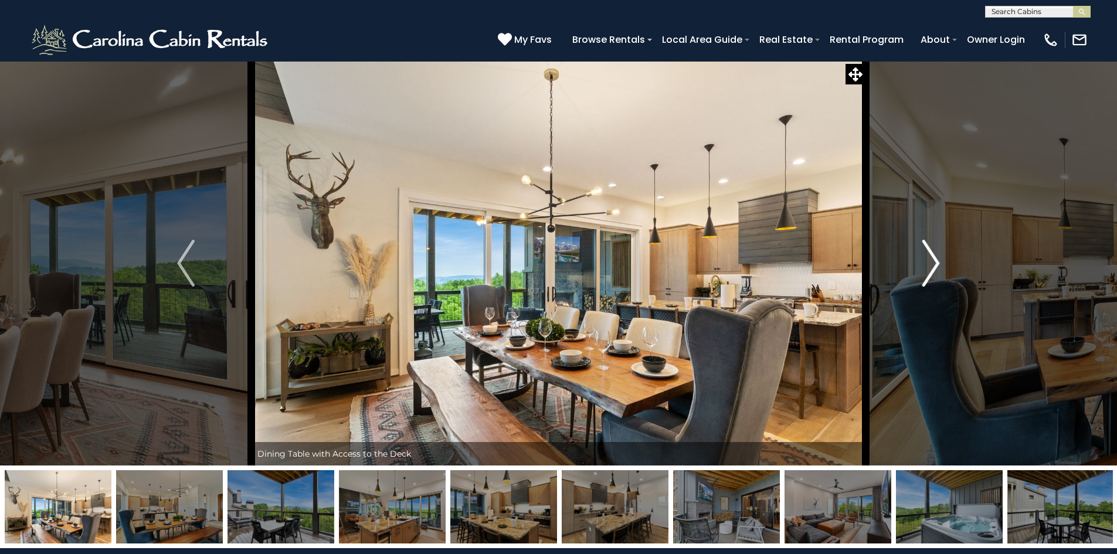
click at [928, 266] on img "Next" at bounding box center [931, 263] width 18 height 47
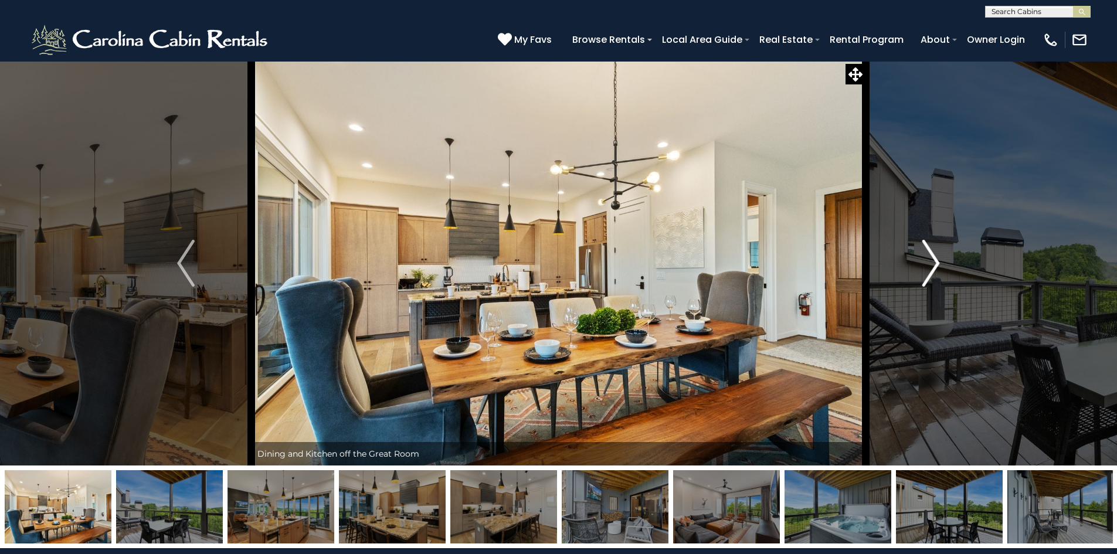
click at [928, 266] on img "Next" at bounding box center [931, 263] width 18 height 47
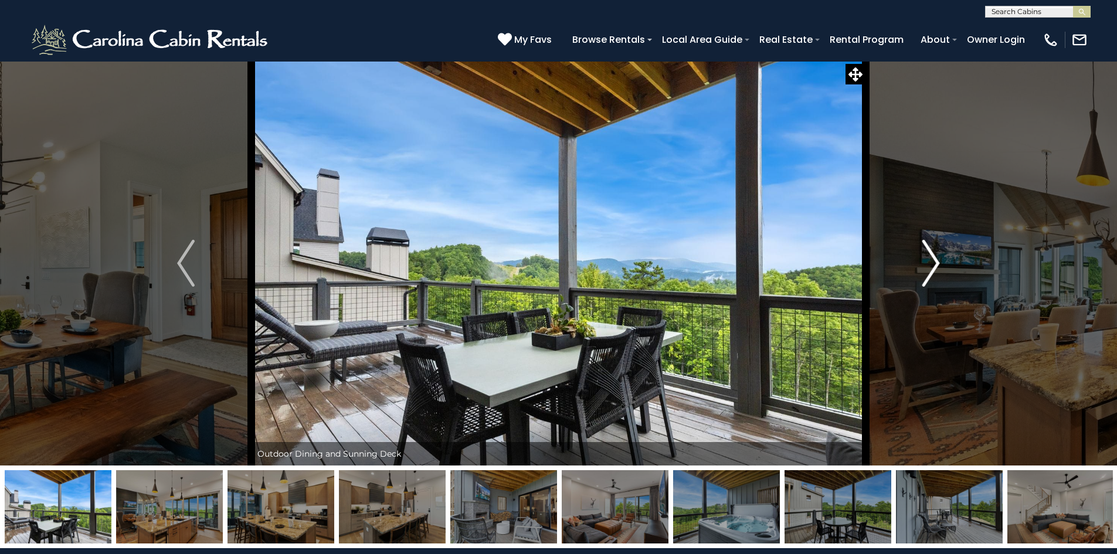
click at [928, 266] on img "Next" at bounding box center [931, 263] width 18 height 47
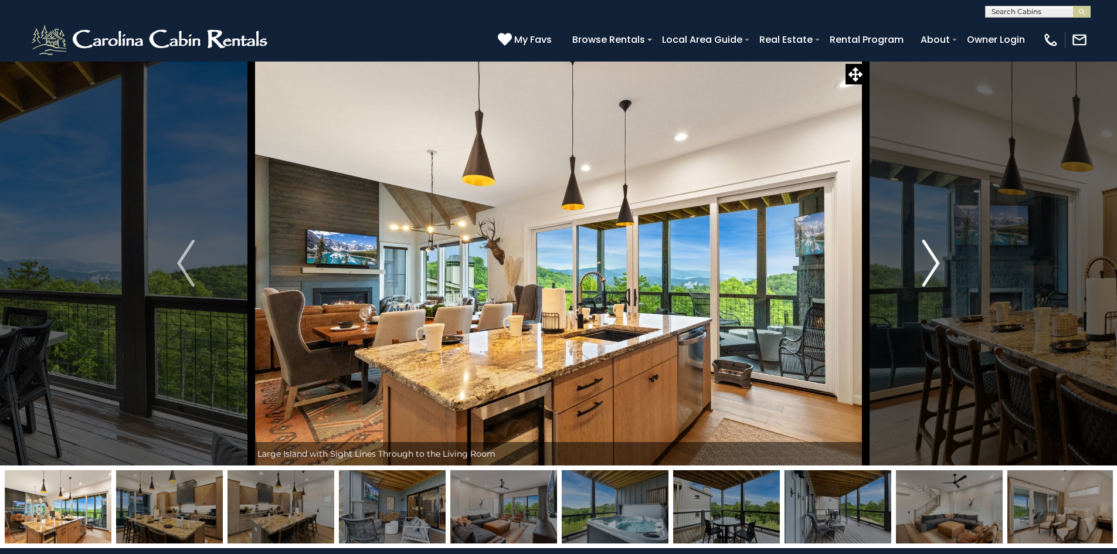
click at [928, 266] on img "Next" at bounding box center [931, 263] width 18 height 47
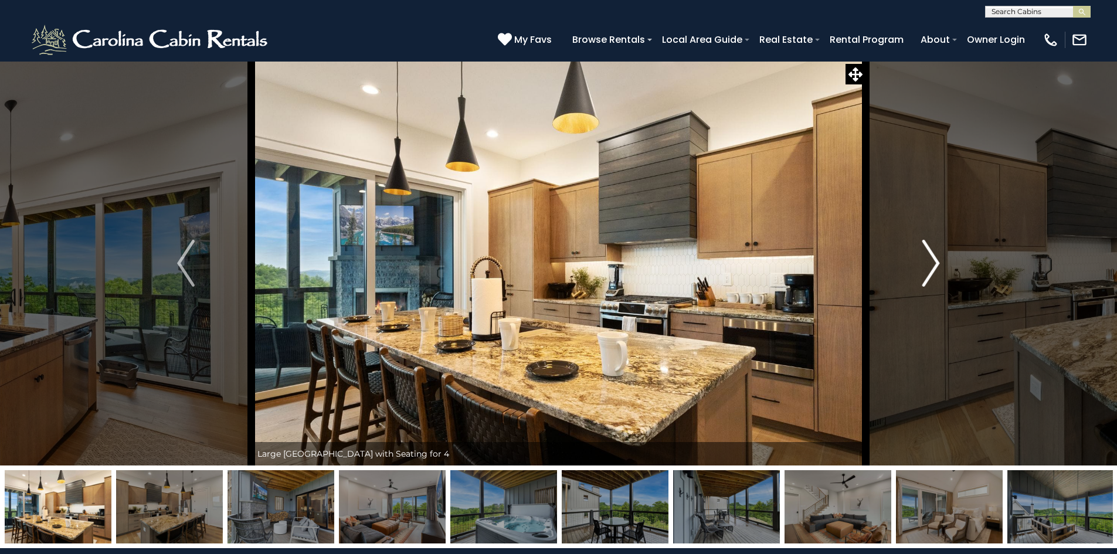
click at [928, 266] on img "Next" at bounding box center [931, 263] width 18 height 47
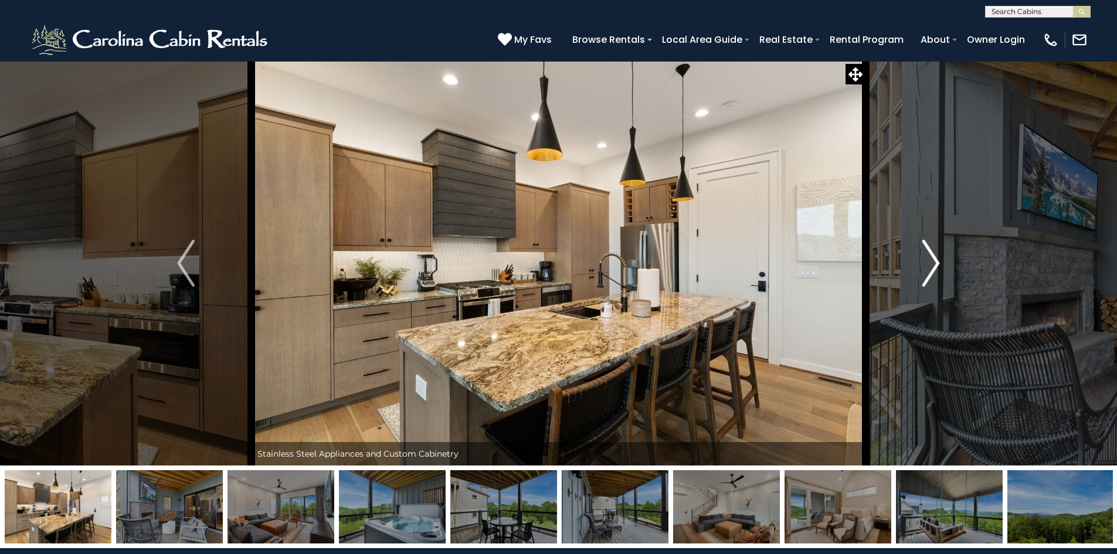
click at [928, 266] on img "Next" at bounding box center [931, 263] width 18 height 47
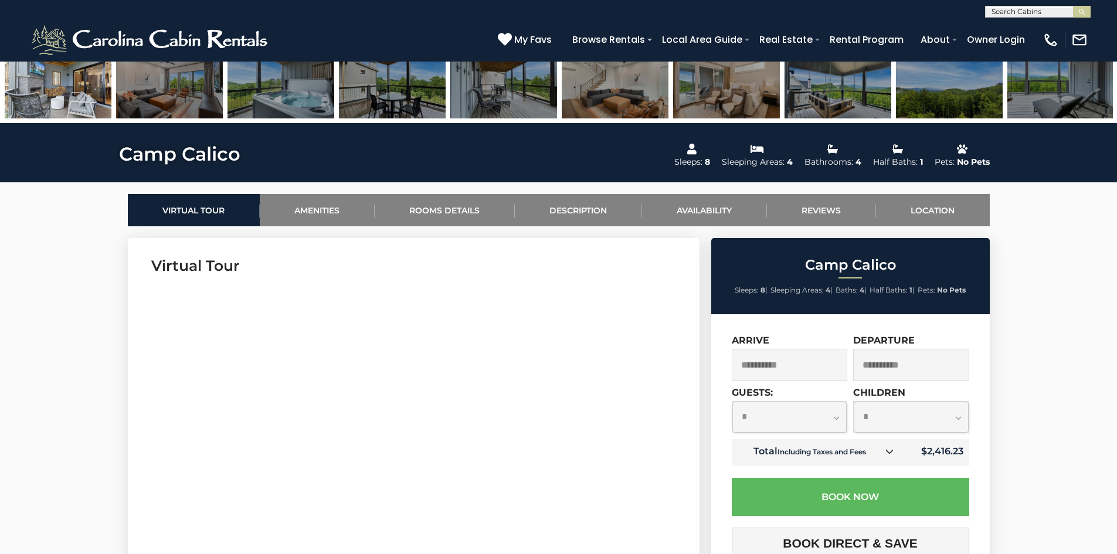
scroll to position [528, 0]
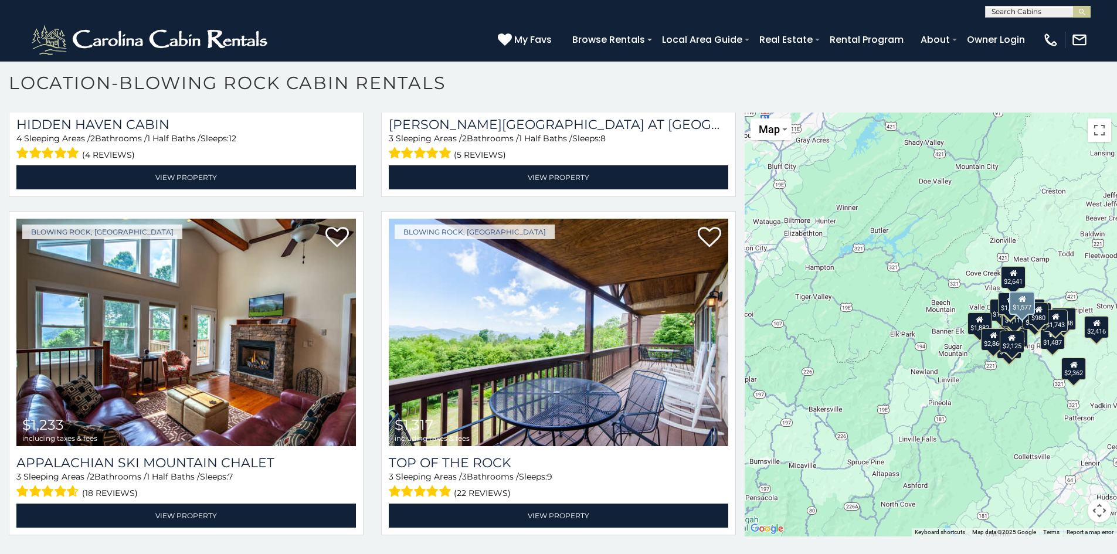
scroll to position [2638, 0]
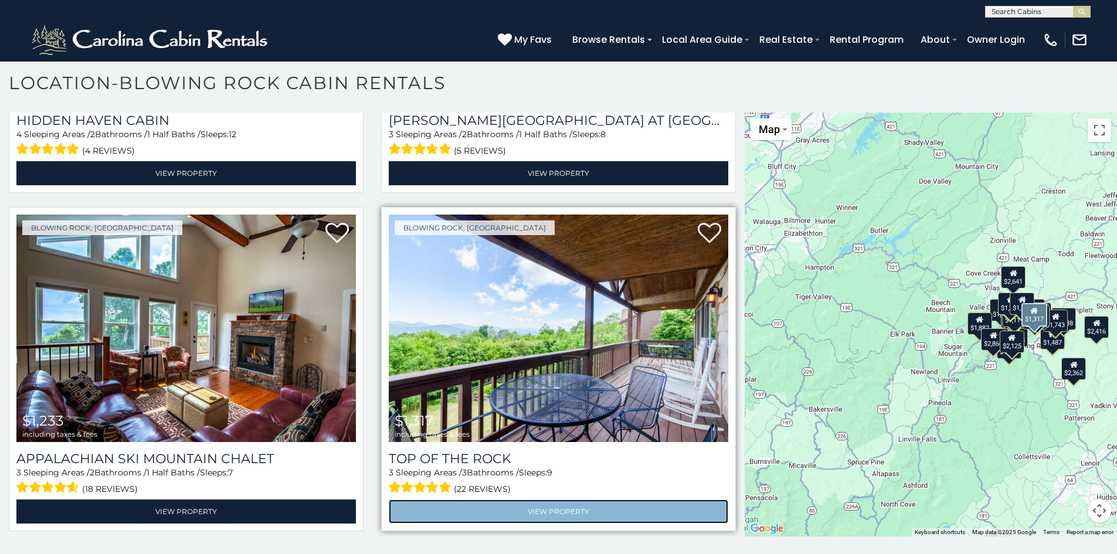
click at [565, 499] on link "View Property" at bounding box center [558, 511] width 339 height 24
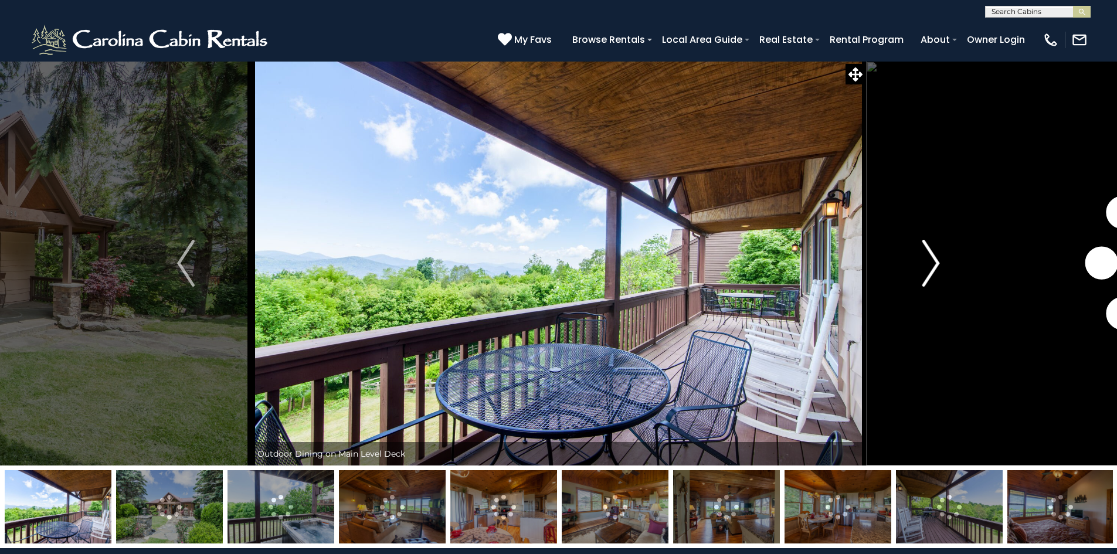
click at [931, 265] on img "Next" at bounding box center [931, 263] width 18 height 47
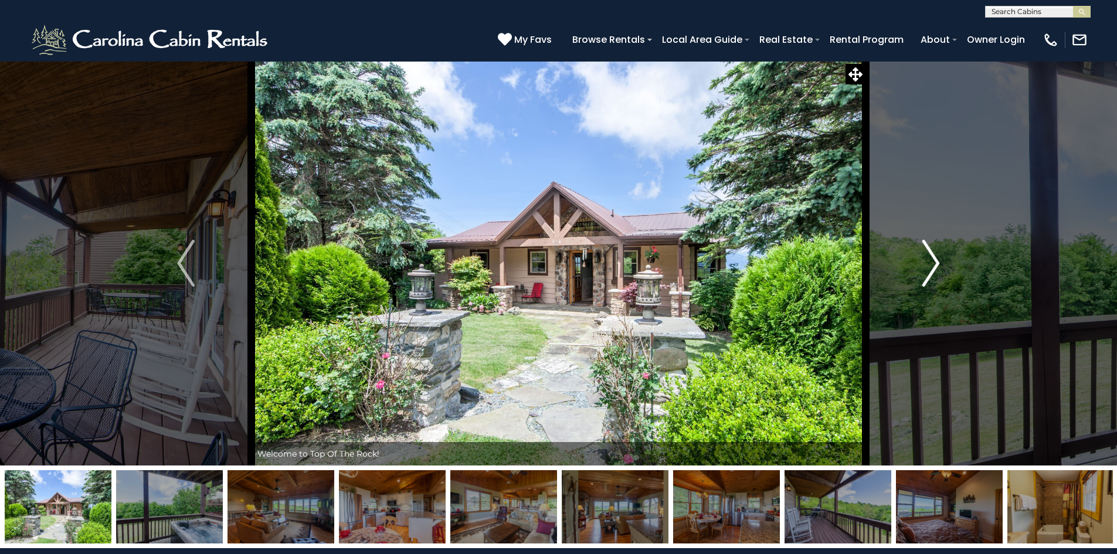
click at [931, 265] on img "Next" at bounding box center [931, 263] width 18 height 47
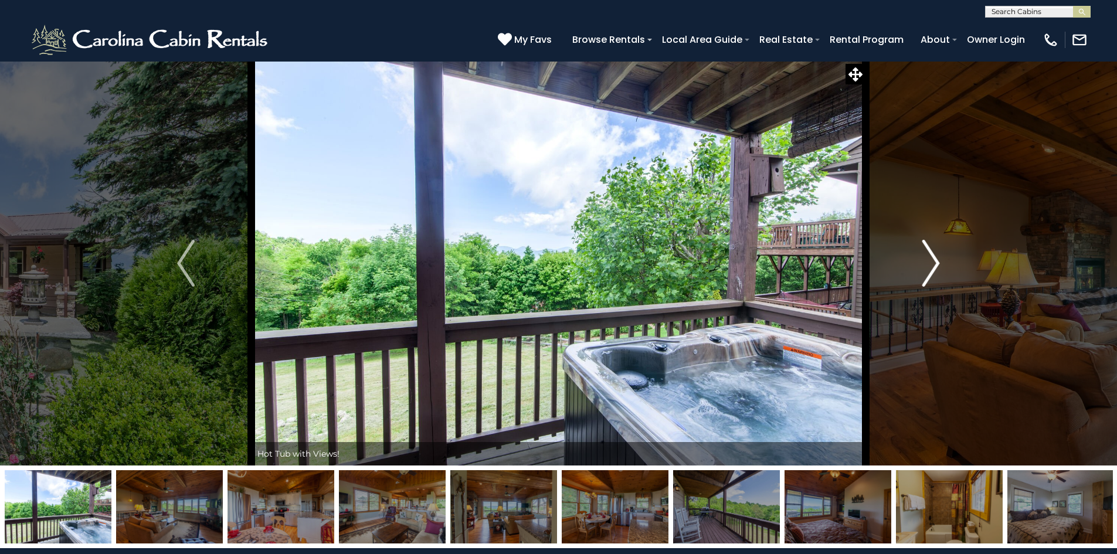
click at [931, 265] on img "Next" at bounding box center [931, 263] width 18 height 47
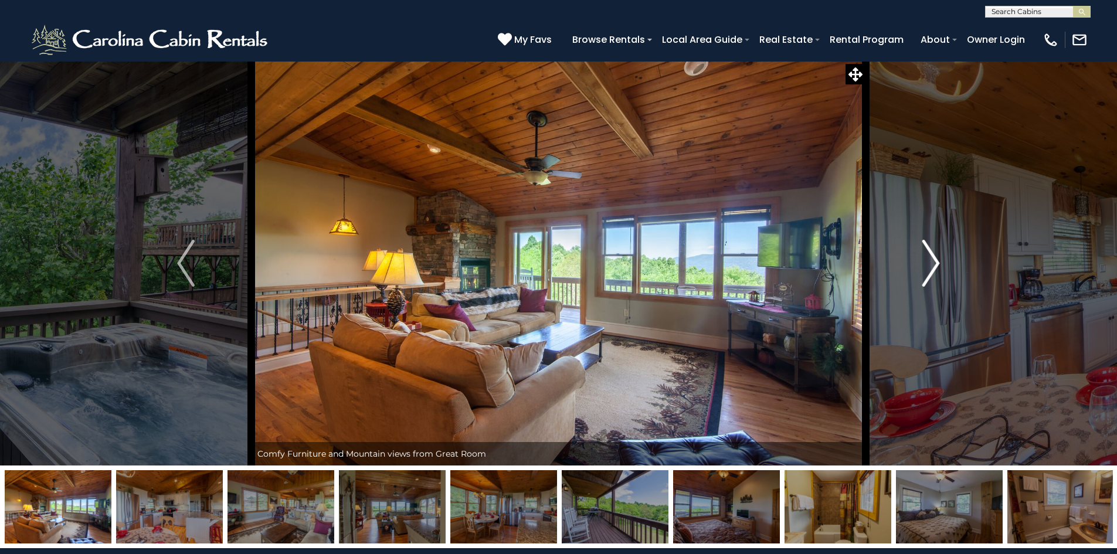
click at [931, 265] on img "Next" at bounding box center [931, 263] width 18 height 47
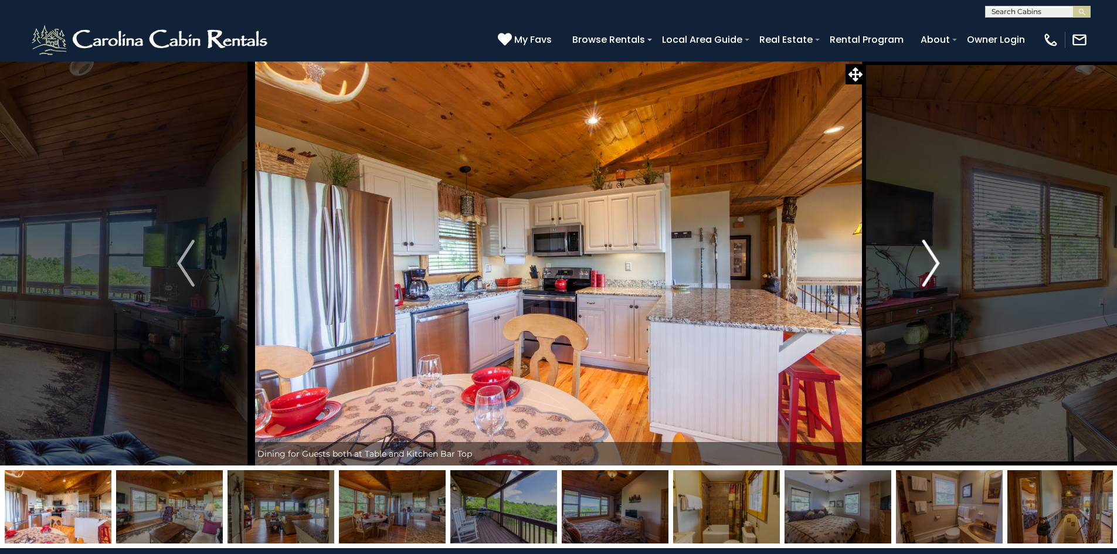
click at [931, 265] on img "Next" at bounding box center [931, 263] width 18 height 47
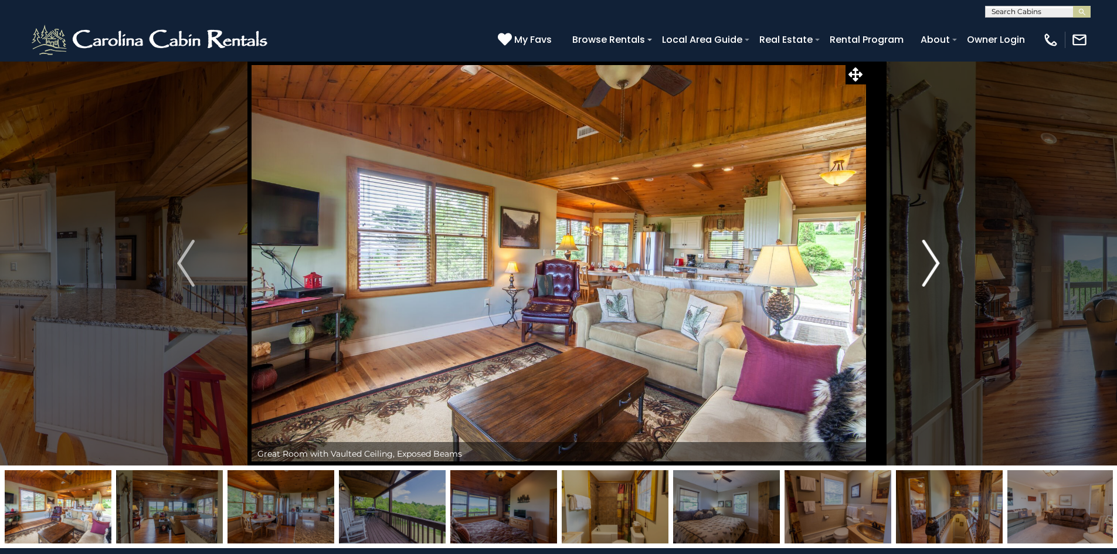
click at [931, 265] on img "Next" at bounding box center [931, 263] width 18 height 47
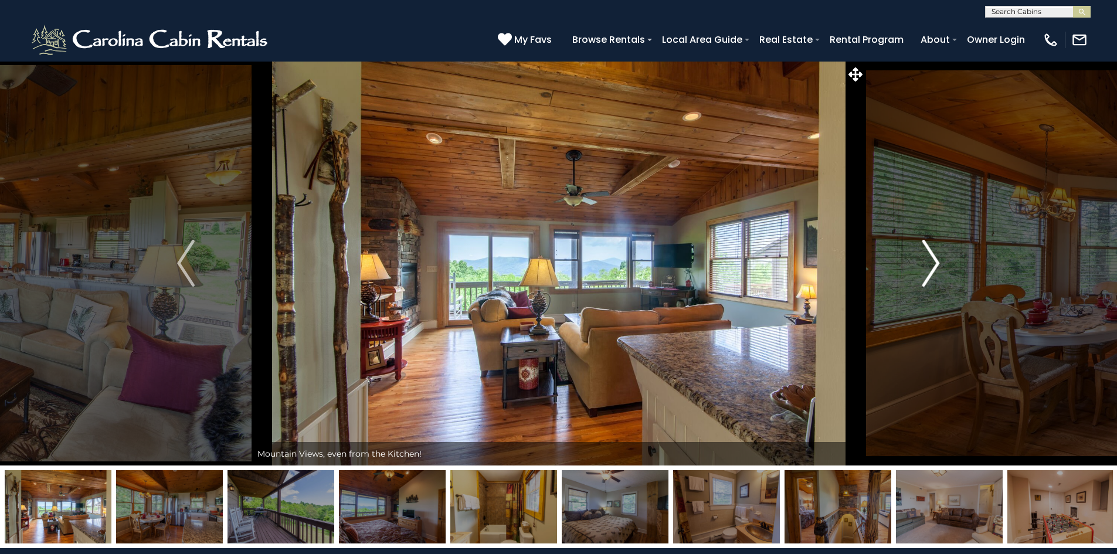
click at [931, 265] on img "Next" at bounding box center [931, 263] width 18 height 47
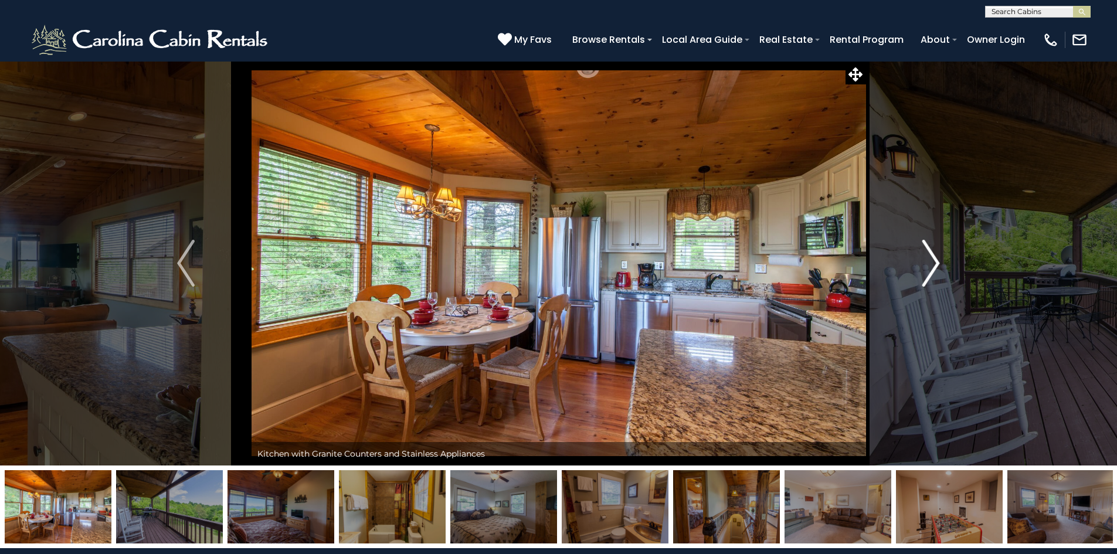
click at [931, 265] on img "Next" at bounding box center [931, 263] width 18 height 47
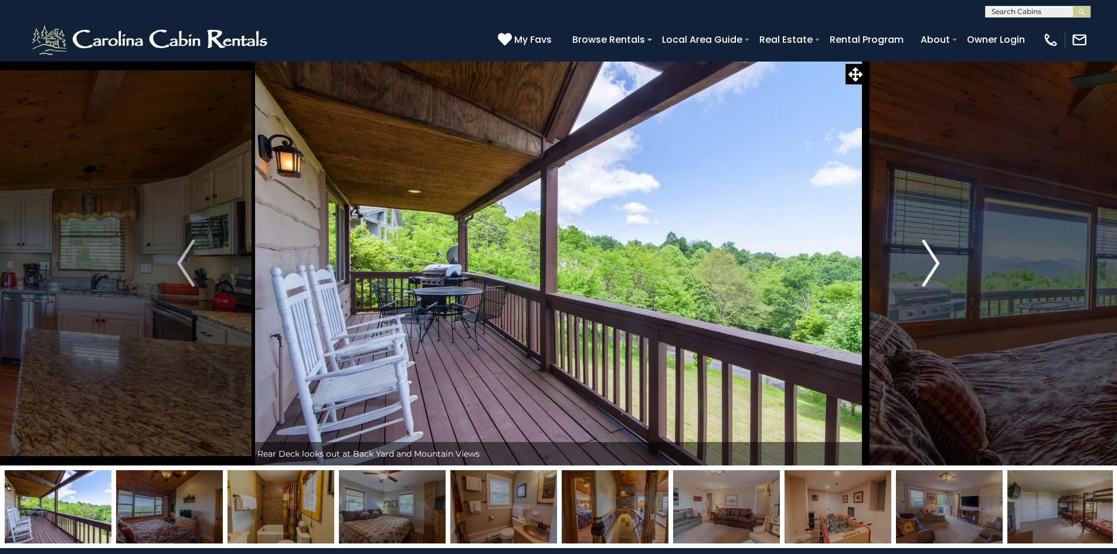
click at [931, 265] on img "Next" at bounding box center [931, 263] width 18 height 47
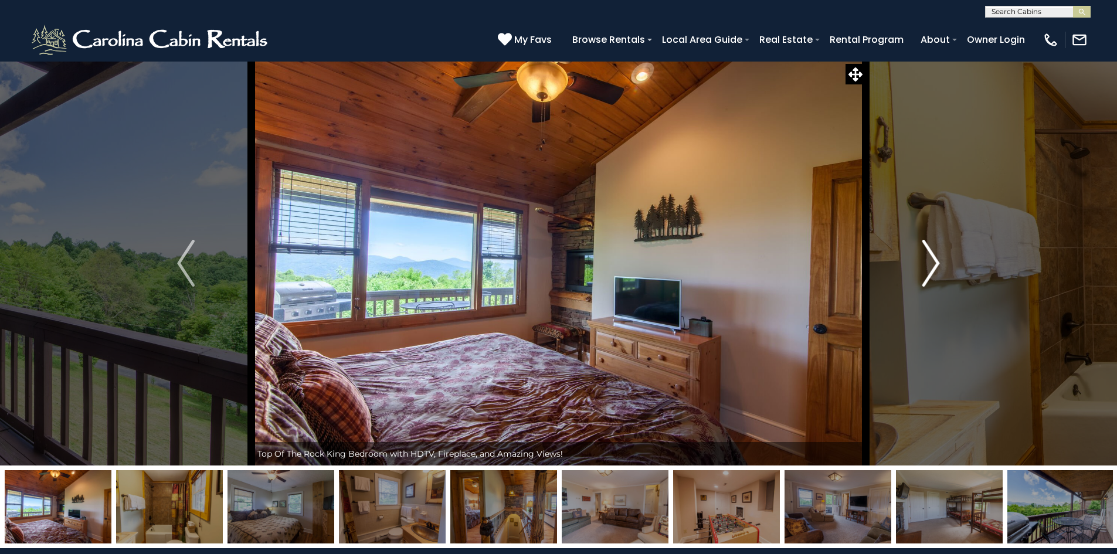
click at [931, 265] on img "Next" at bounding box center [931, 263] width 18 height 47
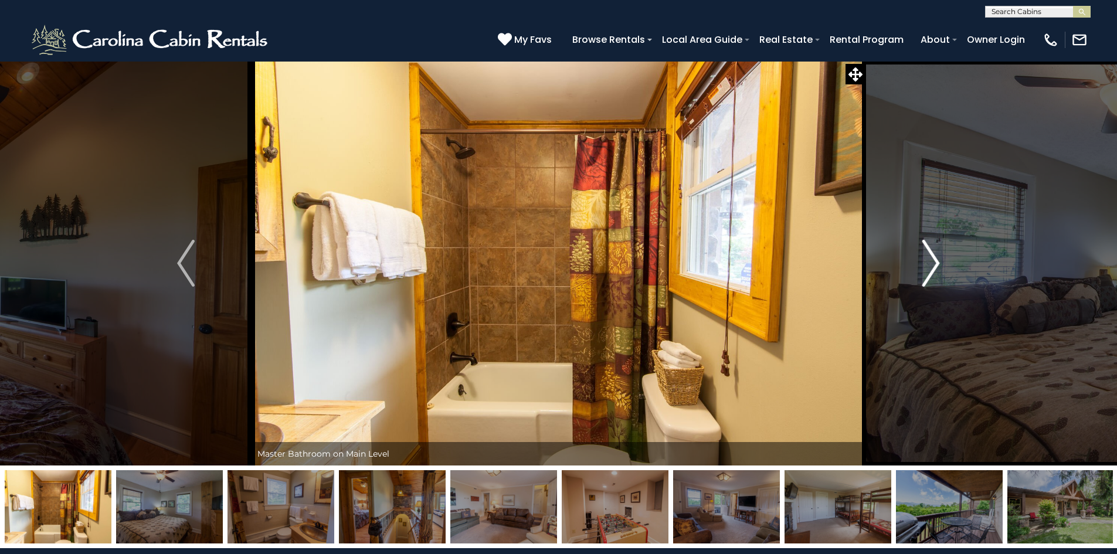
click at [931, 265] on img "Next" at bounding box center [931, 263] width 18 height 47
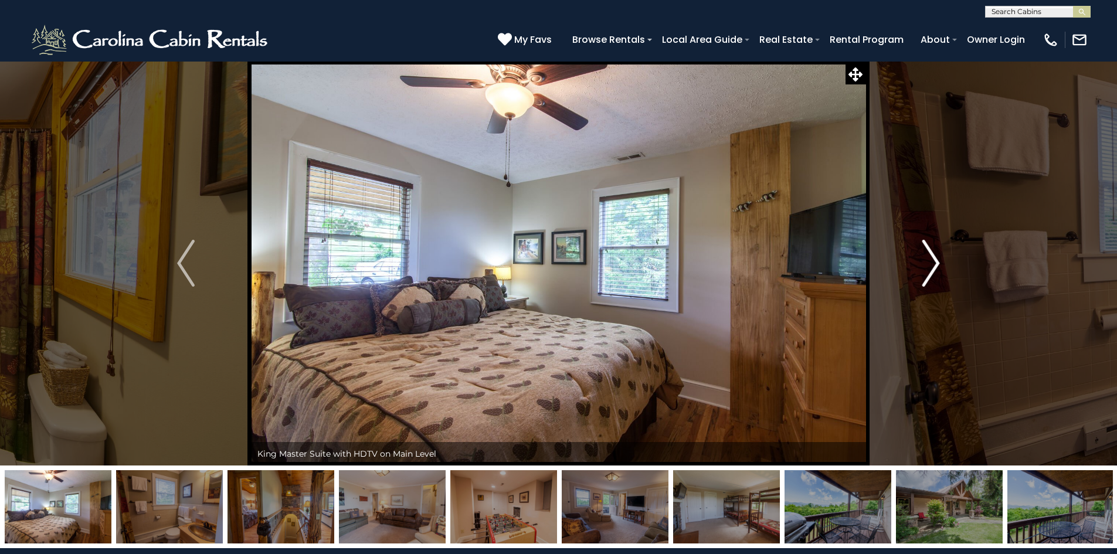
click at [931, 265] on img "Next" at bounding box center [931, 263] width 18 height 47
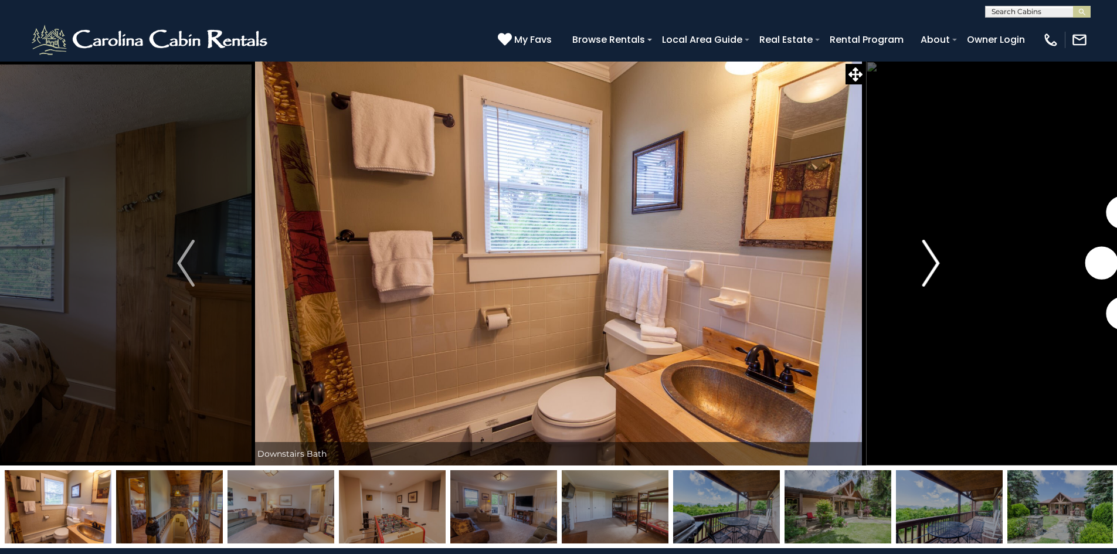
click at [931, 265] on img "Next" at bounding box center [931, 263] width 18 height 47
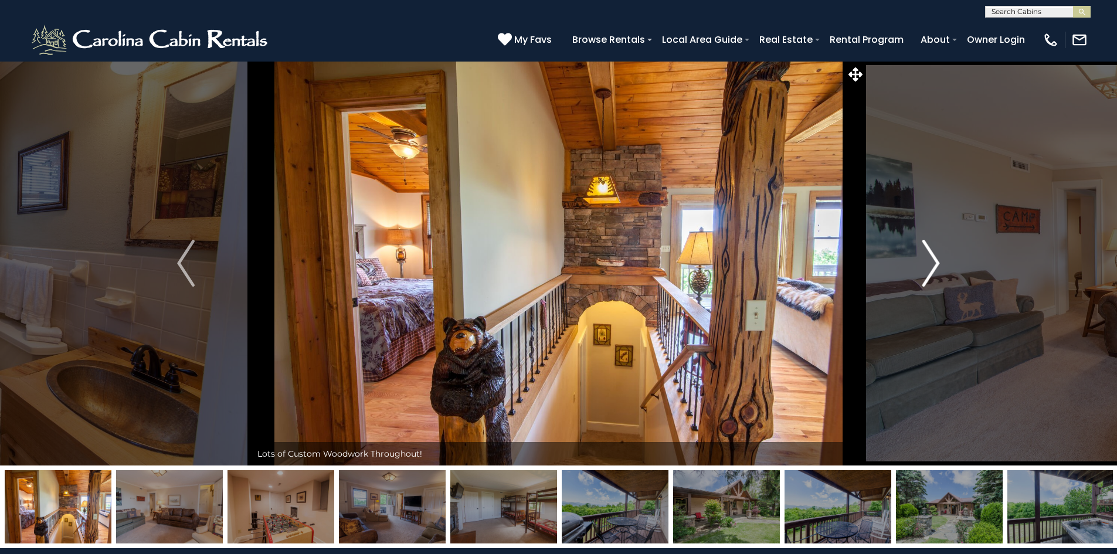
click at [936, 255] on img "Next" at bounding box center [931, 263] width 18 height 47
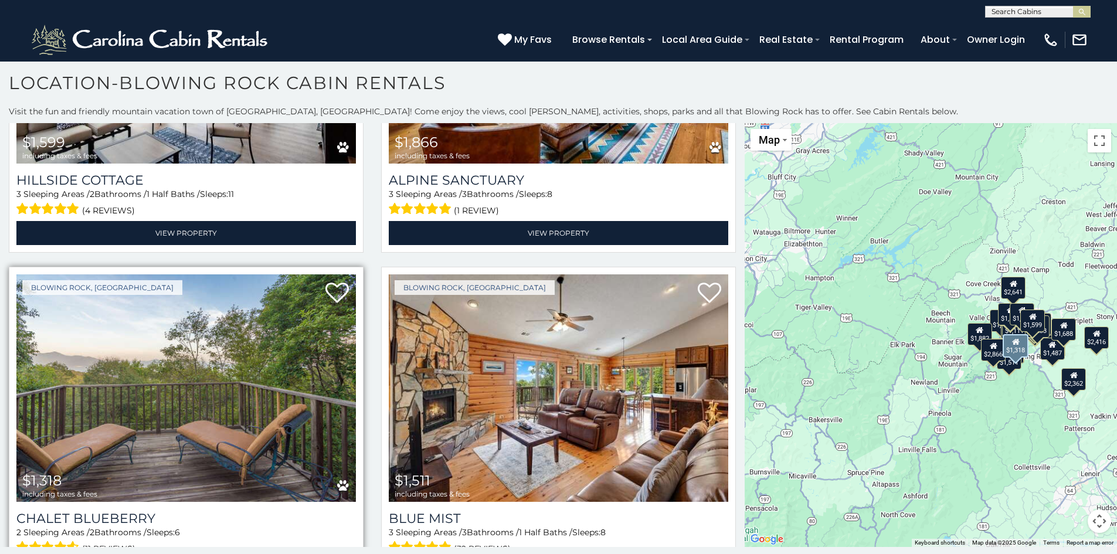
scroll to position [3399, 0]
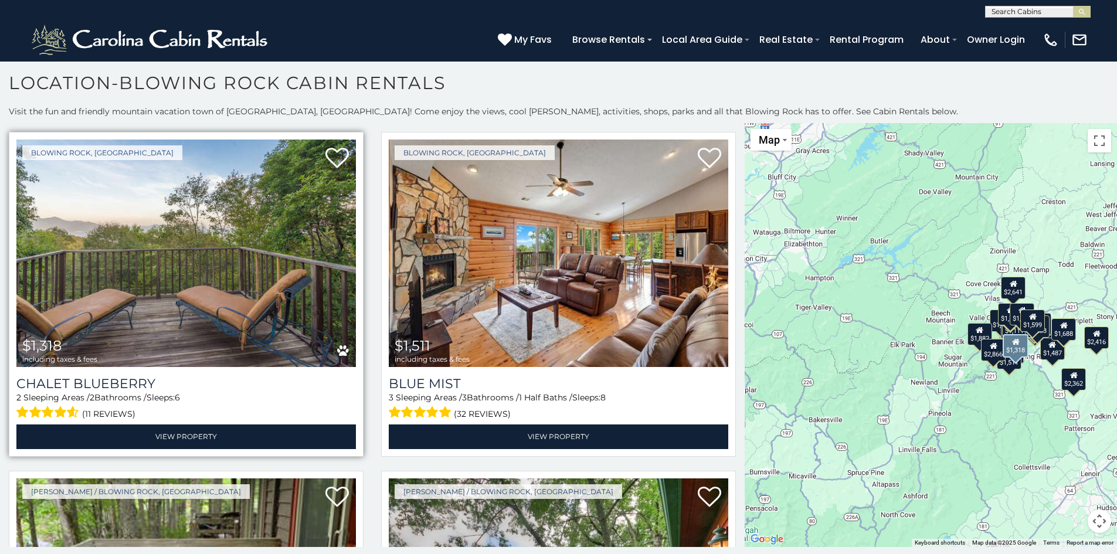
click at [331, 229] on img at bounding box center [185, 252] width 339 height 227
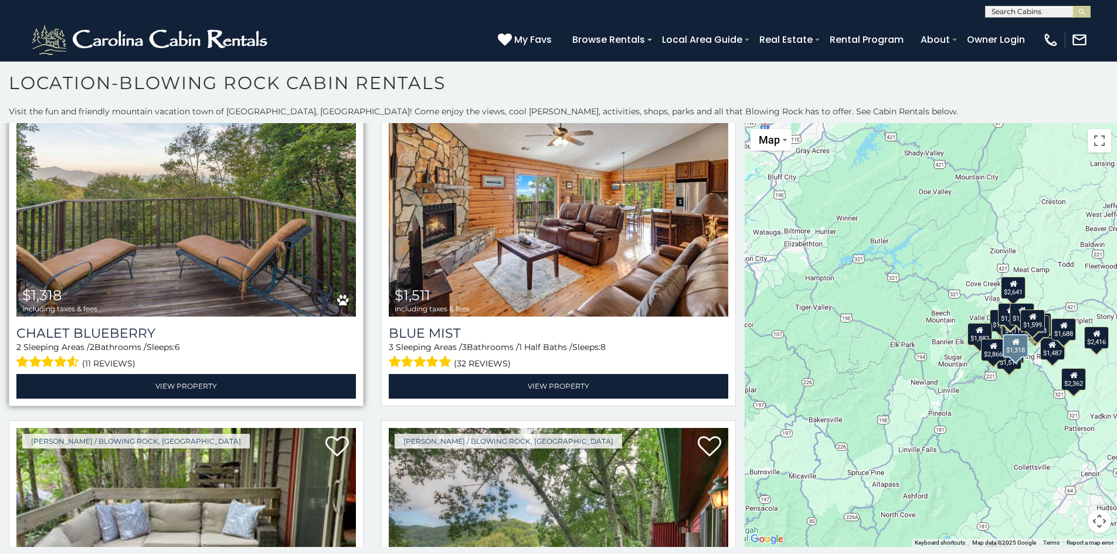
scroll to position [3517, 0]
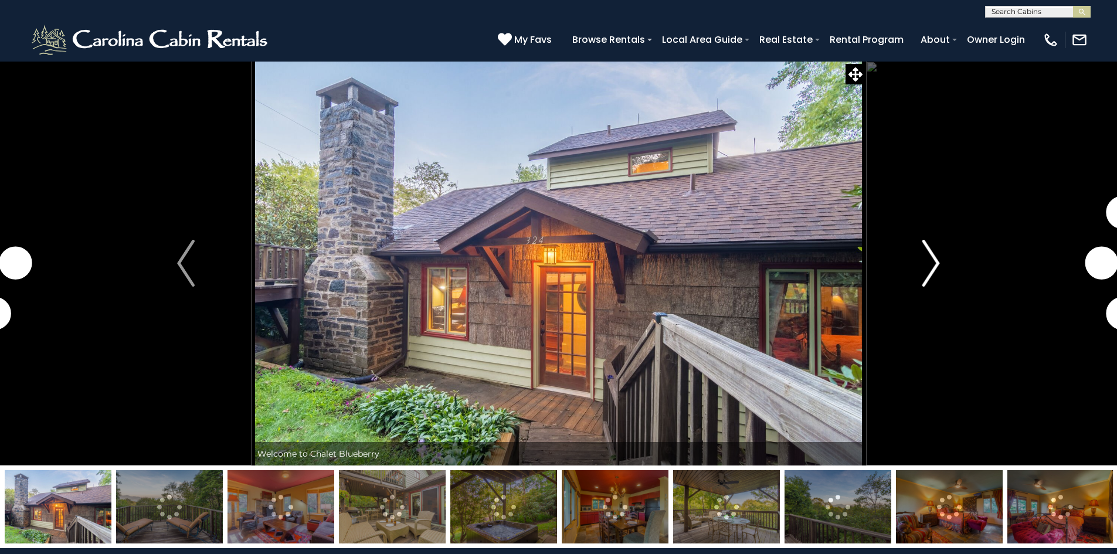
click at [934, 262] on img "Next" at bounding box center [931, 263] width 18 height 47
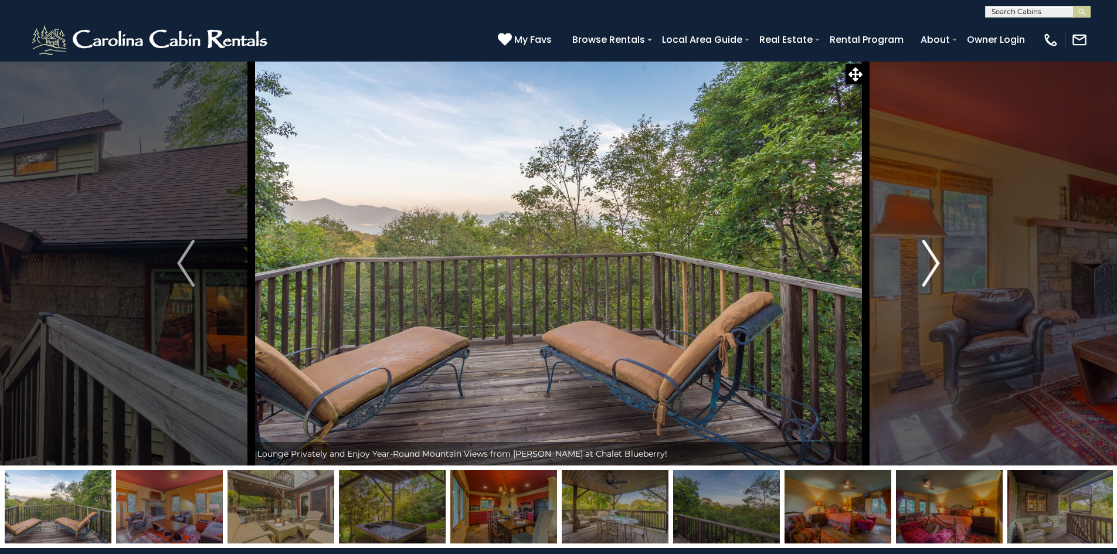
click at [933, 260] on img "Next" at bounding box center [931, 263] width 18 height 47
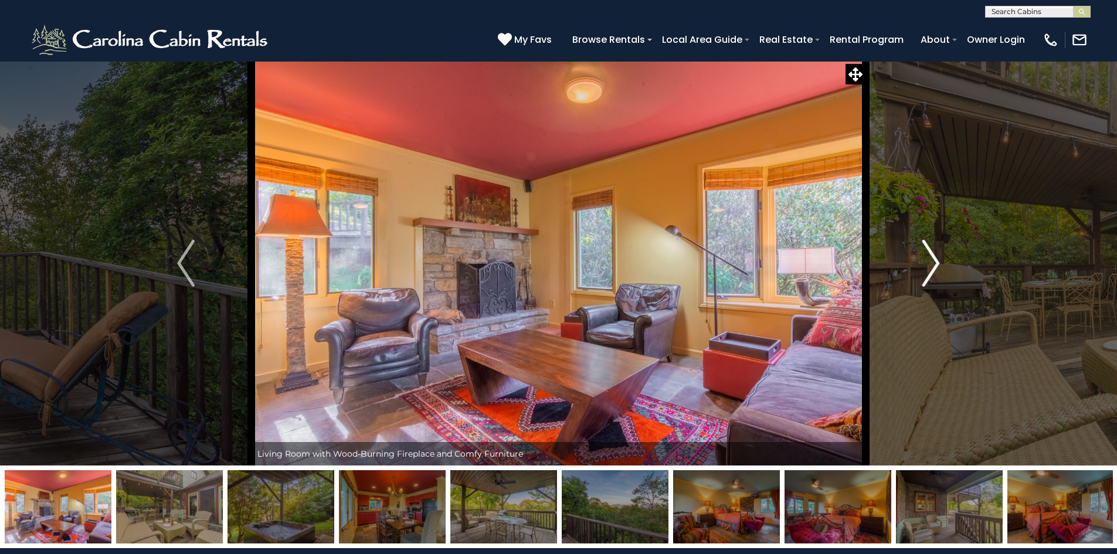
click at [933, 260] on img "Next" at bounding box center [931, 263] width 18 height 47
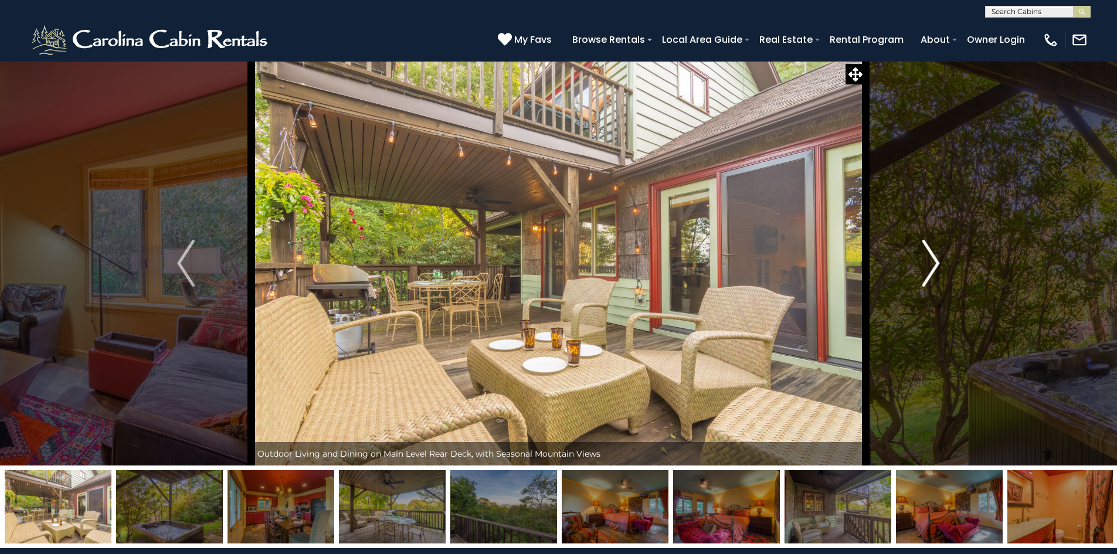
click at [932, 260] on img "Next" at bounding box center [931, 263] width 18 height 47
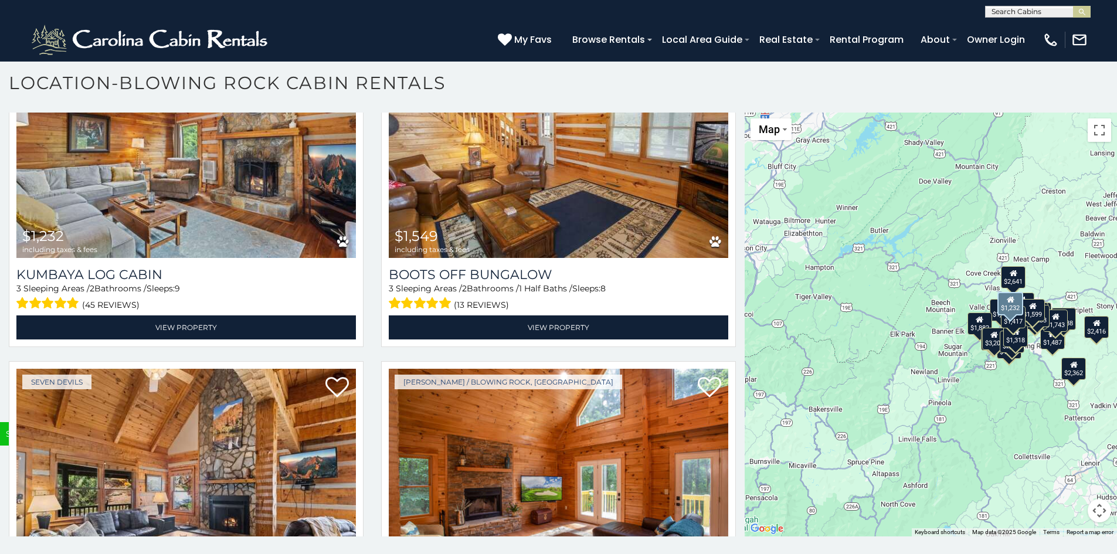
scroll to position [4627, 0]
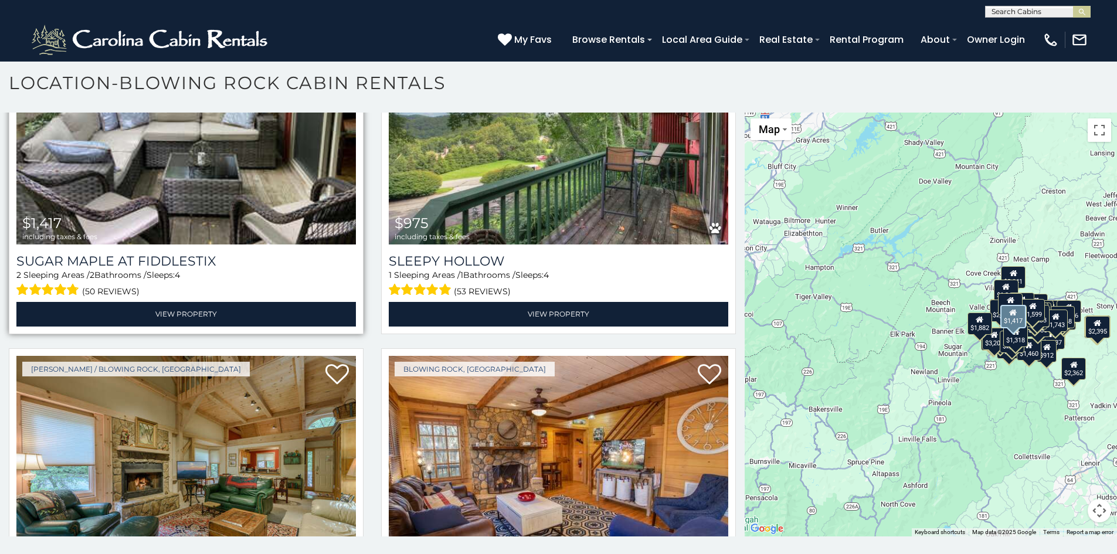
scroll to position [3572, 0]
